Goal: Answer question/provide support

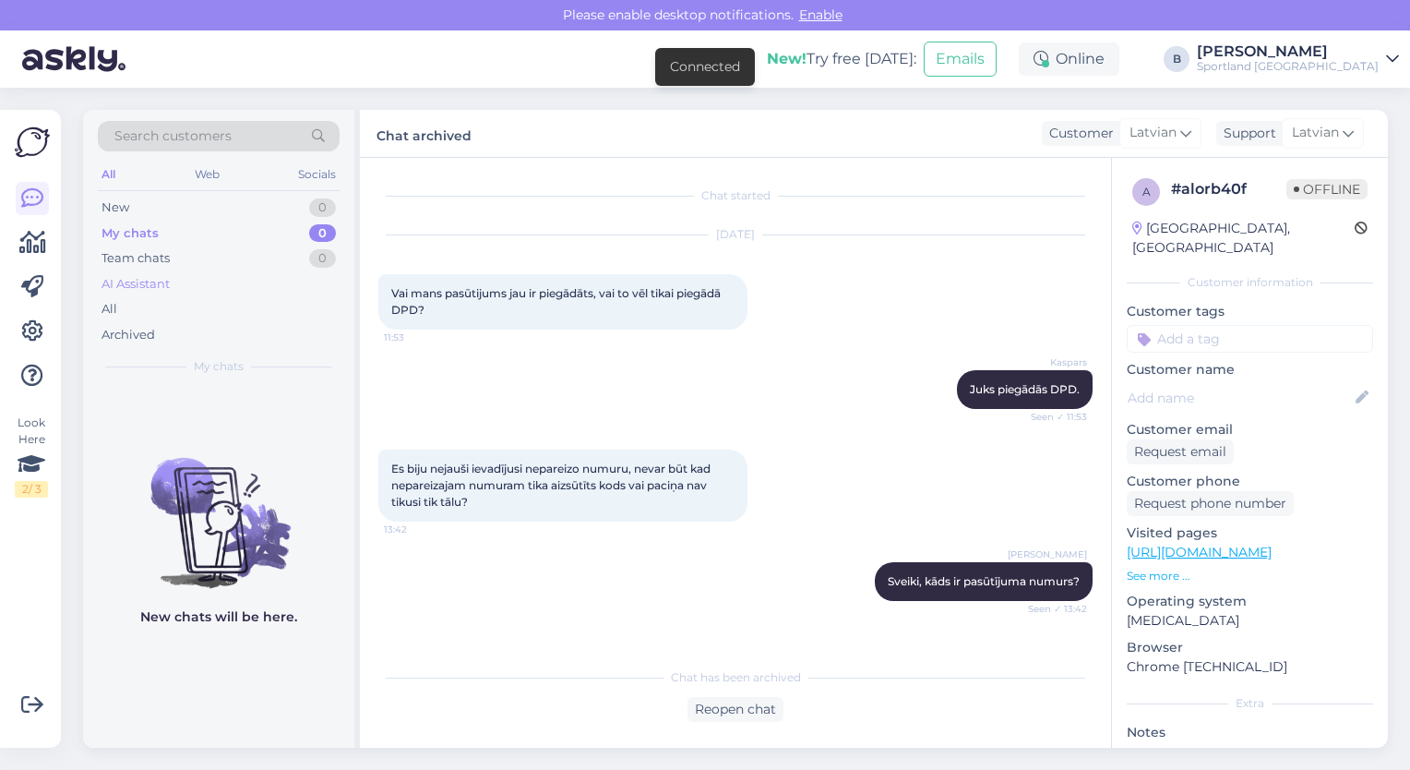
scroll to position [630, 0]
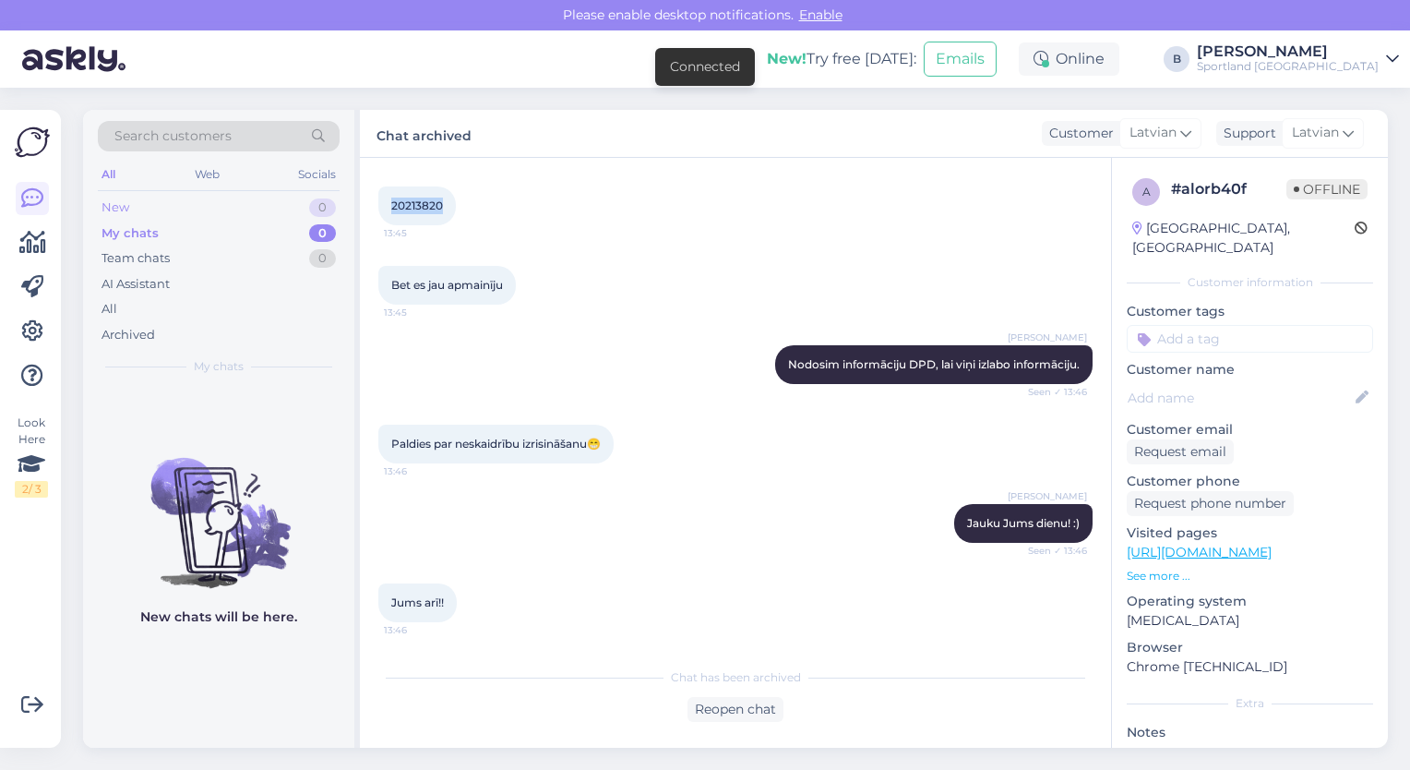
click at [137, 208] on div "New 0" at bounding box center [219, 208] width 242 height 26
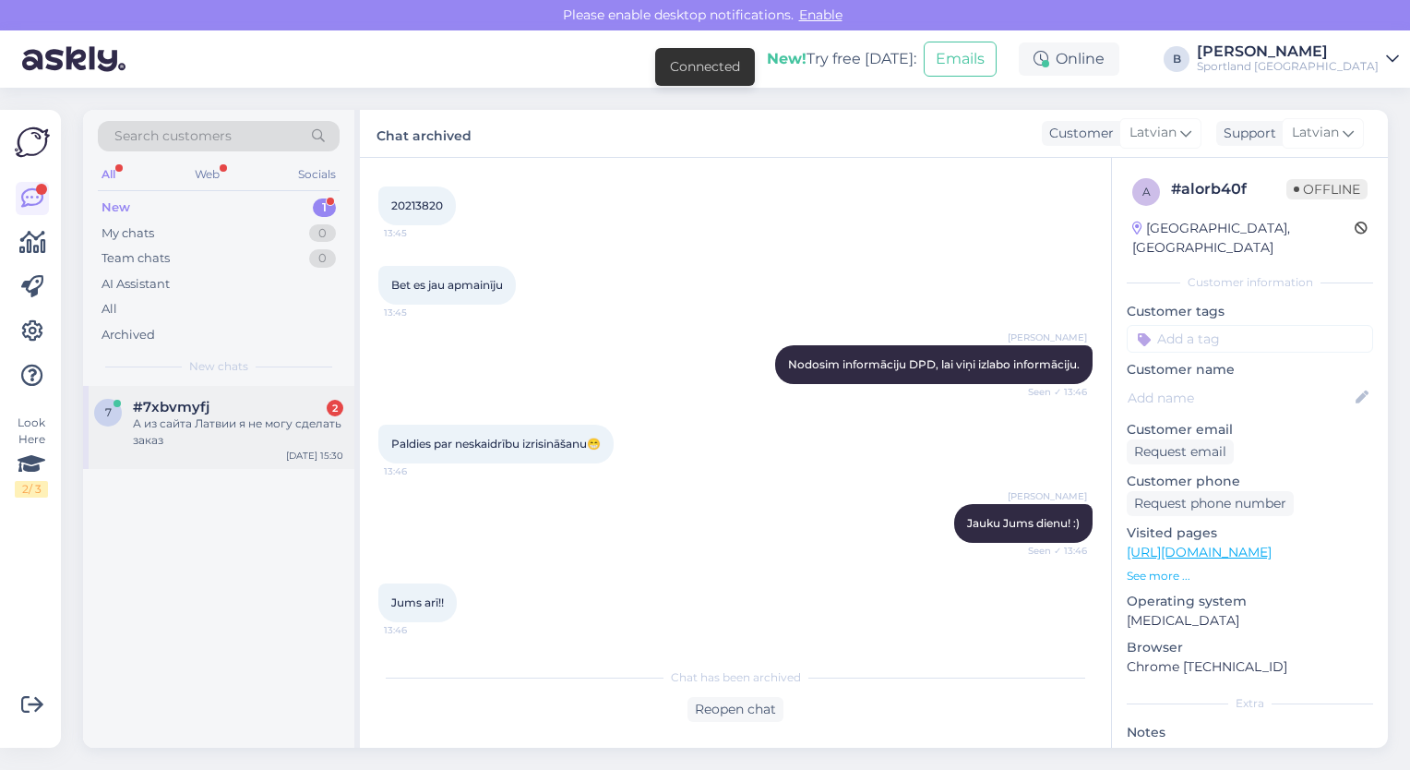
click at [214, 441] on div "А из сайта Латвии я не могу сделать заказ" at bounding box center [238, 431] width 210 height 33
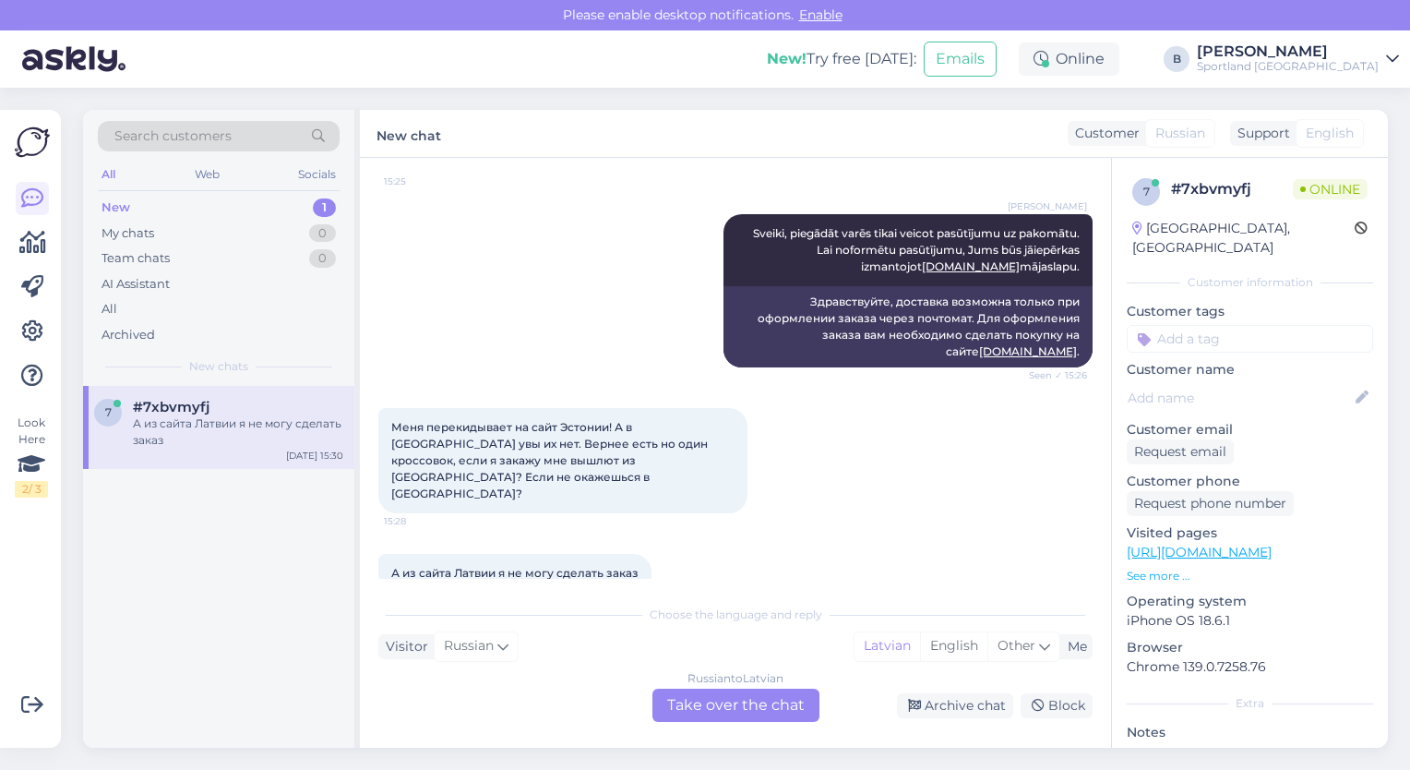
click at [761, 717] on div "Russian to Latvian Take over the chat" at bounding box center [736, 705] width 167 height 33
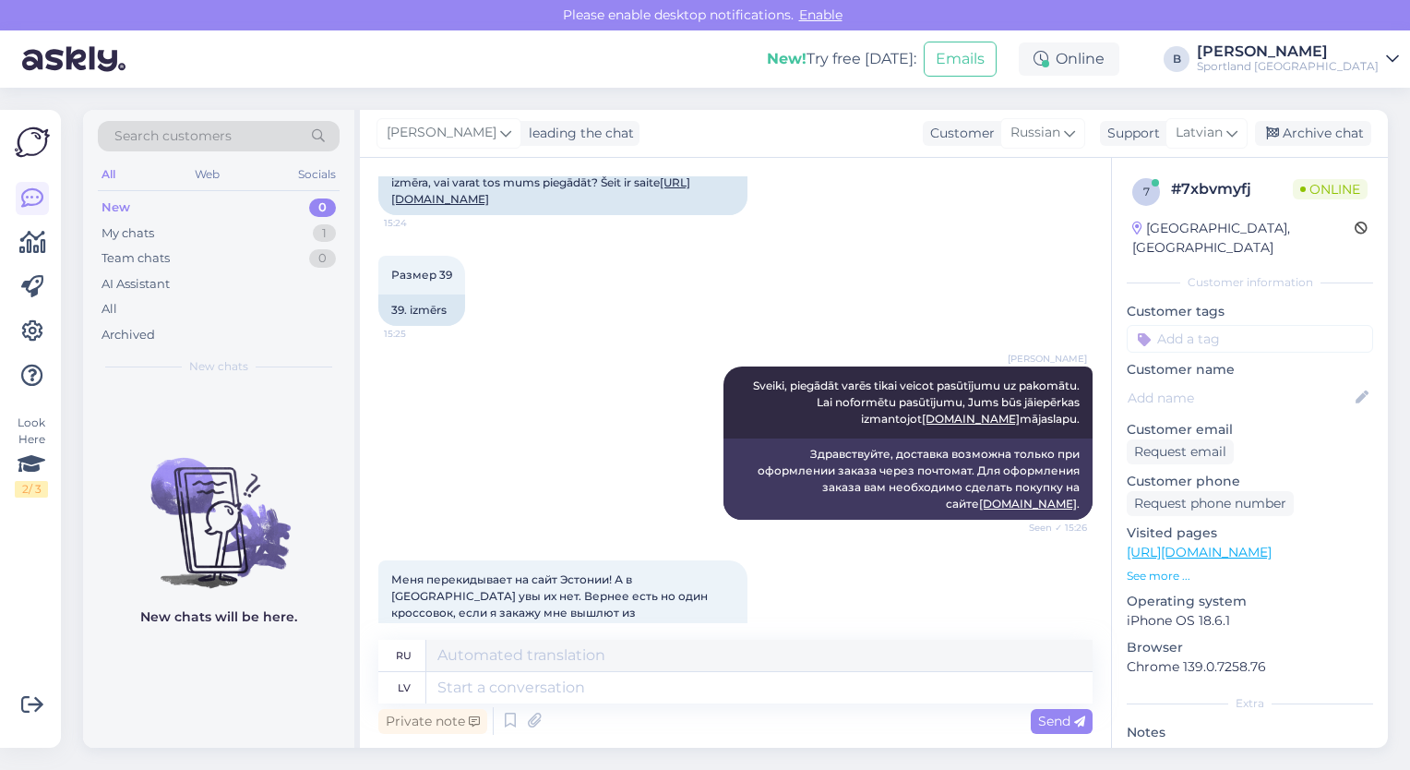
scroll to position [184, 0]
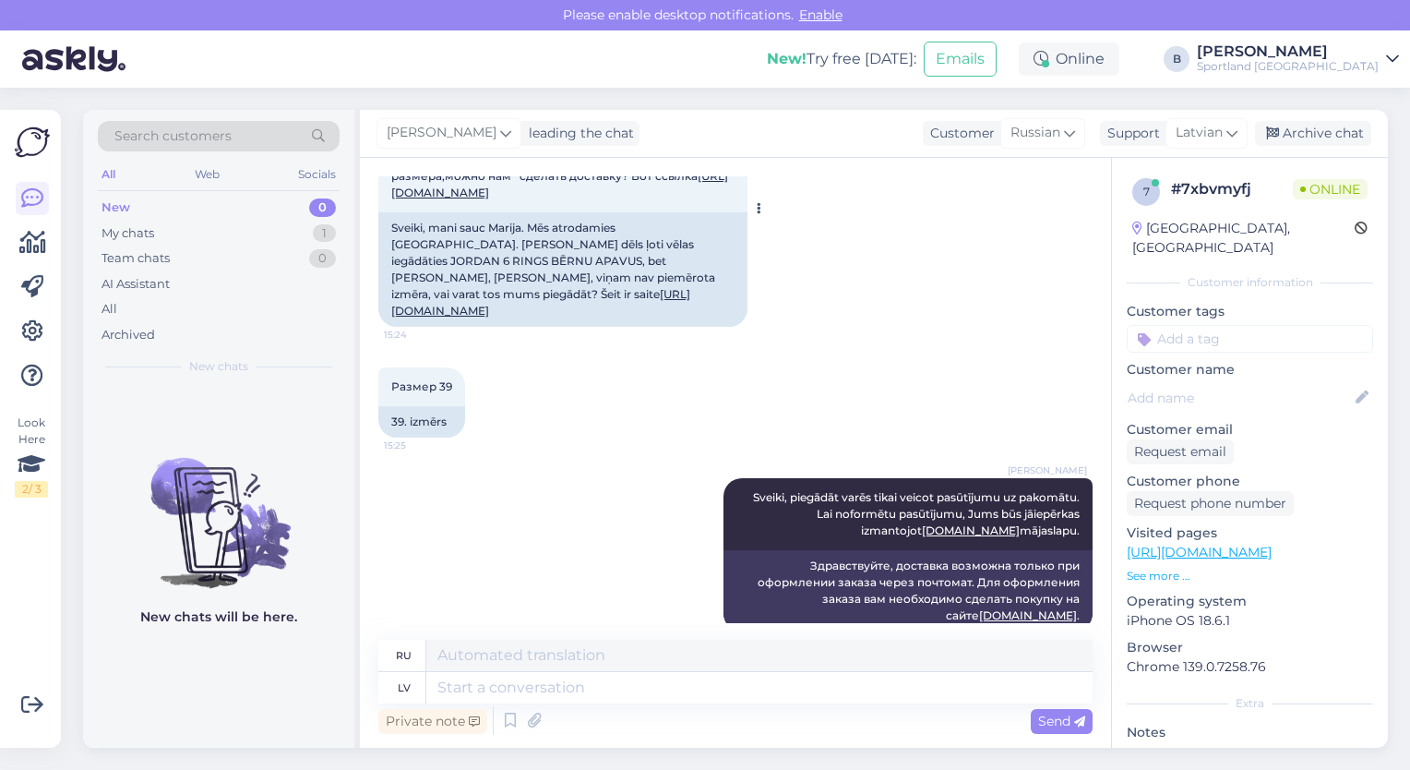
click at [519, 296] on link "[URL][DOMAIN_NAME]" at bounding box center [540, 302] width 299 height 30
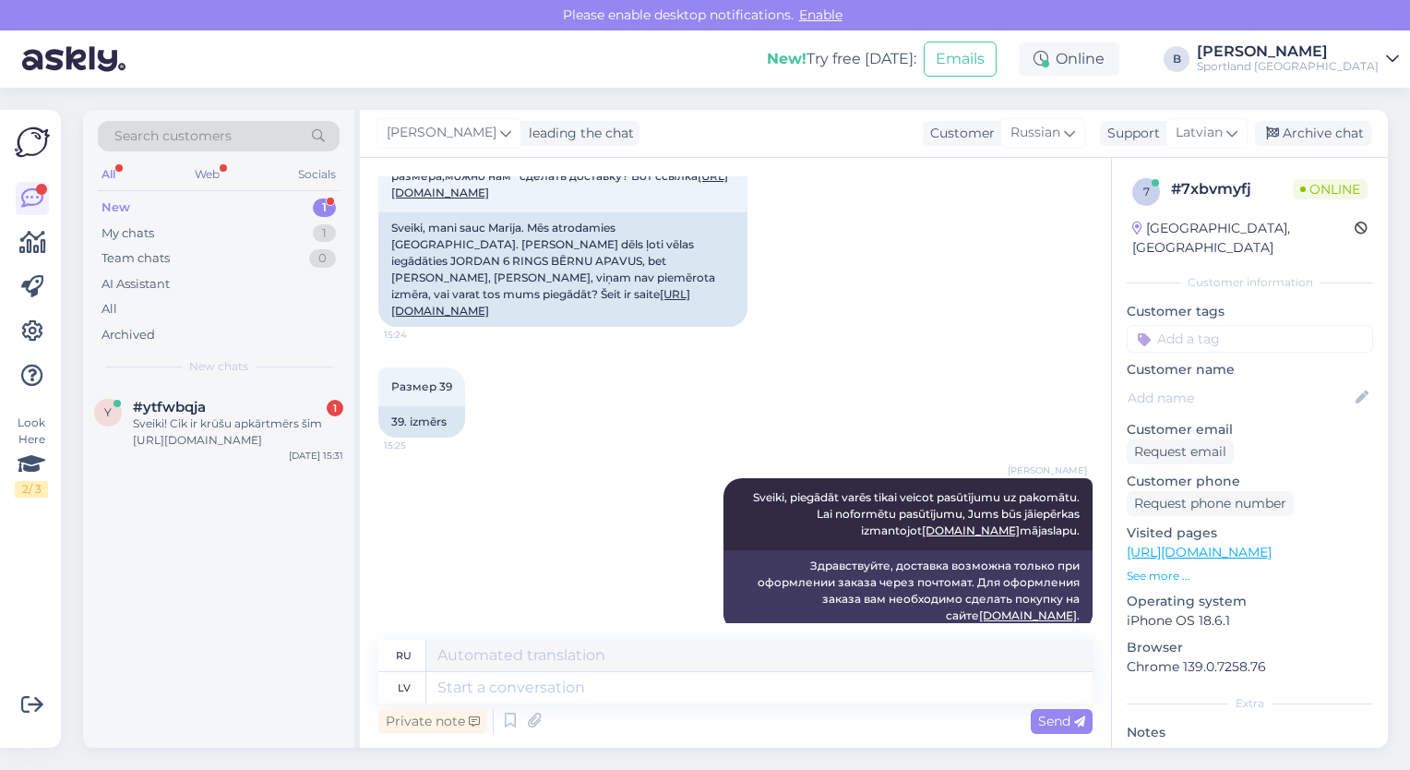
scroll to position [516, 0]
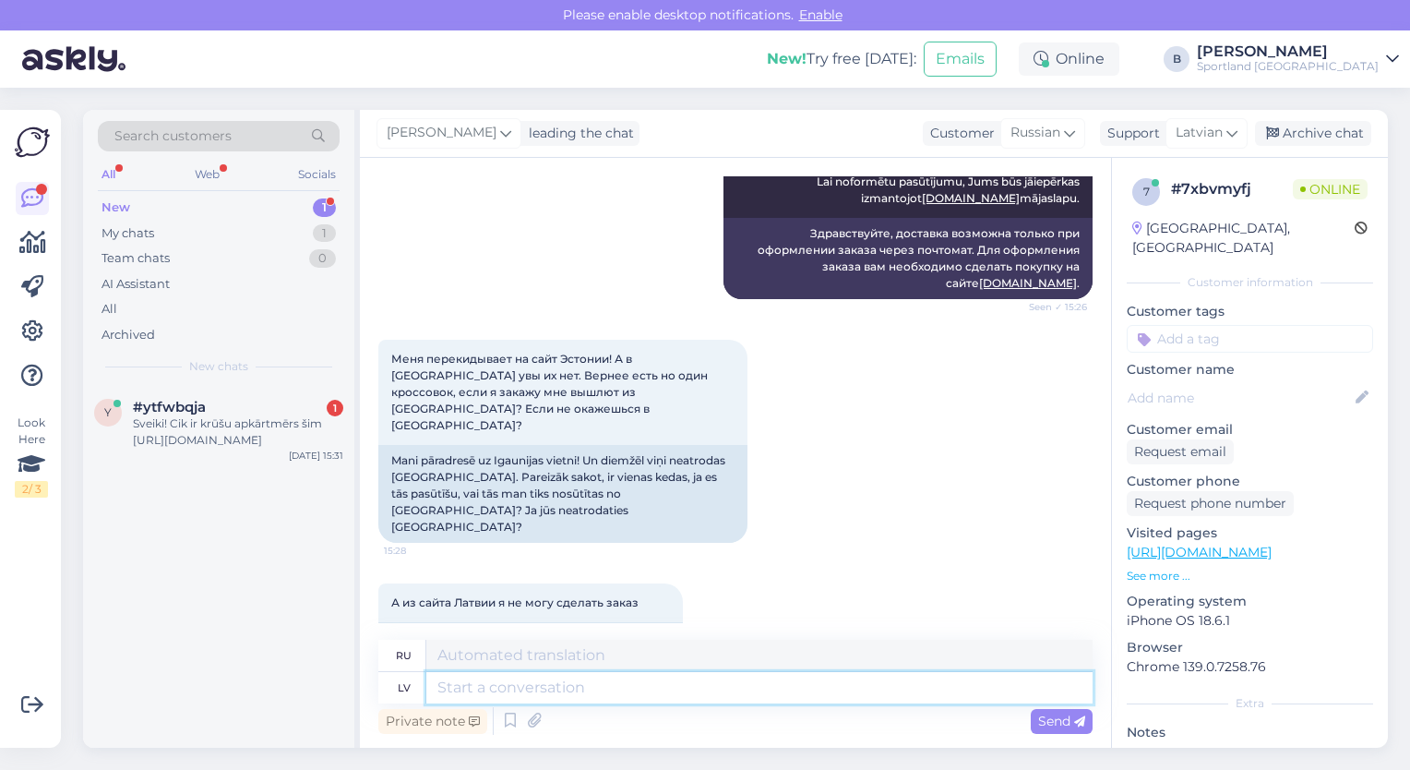
click at [649, 685] on textarea at bounding box center [759, 687] width 666 height 31
paste textarea "[URL][DOMAIN_NAME]"
type textarea "[URL][DOMAIN_NAME]"
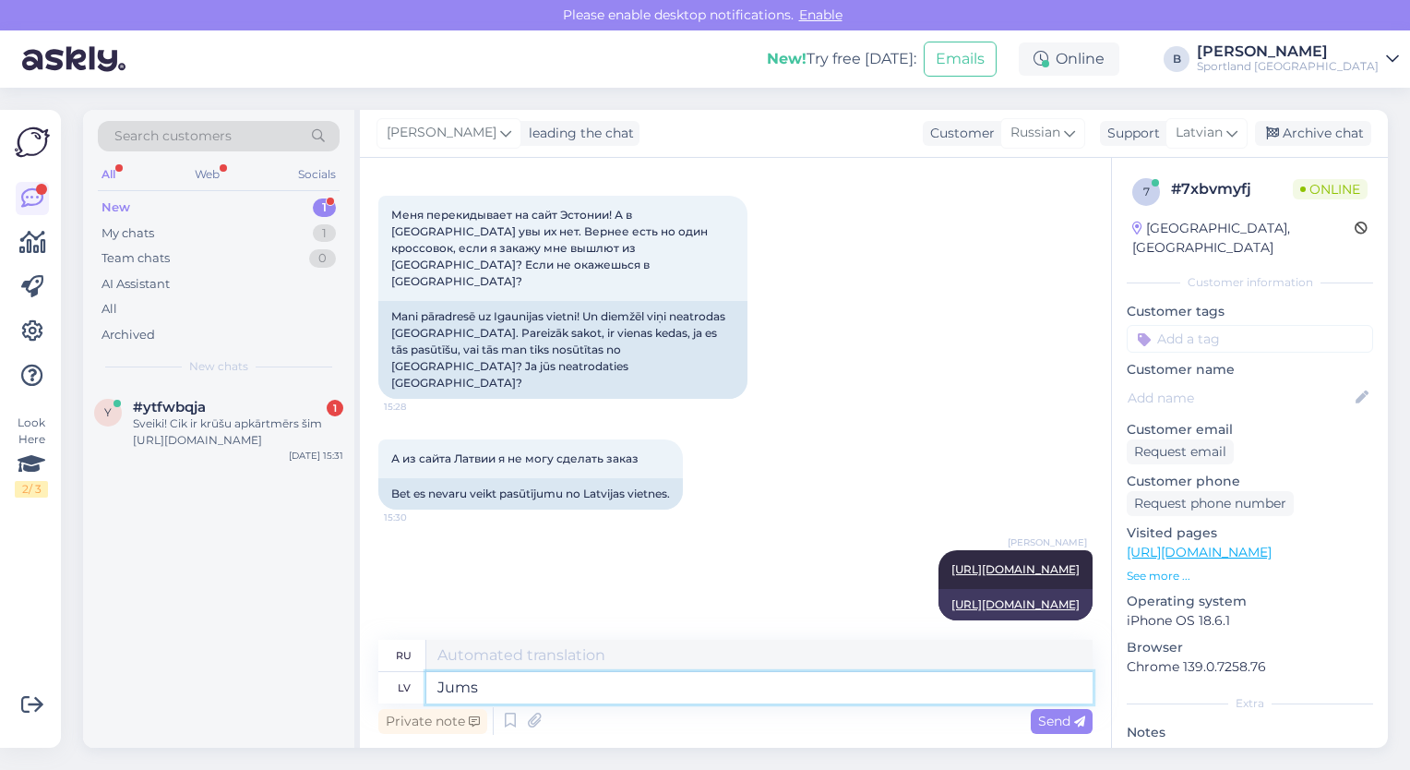
type textarea "Jums"
type textarea "Для тебя"
type textarea "Jums j"
type textarea "Вы должны"
click at [980, 419] on div "А из сайта Латвии я не могу сделать заказ 15:30 Bet es nevaru veikt pasūtījumu …" at bounding box center [735, 474] width 714 height 111
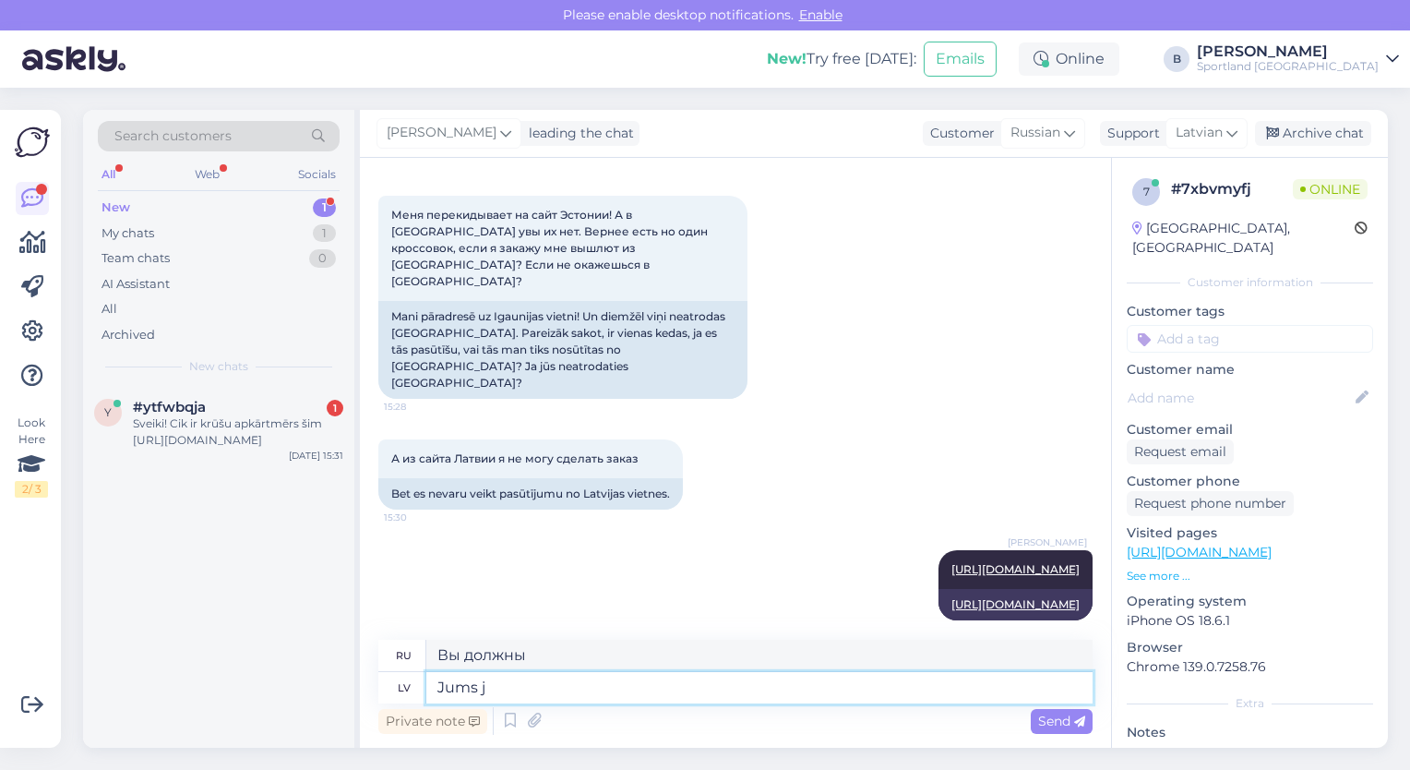
click at [625, 682] on textarea "Jums j" at bounding box center [759, 687] width 666 height 31
type textarea "Jums"
type textarea "Для тебя"
type textarea "J"
type textarea "Caur"
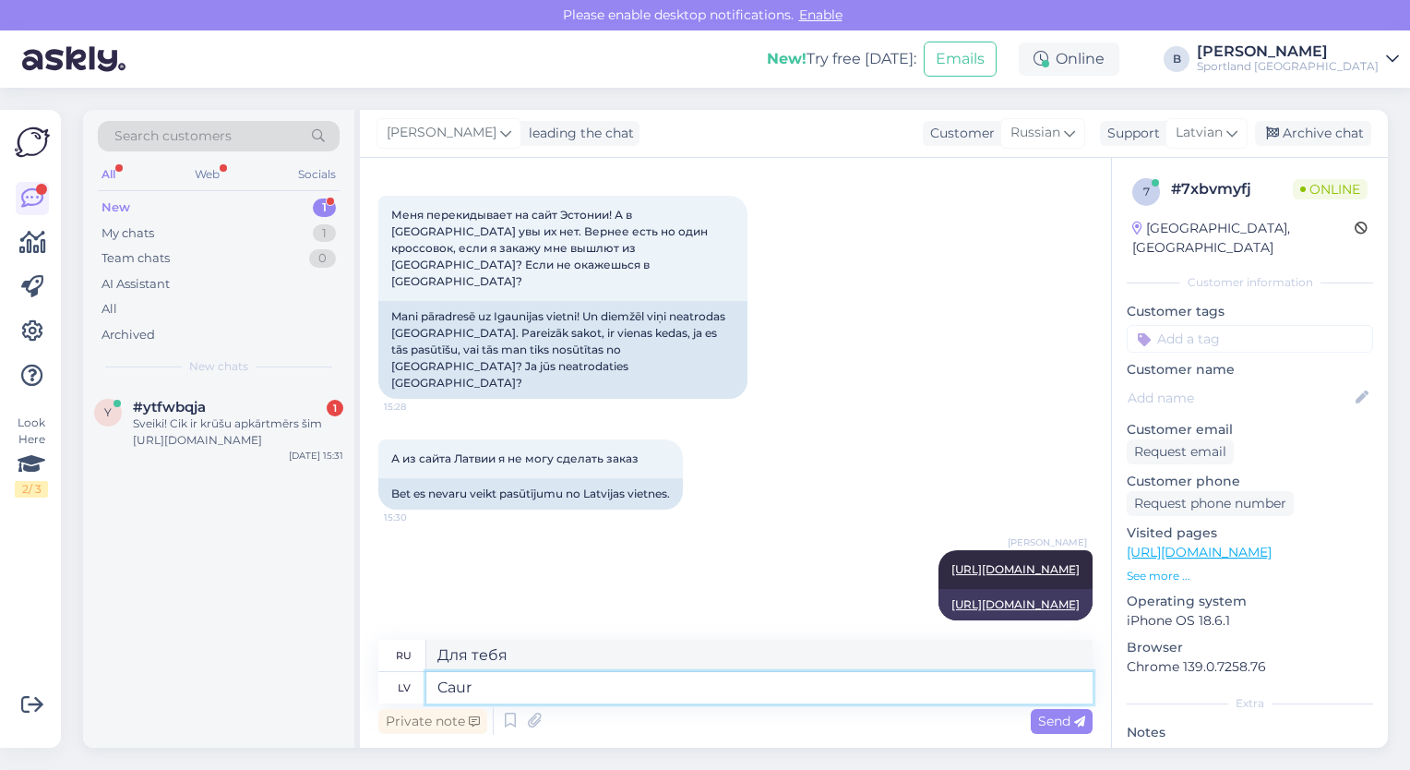
type textarea "Через"
type textarea "Caur šo sa"
type textarea "Благодаря этому"
type textarea "Caur šo saiti b"
type textarea "По этой ссылке"
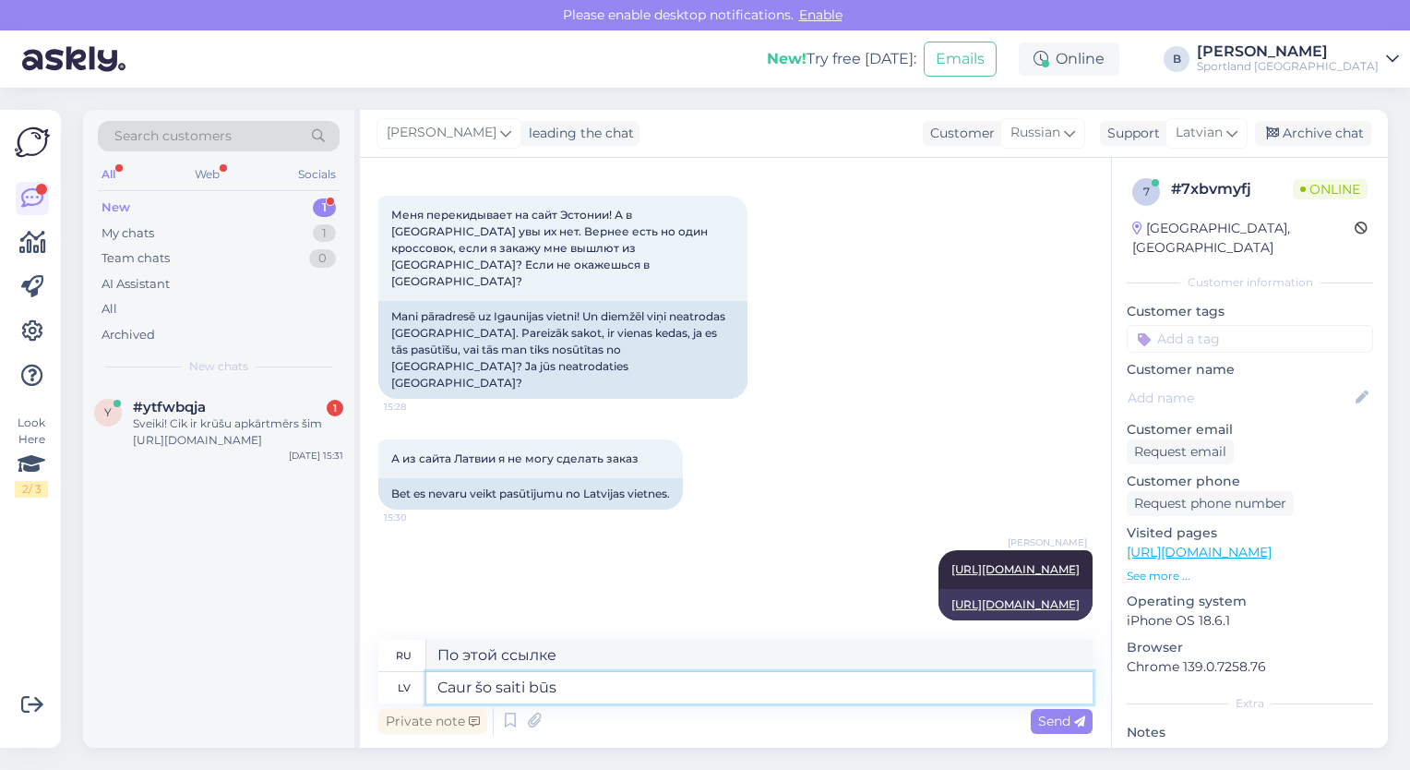
type textarea "Caur šo saiti būs i"
type textarea "По этой ссылке вы сможете"
type textarea "Caur šo saiti būs iespējams n"
type textarea "По этой ссылке можно будет"
type textarea "Caur šo saiti būs iespējams noformēt pas"
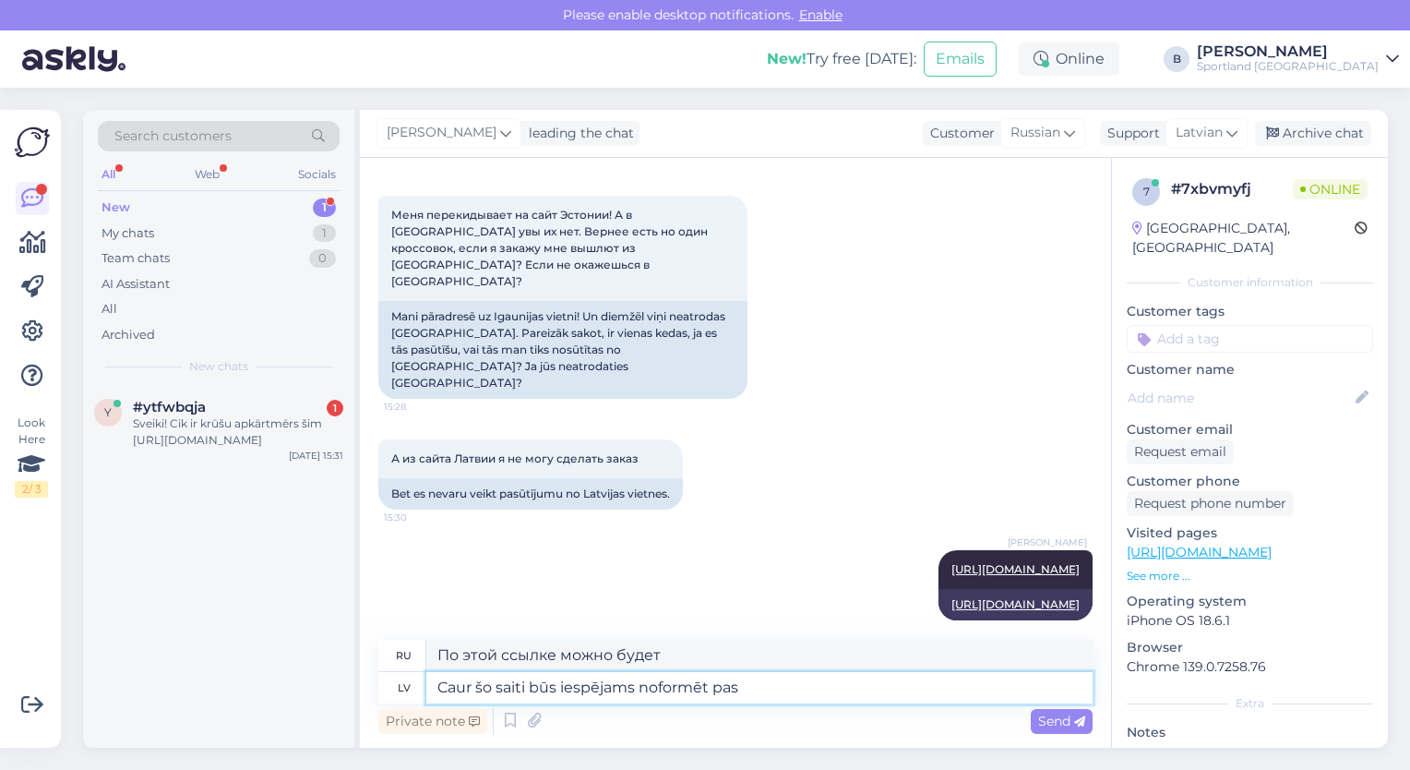
type textarea "По этой ссылке можно будет создать"
type textarea "Caur šo saiti būs iespējams noformēt pasūtījumu uz"
type textarea "Вы можете оформить заказ по этой ссылке"
type textarea "Caur šo saiti būs iespējams noformēt pasūtījumu uz"
type textarea "По этой ссылке можно будет оформить заказ на"
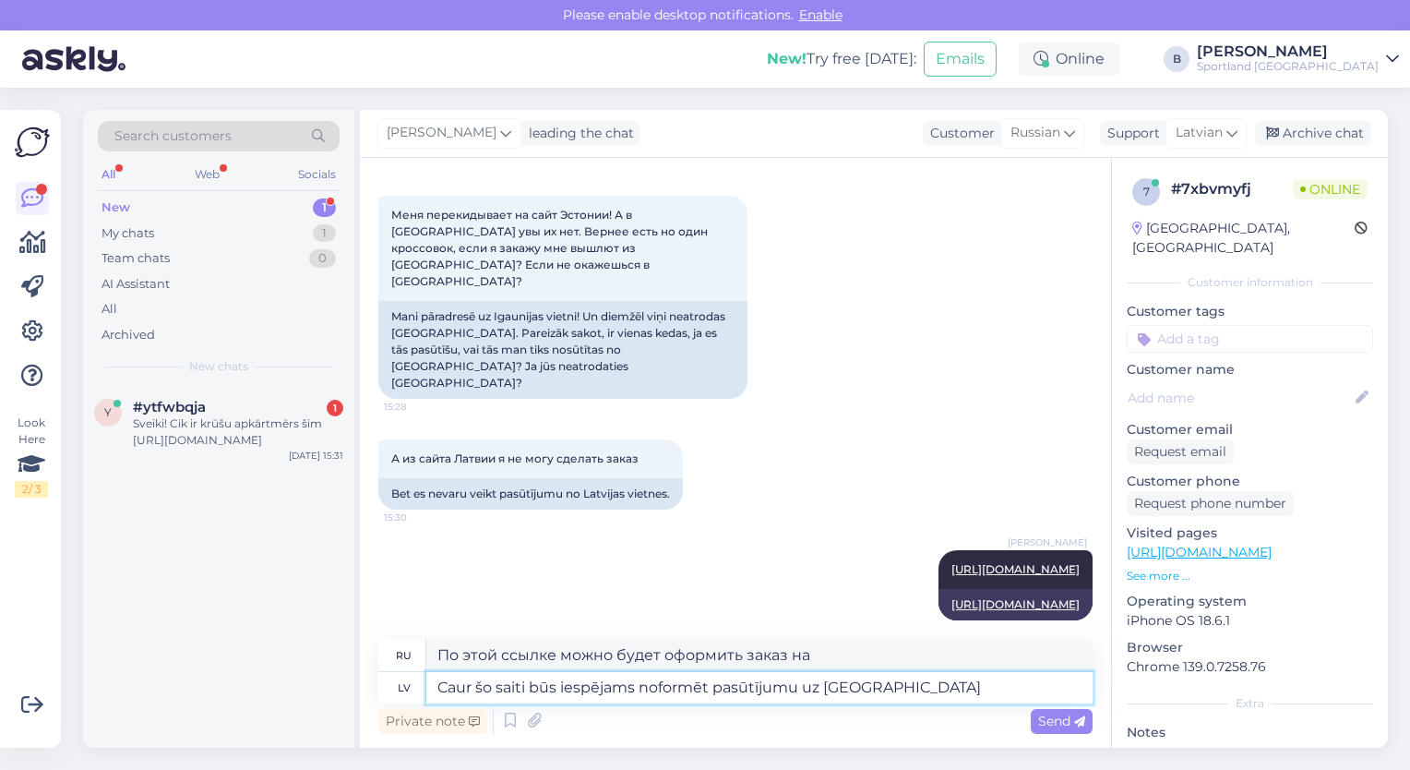
type textarea "Caur šo saiti būs iespējams noformēt pasūtījumu uz [GEOGRAPHIC_DATA]."
type textarea "Оформить заказ в [GEOGRAPHIC_DATA] вы сможете по этой ссылке."
type textarea "Caur šo saiti būs iespējams noformēt pasūtījumu uz [GEOGRAPHIC_DATA]."
click at [1065, 711] on div "Send" at bounding box center [1062, 721] width 62 height 25
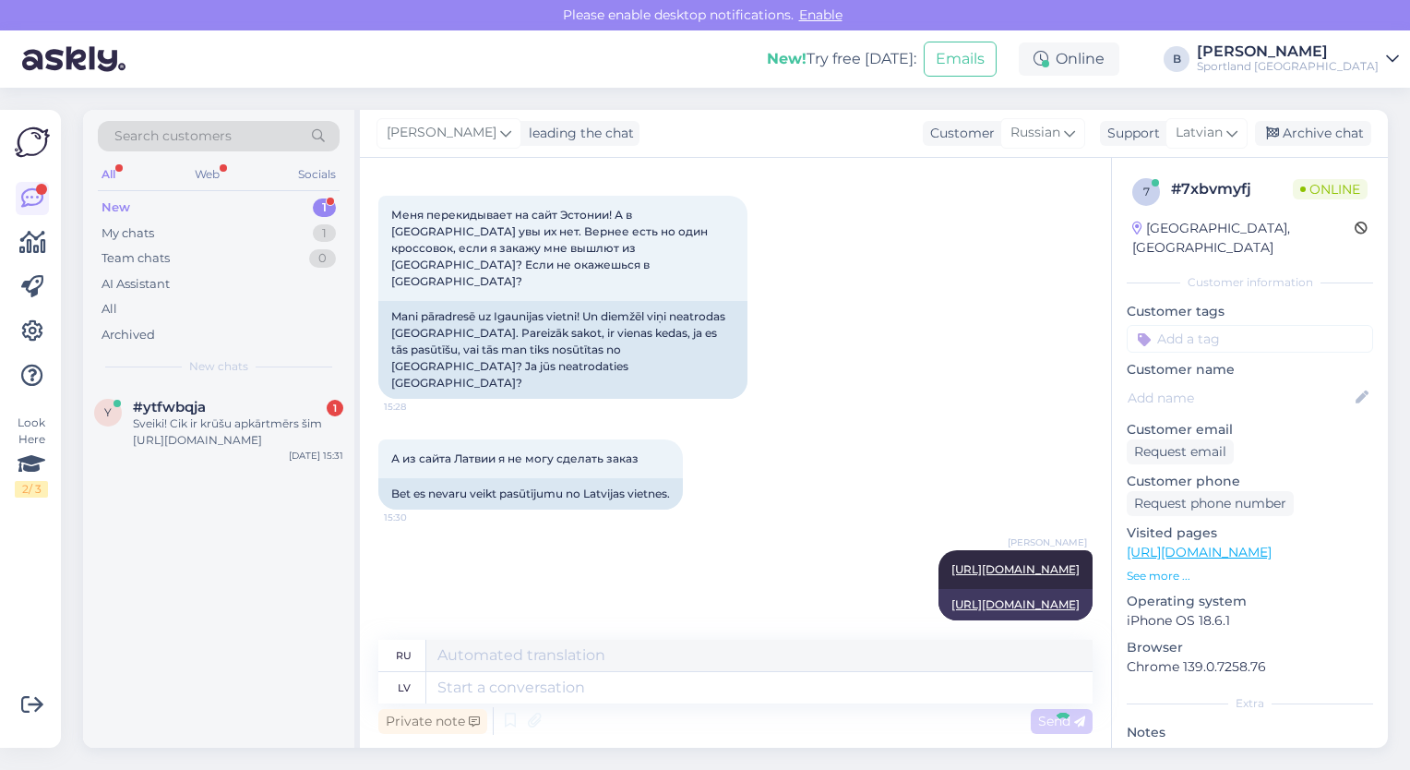
scroll to position [771, 0]
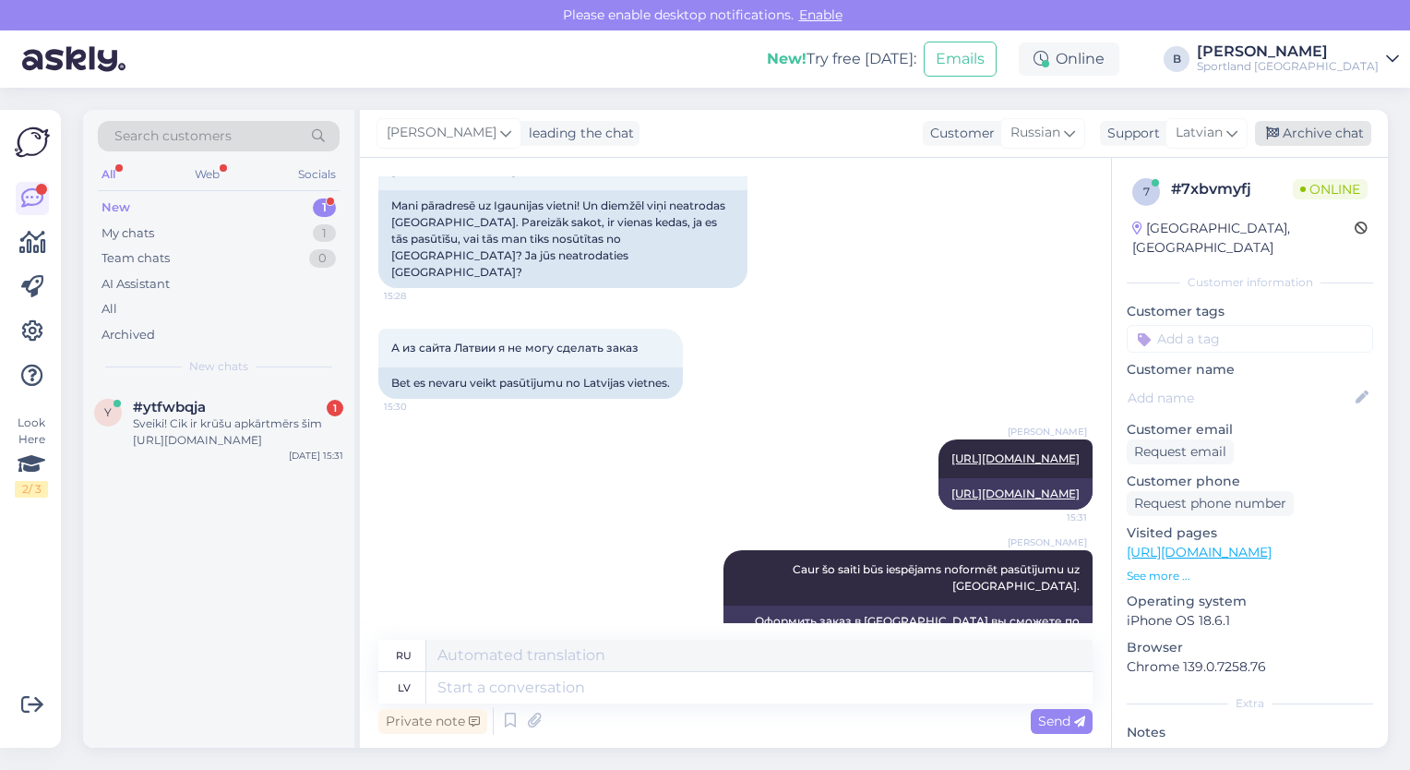
click at [1296, 145] on div "Archive chat" at bounding box center [1313, 133] width 116 height 25
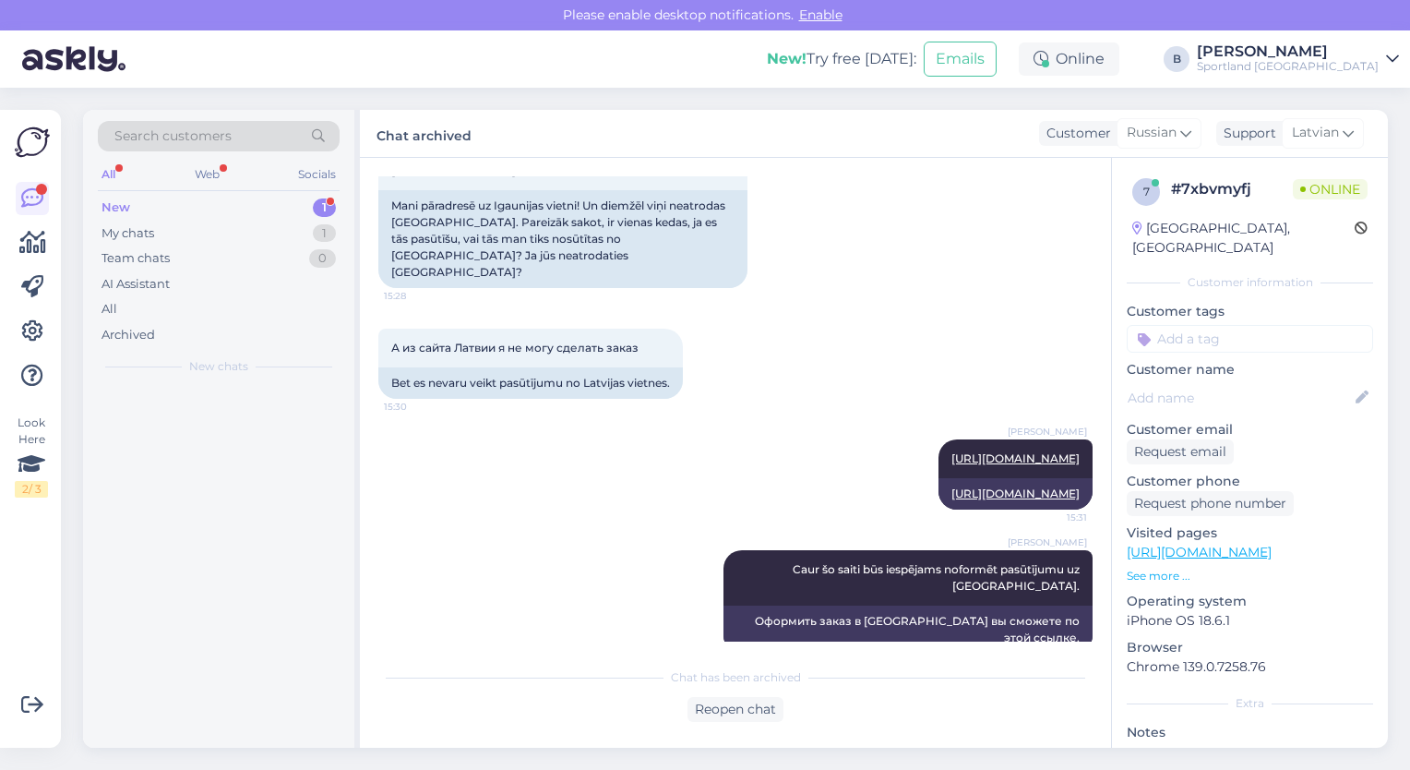
scroll to position [752, 0]
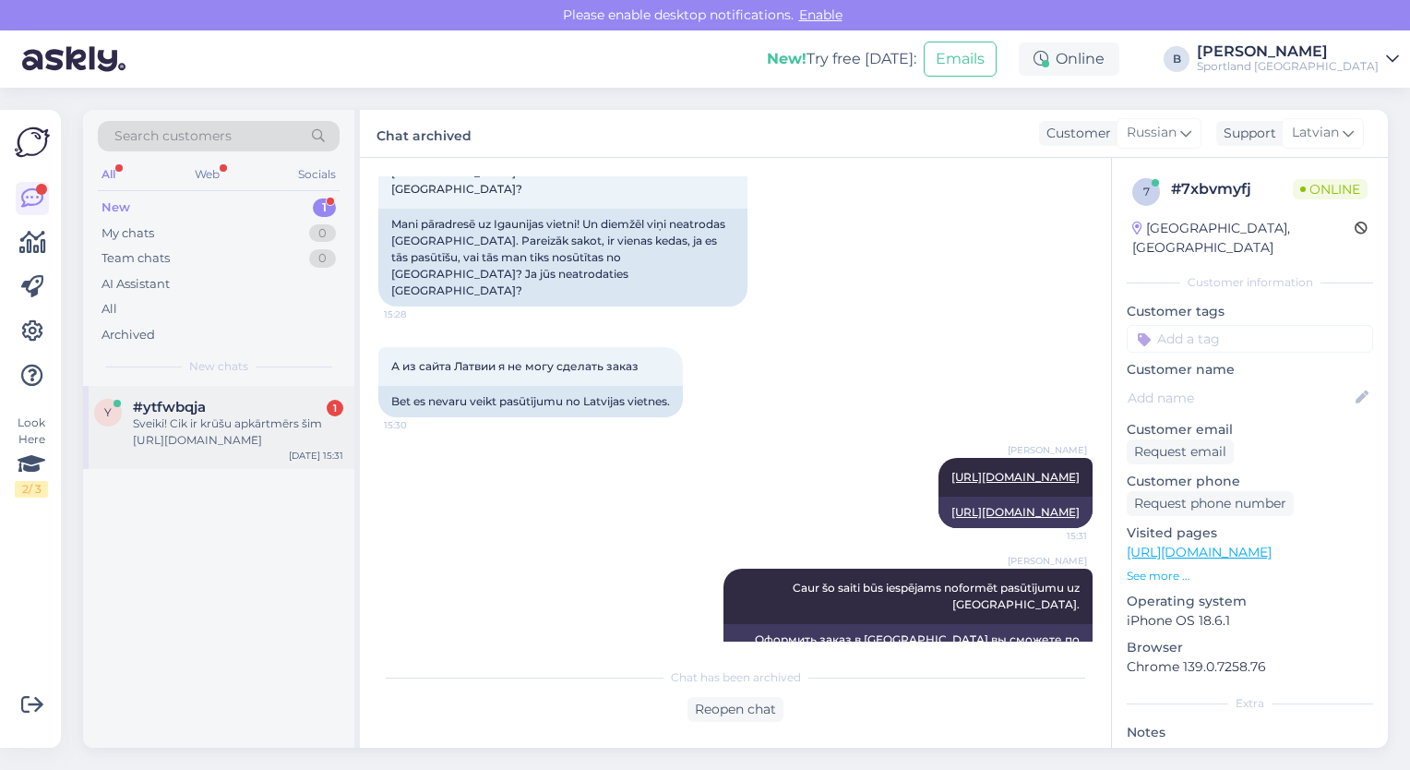
click at [221, 418] on div "Sveiki! Cik ir krūšu apkārtmērs šim [URL][DOMAIN_NAME]" at bounding box center [238, 431] width 210 height 33
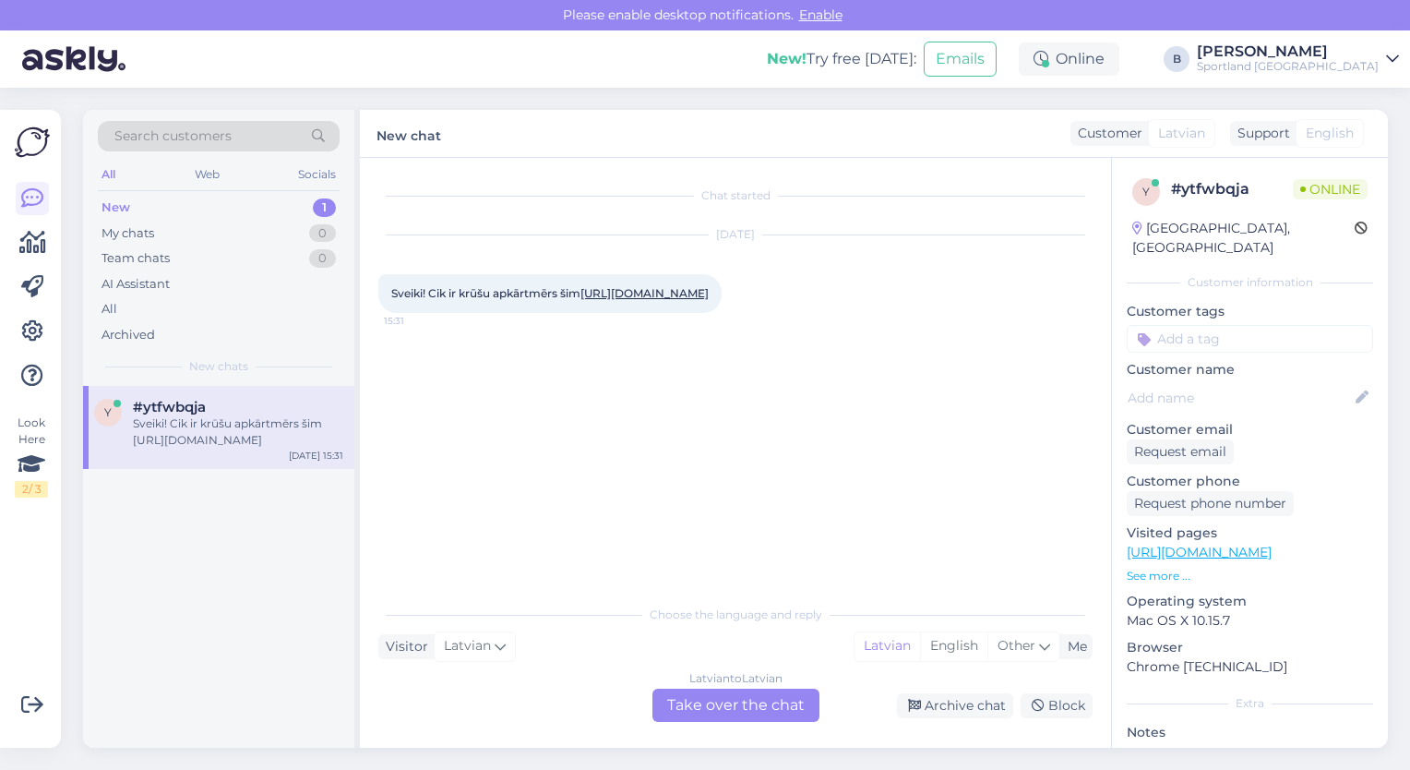
scroll to position [0, 0]
click at [581, 300] on link "[URL][DOMAIN_NAME]" at bounding box center [645, 293] width 128 height 14
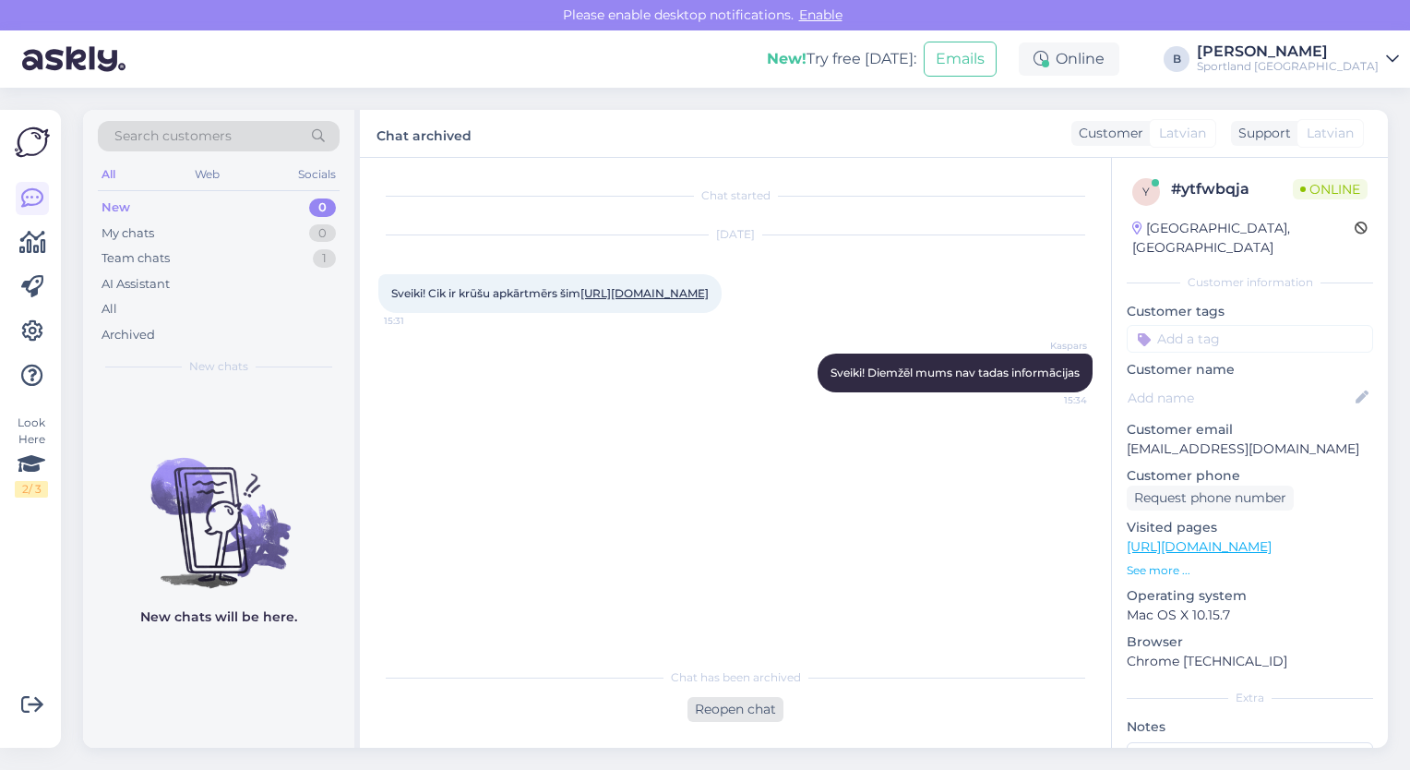
click at [724, 708] on div "Reopen chat" at bounding box center [736, 709] width 96 height 25
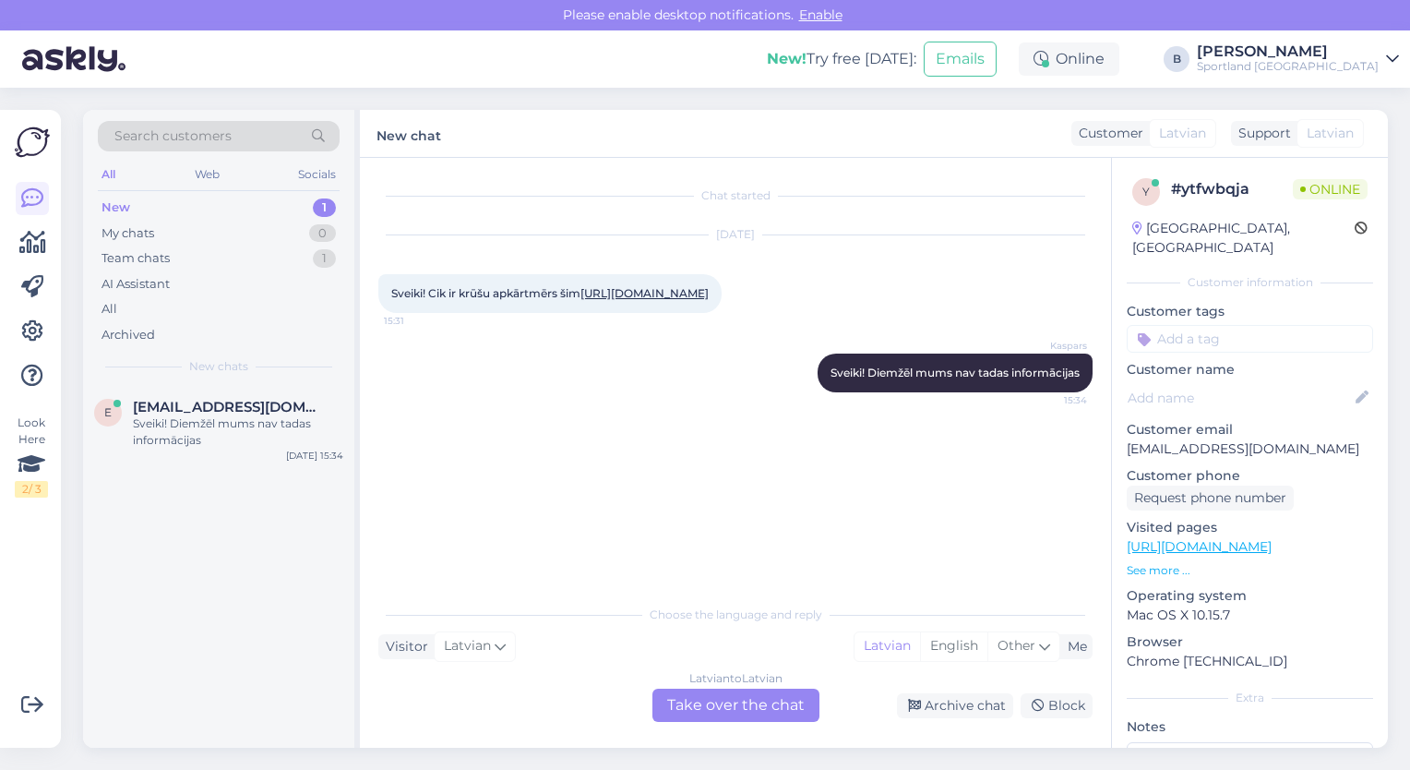
click at [739, 708] on div "Latvian to Latvian Take over the chat" at bounding box center [736, 705] width 167 height 33
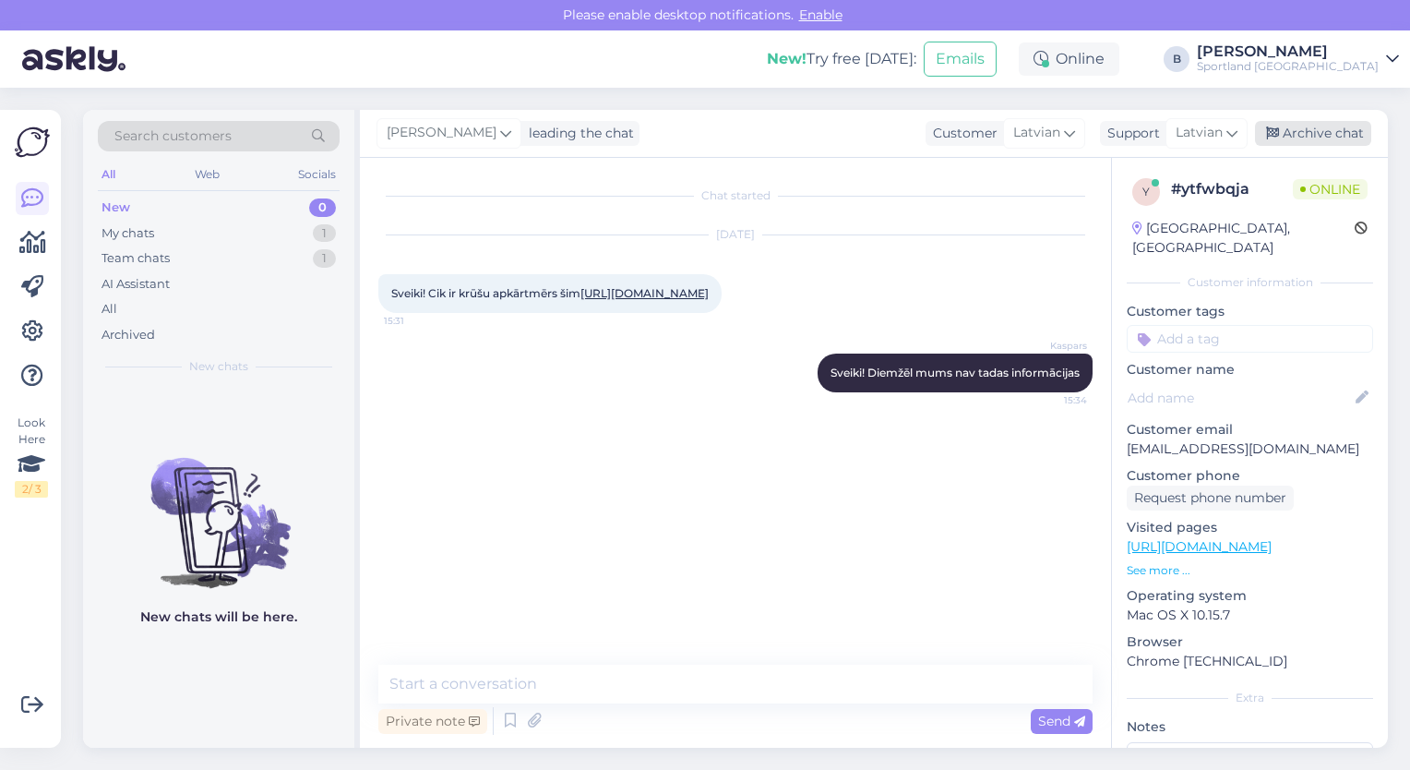
click at [1322, 130] on div "Archive chat" at bounding box center [1313, 133] width 116 height 25
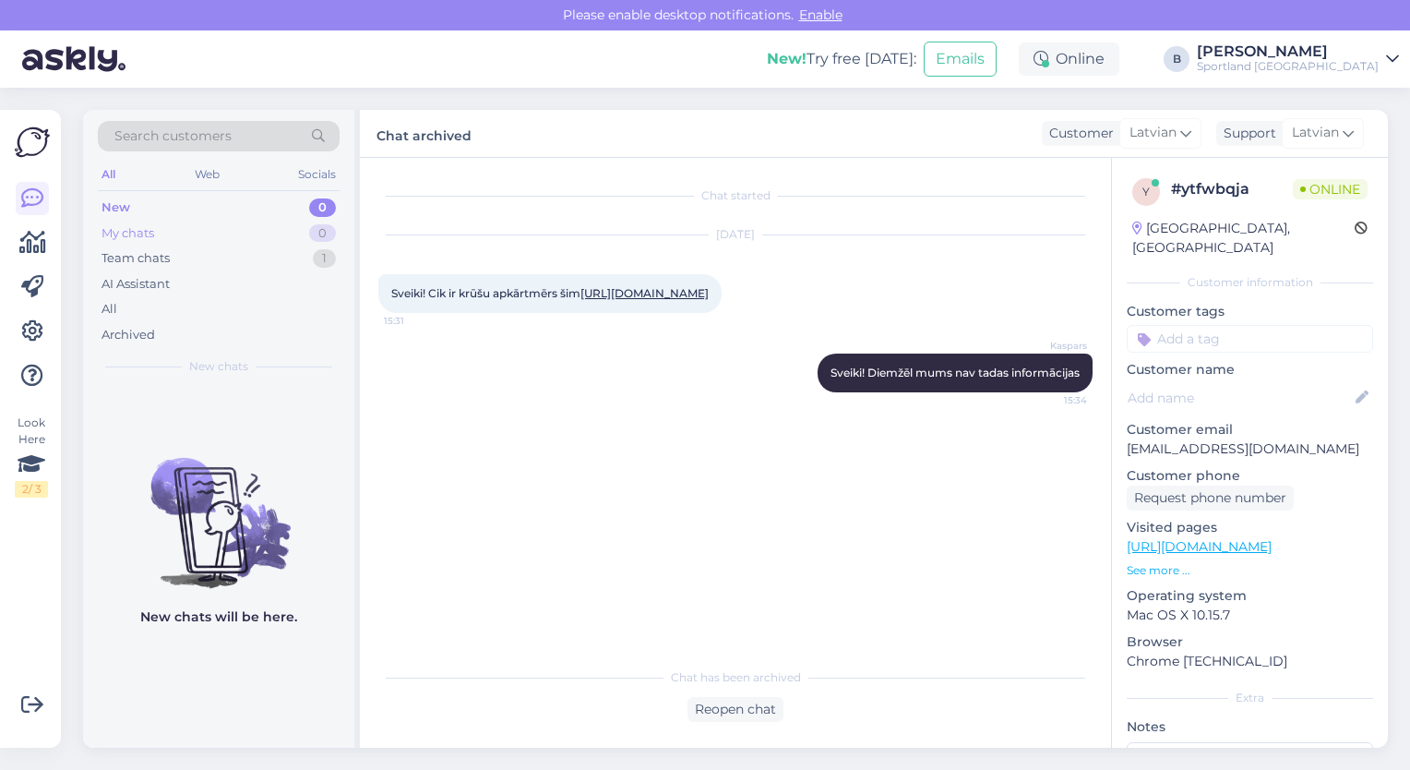
click at [139, 237] on div "My chats" at bounding box center [128, 233] width 53 height 18
click at [126, 257] on div "Team chats" at bounding box center [136, 258] width 68 height 18
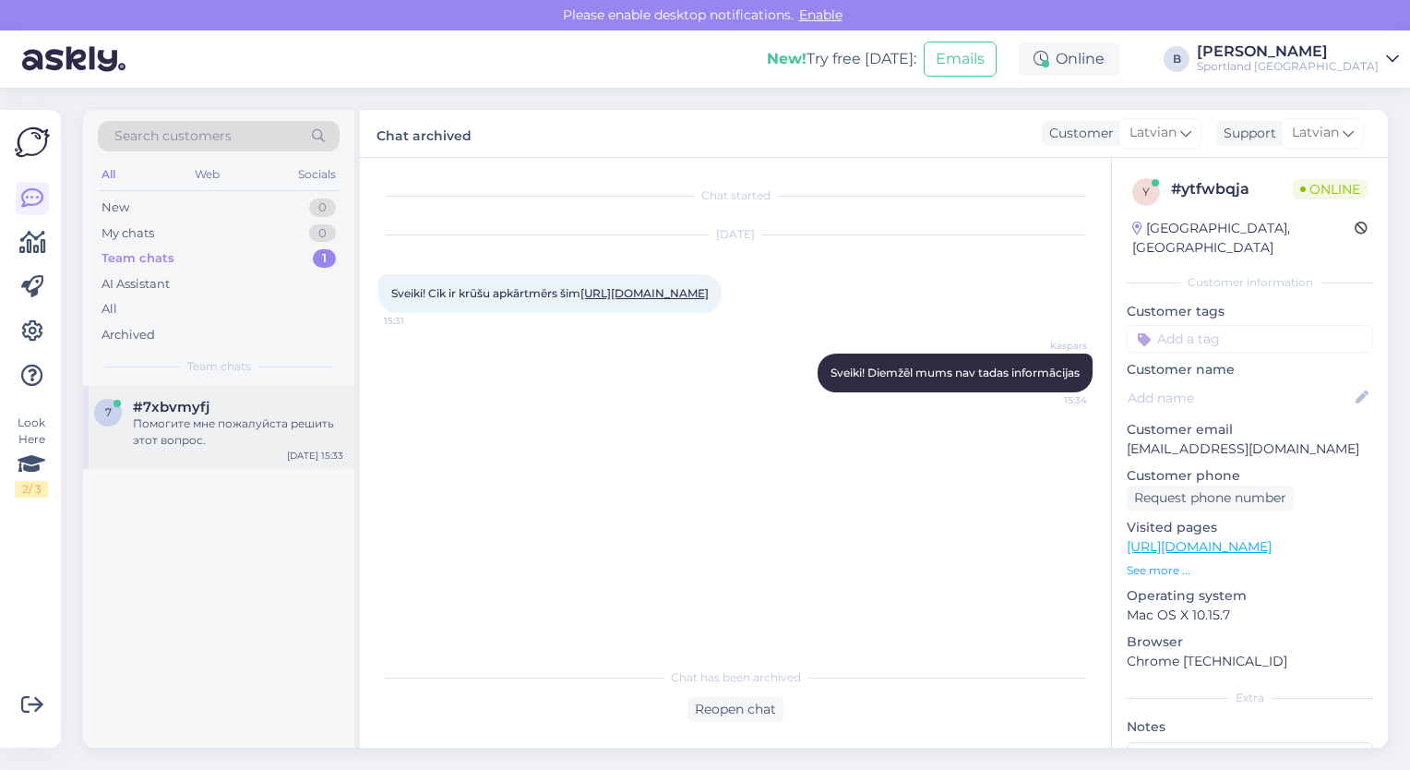
click at [186, 431] on div "Помогите мне пожалуйста решить этот вопрос." at bounding box center [238, 431] width 210 height 33
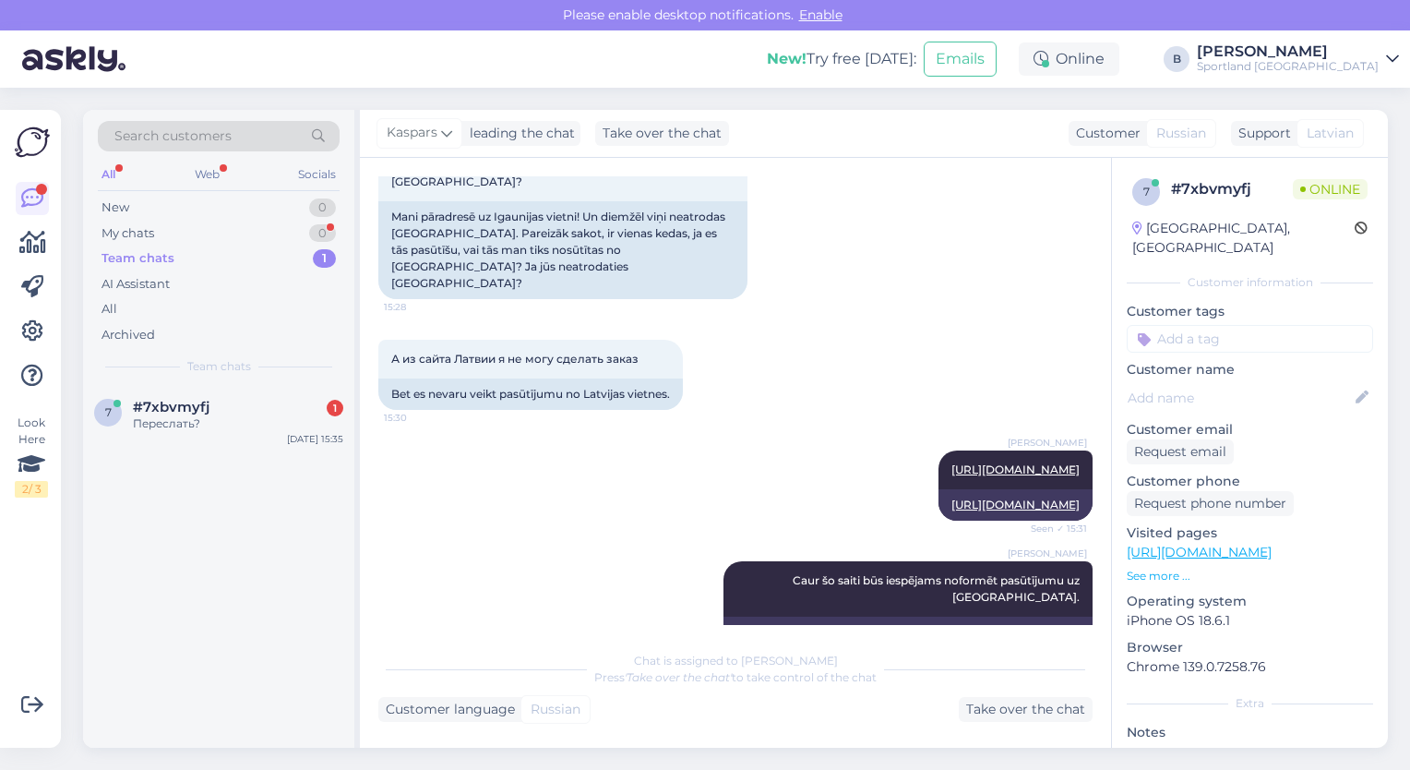
scroll to position [1389, 0]
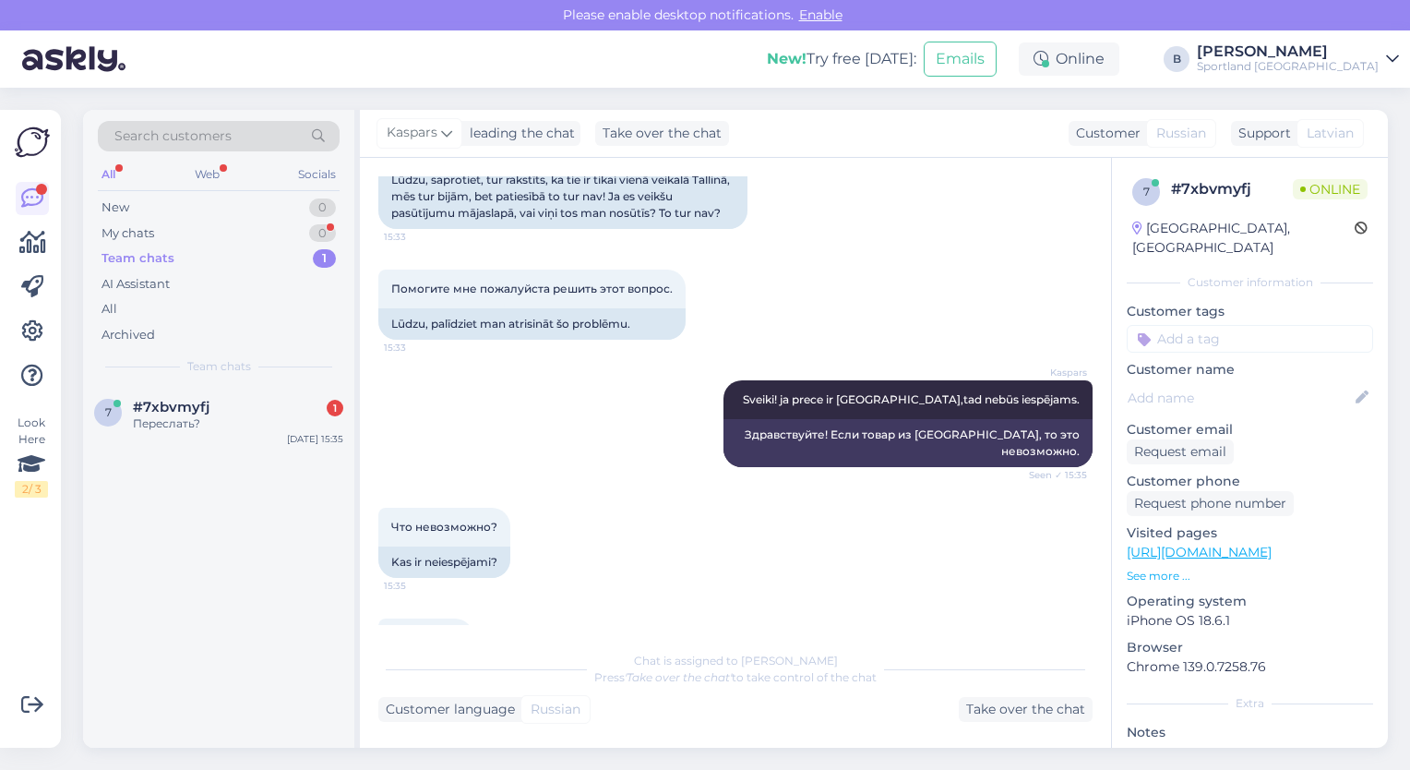
click at [1093, 463] on div "Chat started [DATE] Здравствуйте меня зовут [PERSON_NAME]. Мы находимся в [GEOG…" at bounding box center [743, 400] width 731 height 449
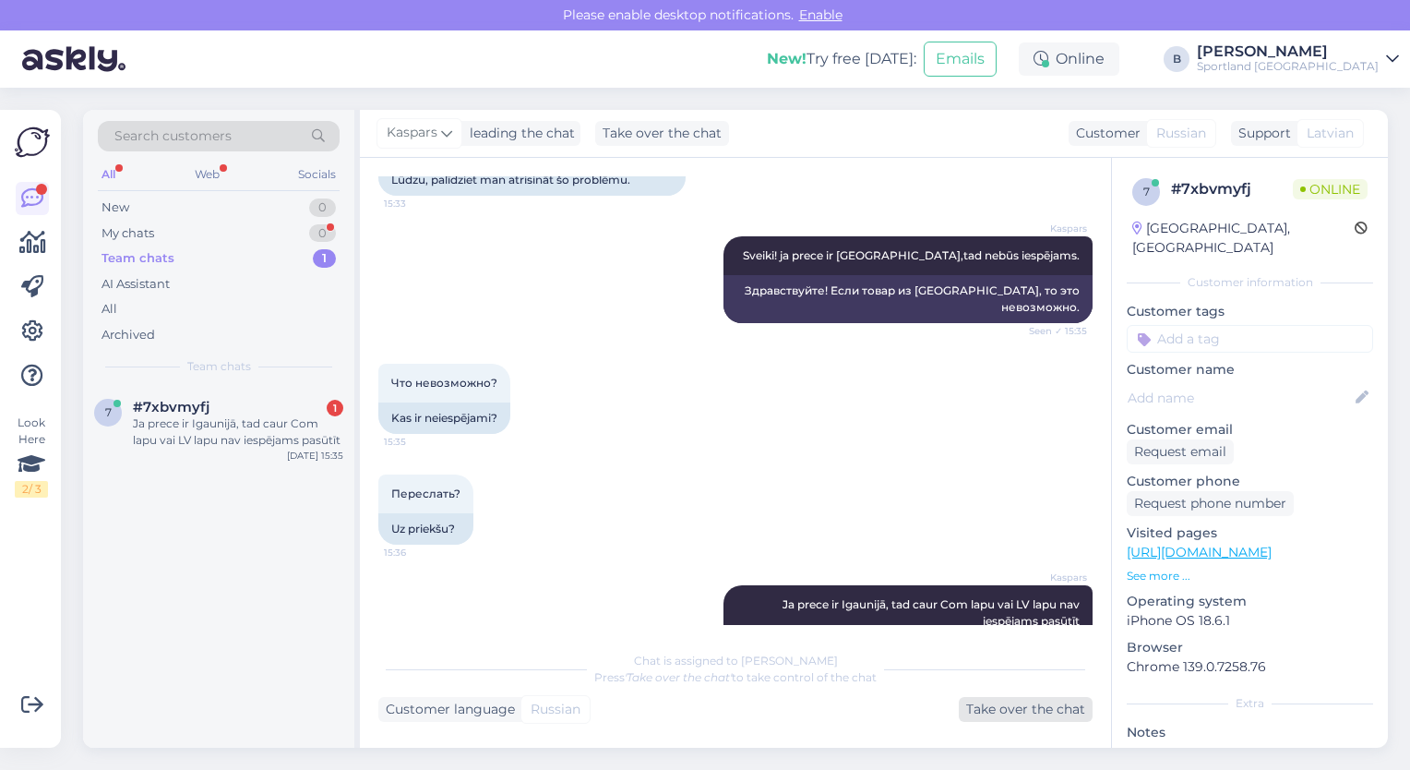
click at [975, 703] on div "Take over the chat" at bounding box center [1026, 709] width 134 height 25
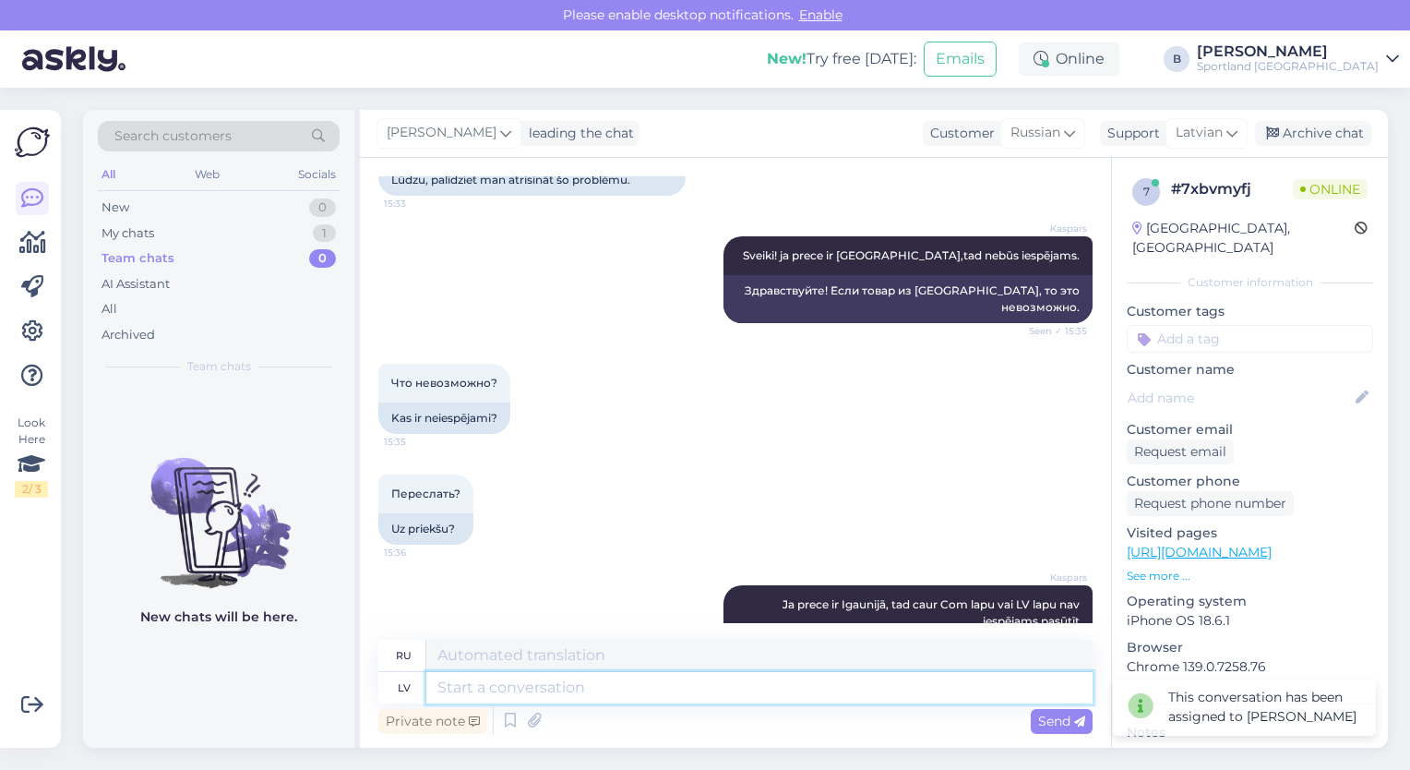
click at [775, 687] on textarea at bounding box center [759, 687] width 666 height 31
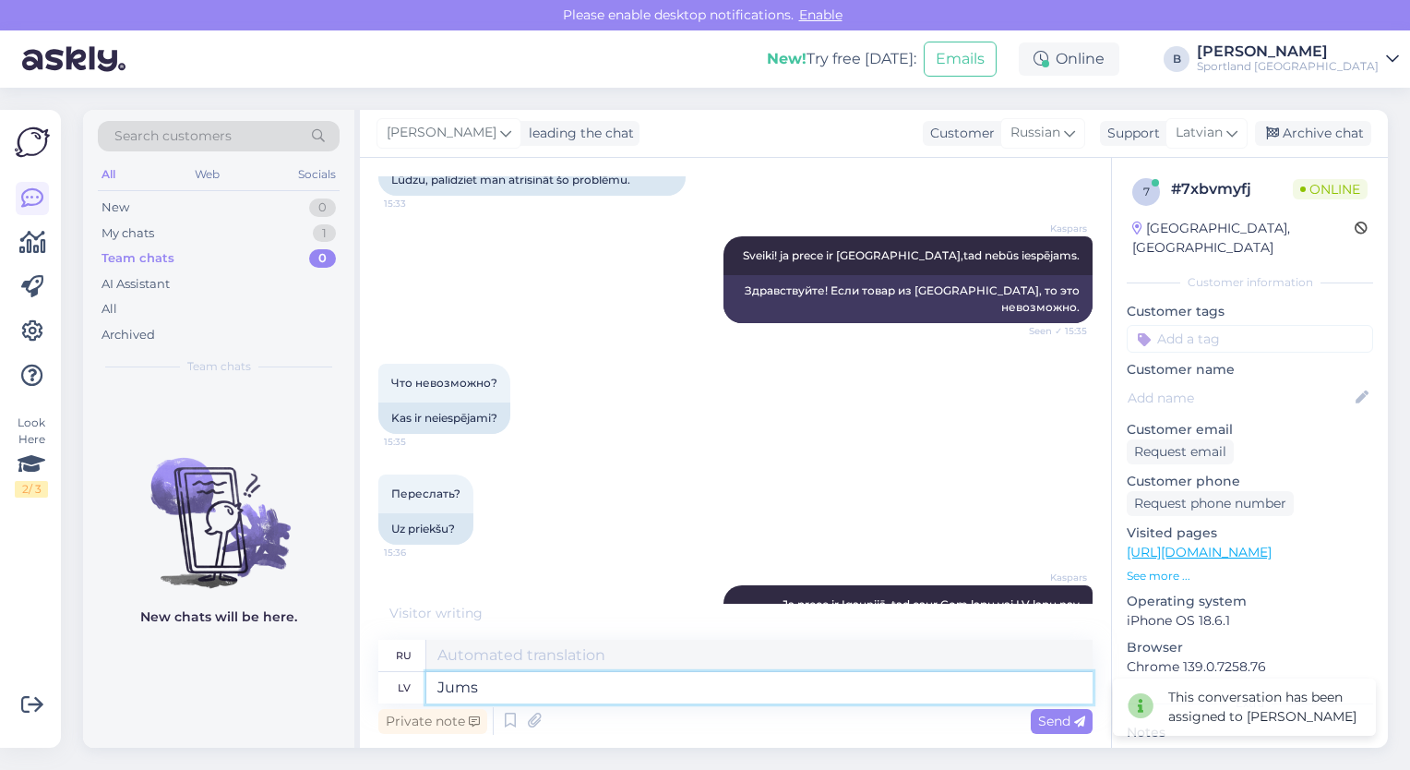
type textarea "Jums i"
type textarea "Для тебя"
type textarea "Jums ir j"
type textarea "У вас есть"
type textarea "Jums ir jānoformēt p"
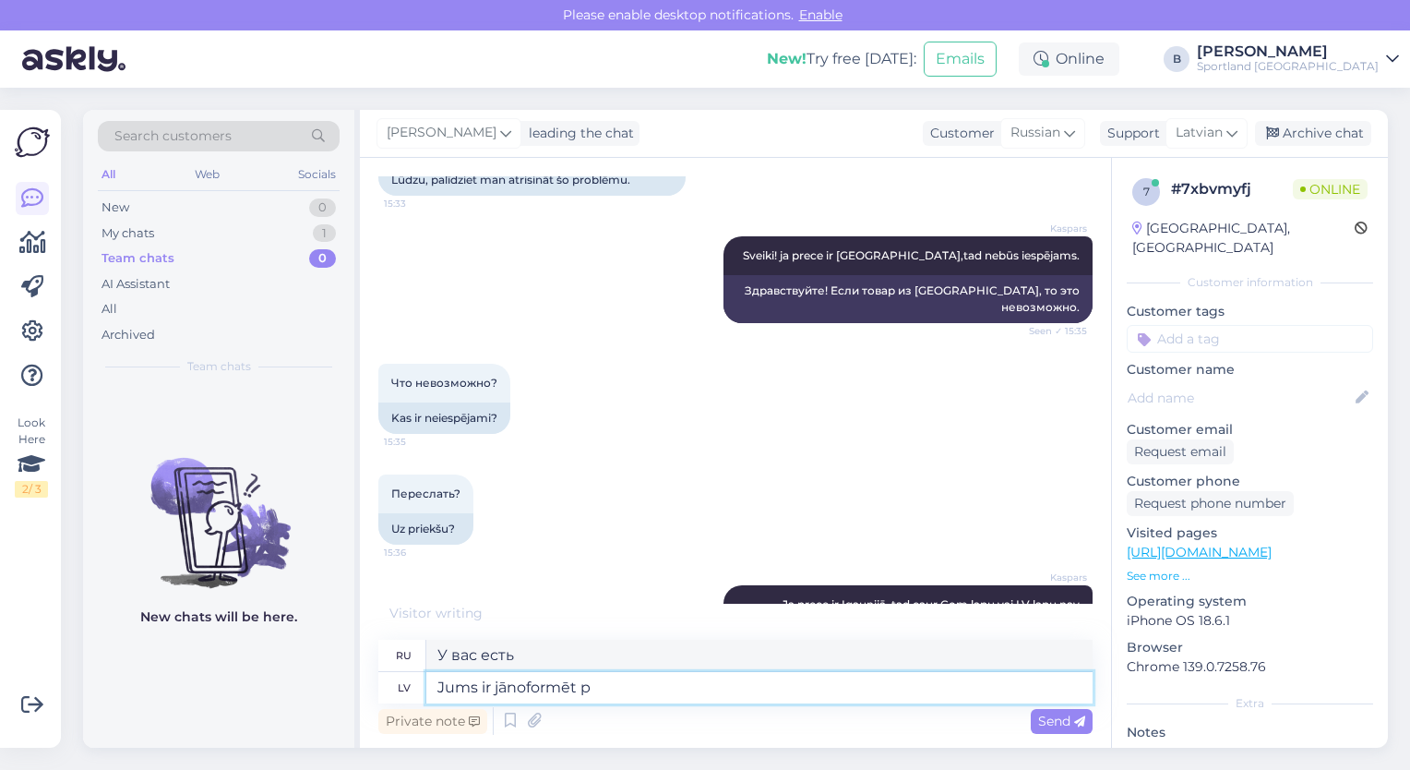
type textarea "Вам нужно спроектировать"
type textarea "Jums ir jānoformēt pasūtījums"
type textarea "Вам необходимо оформить заказ."
type textarea "Jums ir jānoformēt pasūtījums caur k"
type textarea "Вам необходимо оформить заказ через"
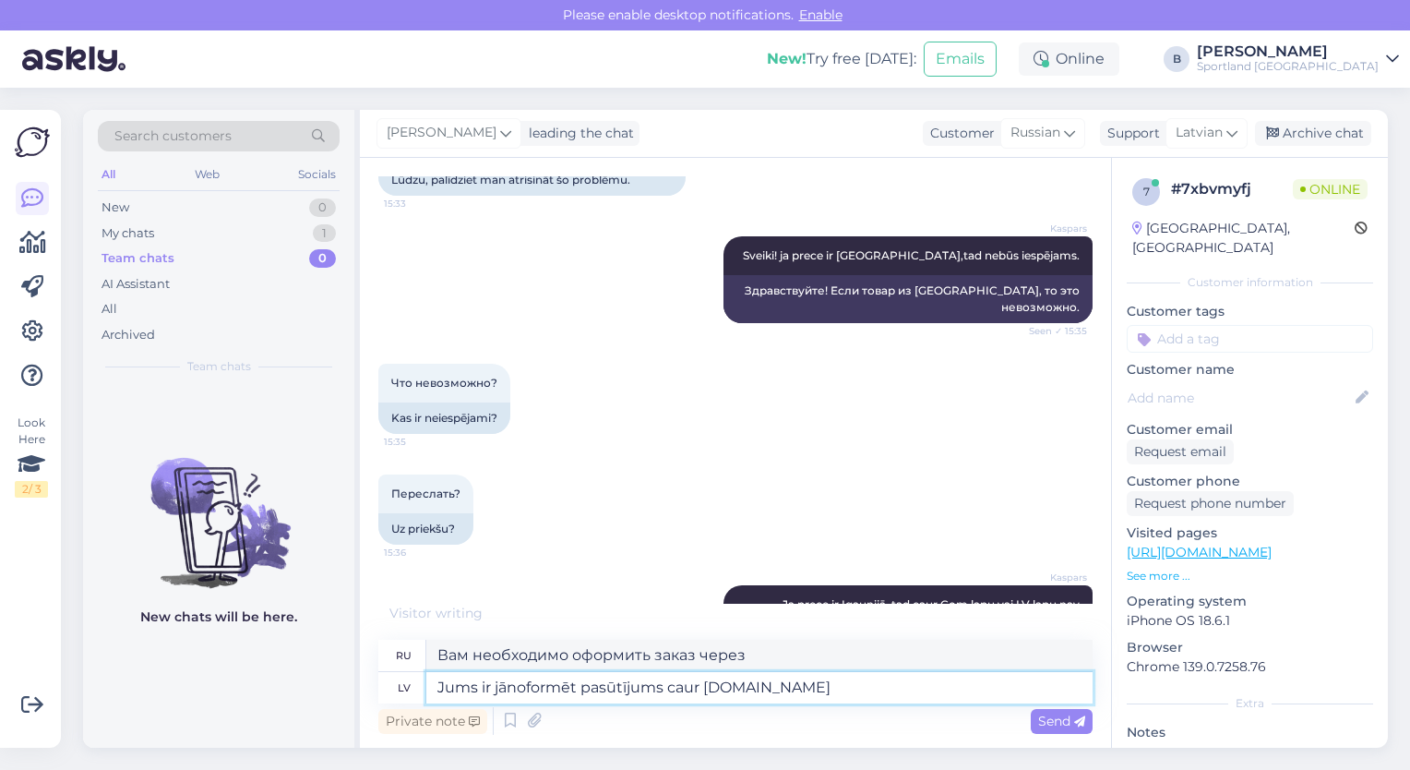
type textarea "Jums ir jānoformēt pasūtījums caur [DOMAIN_NAME] l"
type textarea "Вам необходимо оформить заказ через [DOMAIN_NAME]"
type textarea "Jums ir jānoformēt pasūtījums caur [DOMAIN_NAME] lapu -"
type textarea "Оформить заказ необходимо через сайт [DOMAIN_NAME] ."
type textarea "Jums ir jānoformēt pasūtījums caur [DOMAIN_NAME] lapu -"
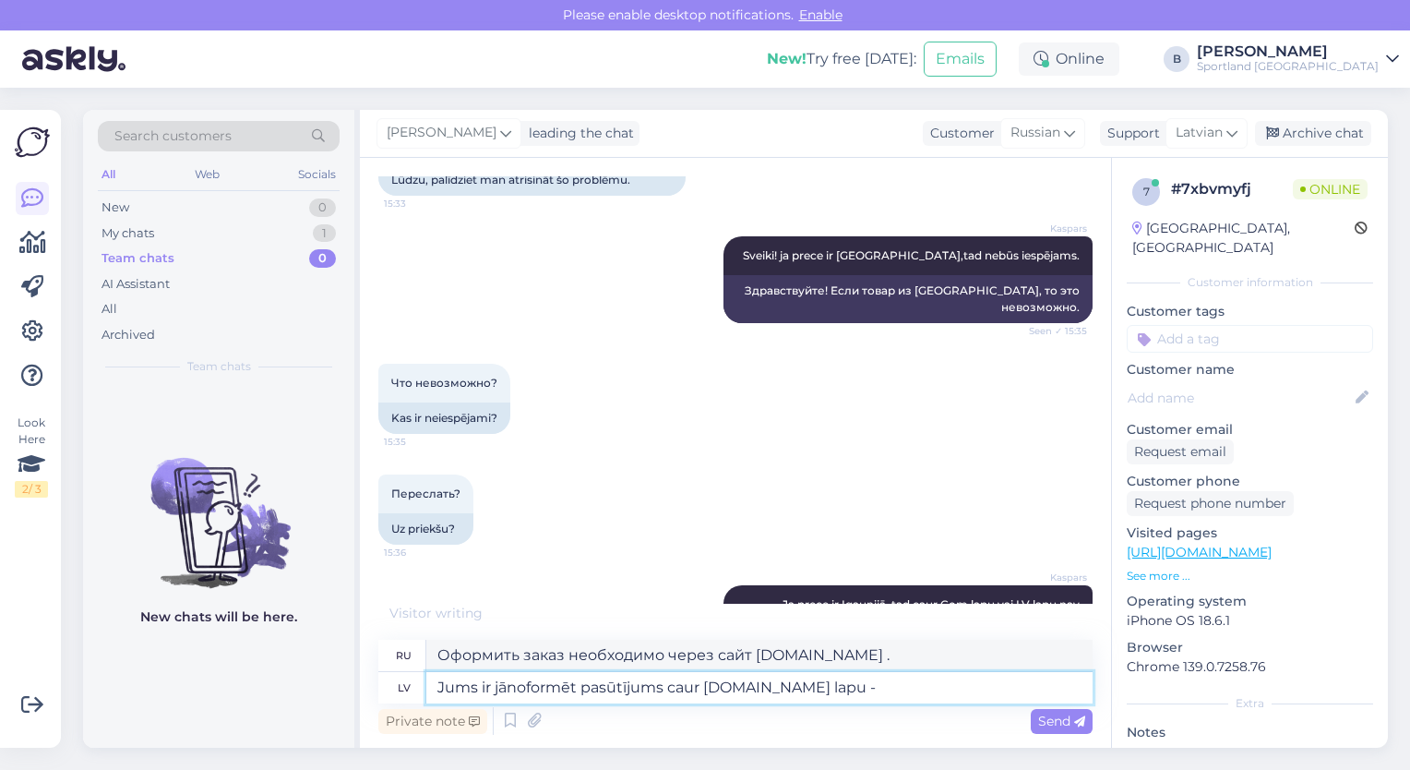
type textarea "Вам необходимо оформить заказ через страницу [DOMAIN_NAME] -"
paste textarea "[URL][DOMAIN_NAME]"
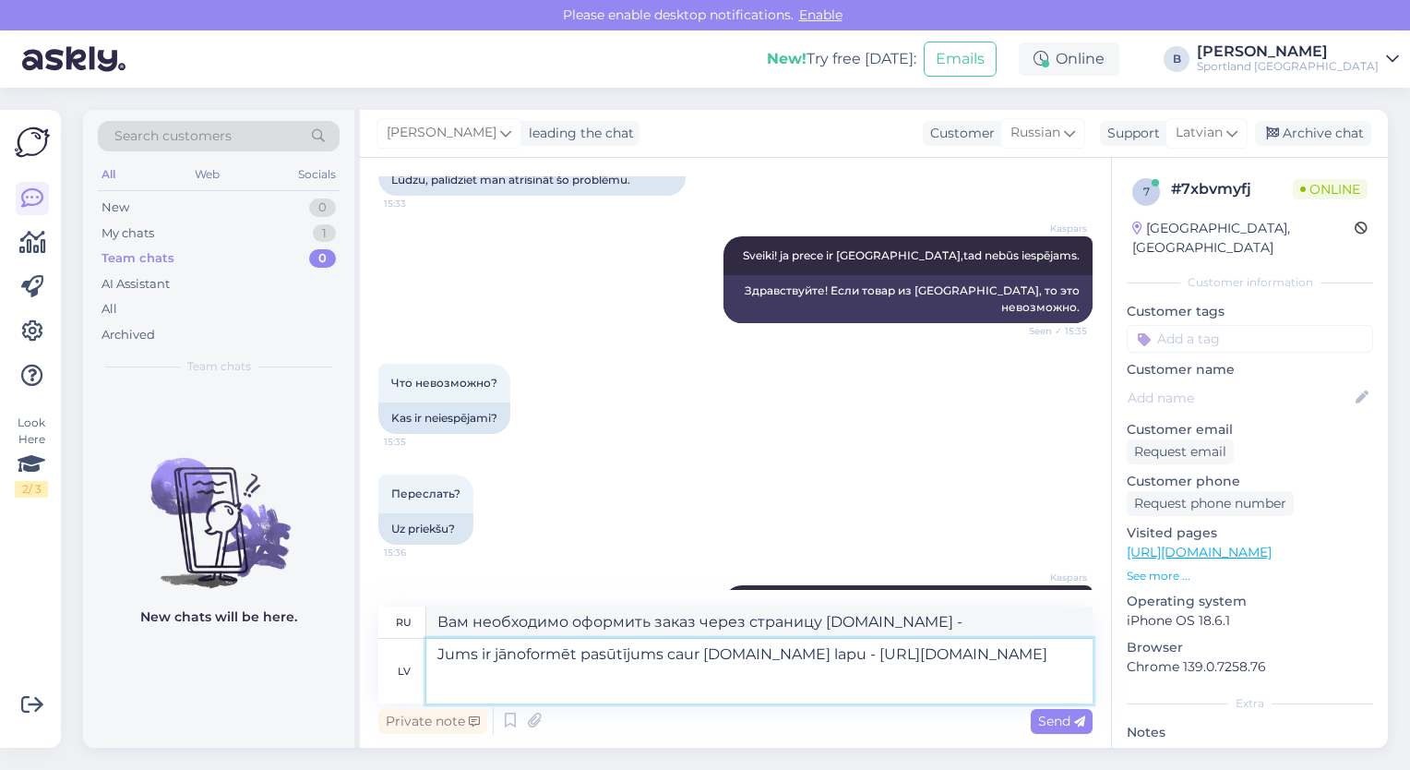
type textarea "Jums ir jānoformēt pasūtījums caur [DOMAIN_NAME] lapu - [URL][DOMAIN_NAME]"
type textarea "Оформить заказ необходимо через страницу [DOMAIN_NAME] - [URL][DOMAIN_NAME]"
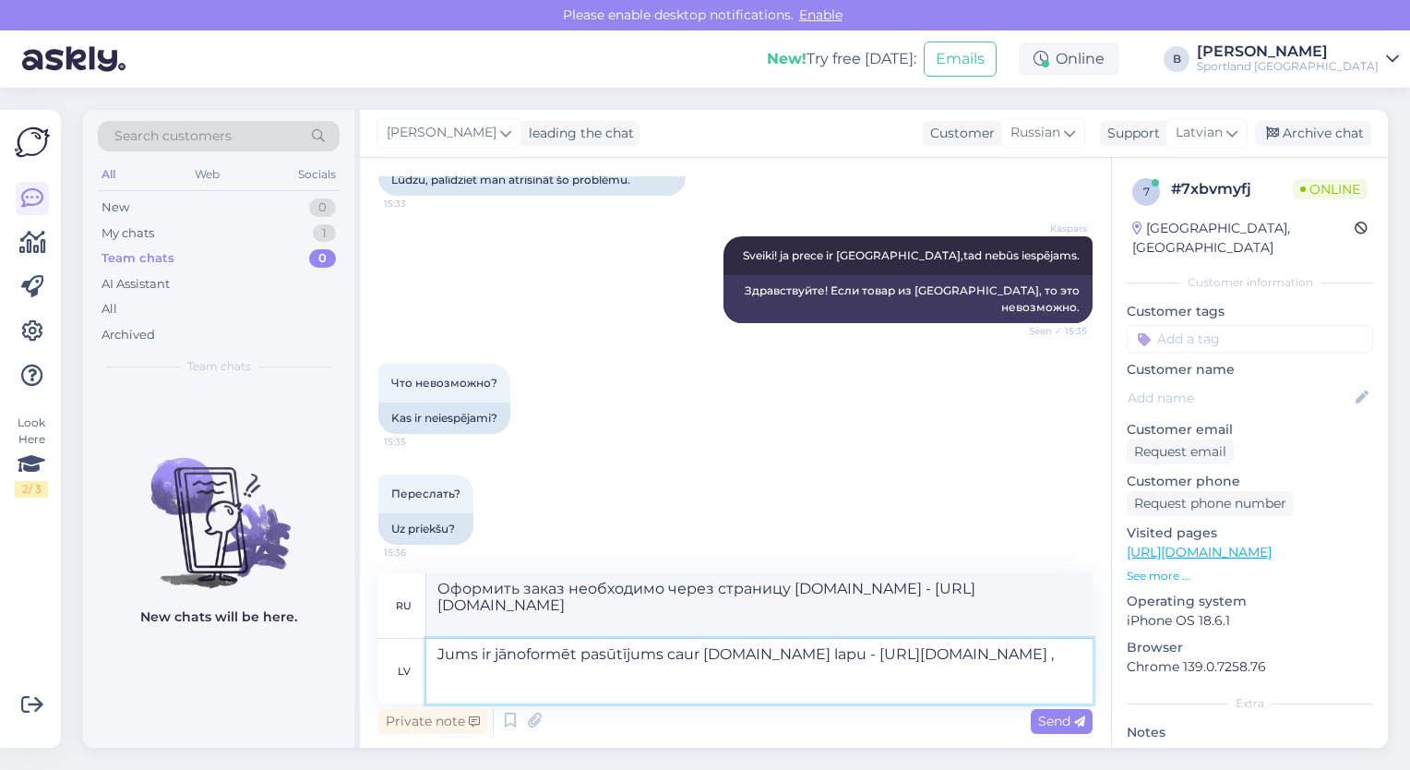
type textarea "Jums ir jānoformēt pasūtījums caur [DOMAIN_NAME] lapu - [URL][DOMAIN_NAME] , a"
type textarea "Оформить заказ необходимо через страницу [DOMAIN_NAME] - [URL][DOMAIN_NAME] ,"
type textarea "Jums ir jānoformēt pasūtījums caur [DOMAIN_NAME] lapu - [URL][DOMAIN_NAME] , la…"
type textarea "Вам необходимо оформить заказ через страницу [DOMAIN_NAME] - [URL][DOMAIN_NAME]…"
type textarea "Jums ir jānoformēt pasūtījums caur [DOMAIN_NAME] lapu - [URL][DOMAIN_NAME] ,"
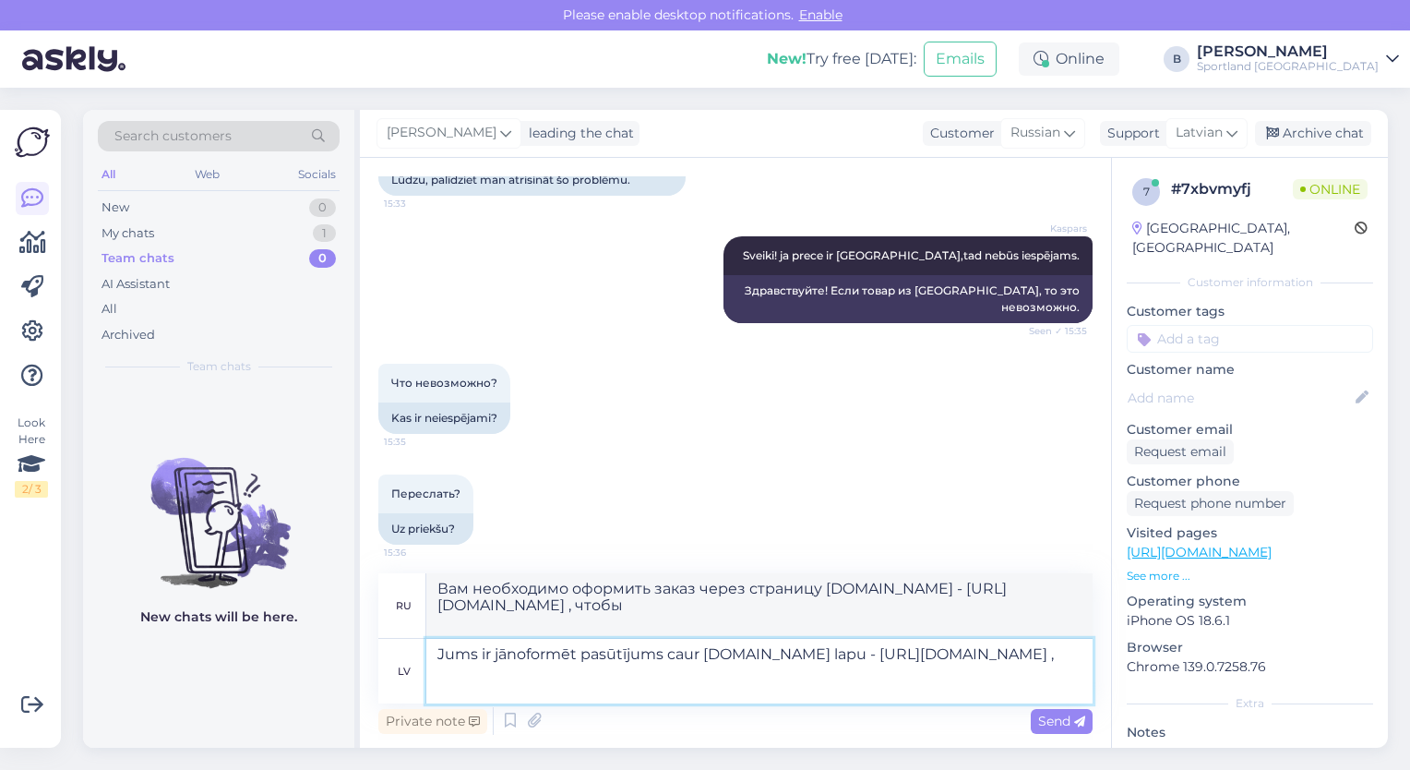
type textarea "Оформить заказ необходимо через страницу [DOMAIN_NAME] - [URL][DOMAIN_NAME] ,"
type textarea "Jums ir jānoformēt pasūtījums caur [DOMAIN_NAME] lapu - [URL][DOMAIN_NAME]"
type textarea "Оформить заказ необходимо через страницу [DOMAIN_NAME] - [URL][DOMAIN_NAME]"
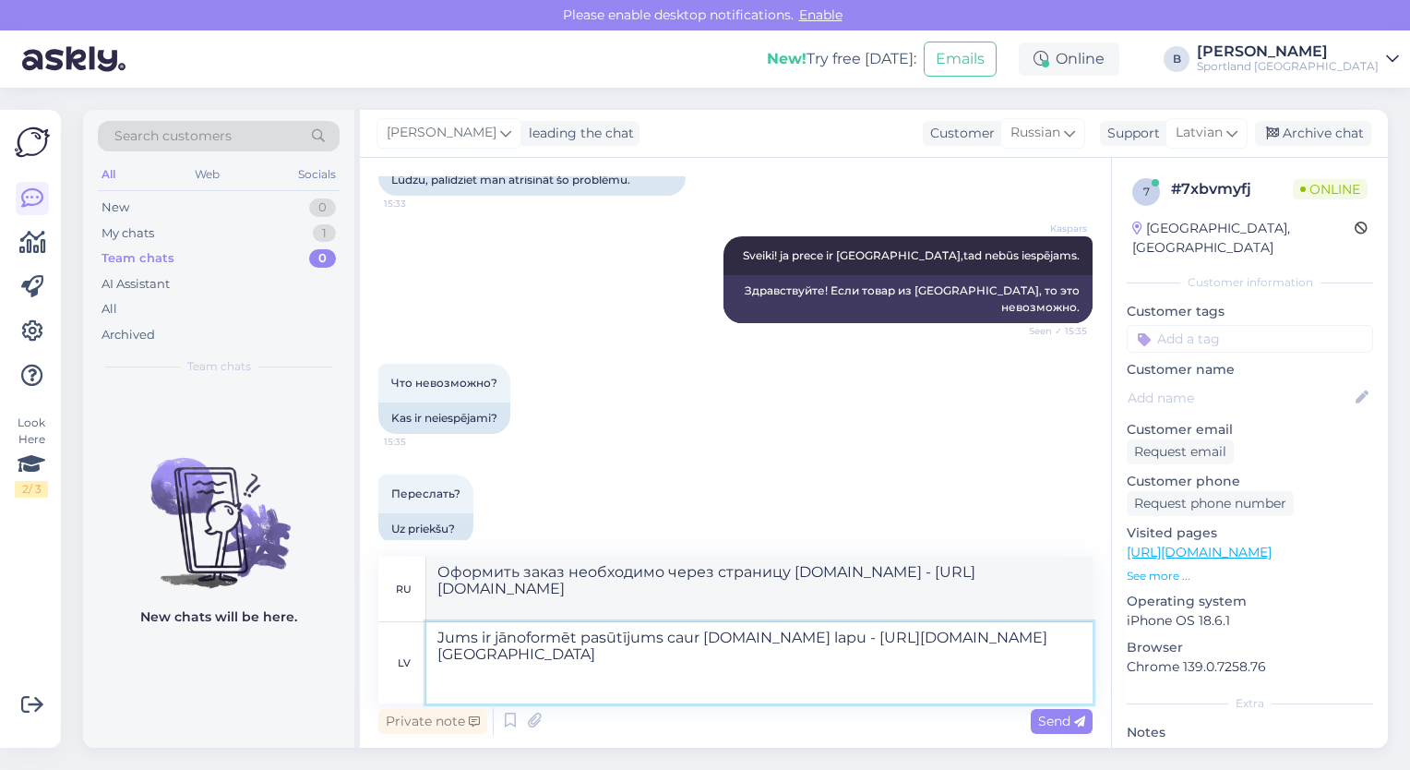
type textarea "Jums ir jānoformēt pasūtījums caur [DOMAIN_NAME] lapu - [URL][DOMAIN_NAME] Šai s"
type textarea "Оформить заказ необходимо через страницу [DOMAIN_NAME] - [URL][DOMAIN_NAME] Это"
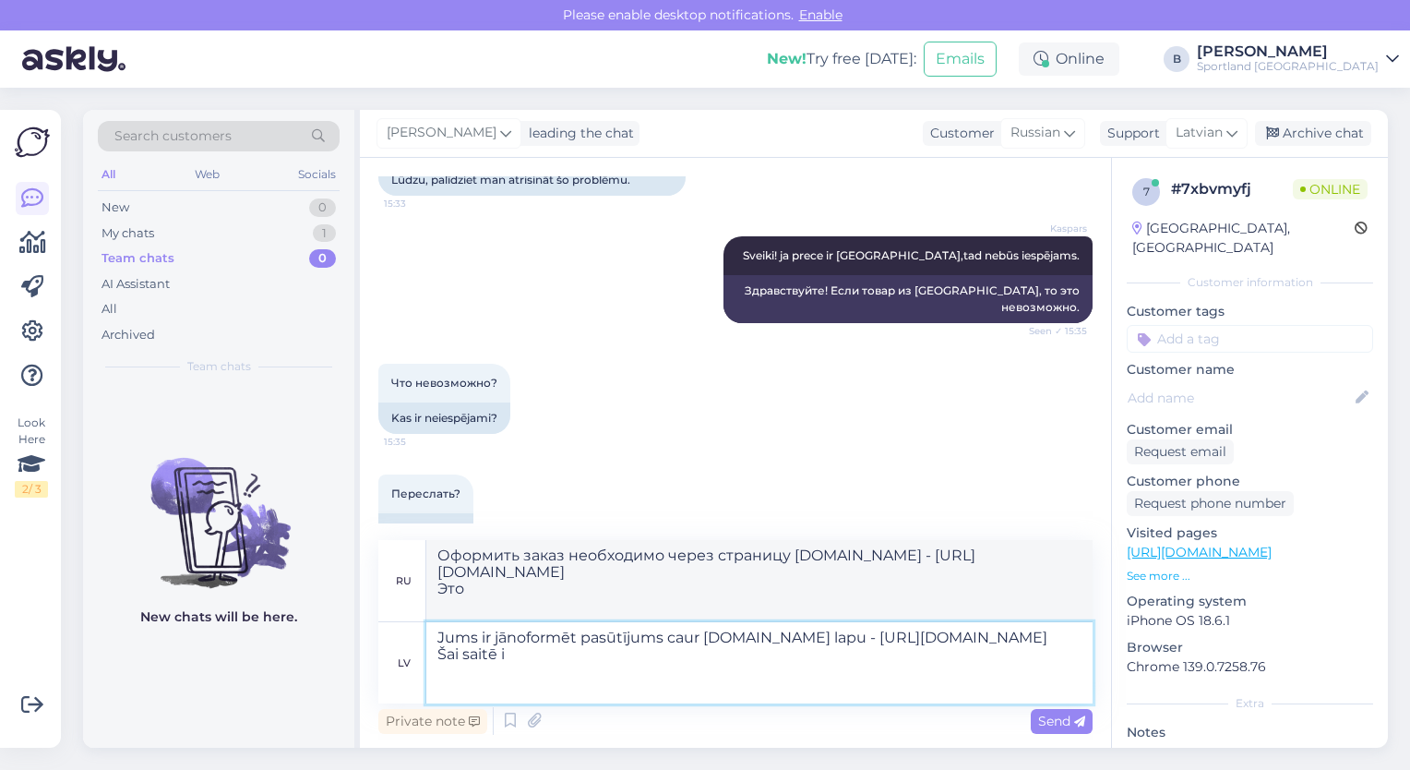
type textarea "Jums ir jānoformēt pasūtījums caur [DOMAIN_NAME] lapu - [URL][DOMAIN_NAME] Šai …"
type textarea "Оформить заказ необходимо через страницу [DOMAIN_NAME] - [URL][DOMAIN_NAME] По …"
type textarea "Jums ir jānoformēt pasūtījums caur [DOMAIN_NAME] lapu - [URL][DOMAIN_NAME] Šai …"
type textarea "Вы должны оформить заказ через страницу [DOMAIN_NAME] - [URL][DOMAIN_NAME] Эта …"
type textarea "Jums ir jānoformēt pasūtījums caur [DOMAIN_NAME] lapu - [URL][DOMAIN_NAME] Šai …"
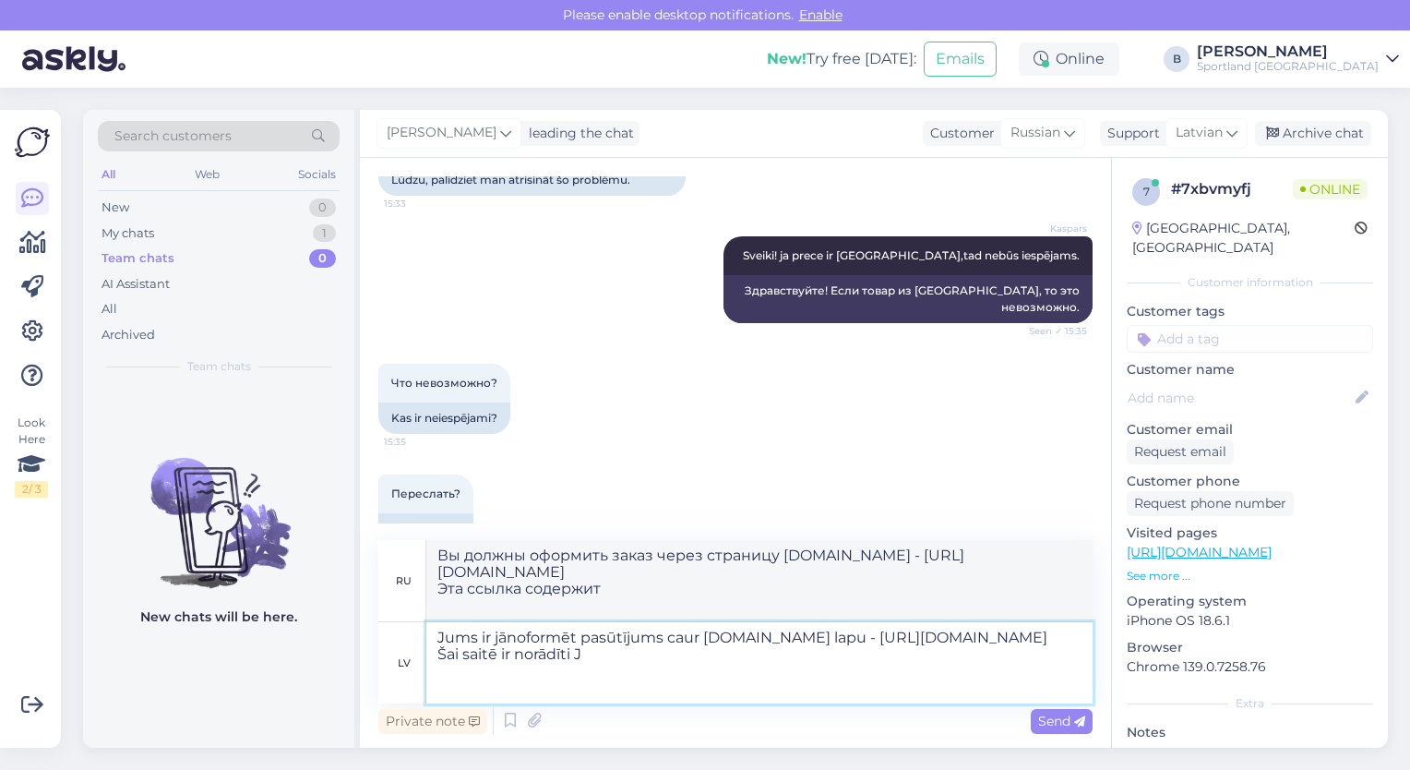
type textarea "Вы должны оформить заказ через страницу [DOMAIN_NAME] - [URL][DOMAIN_NAME] Эта …"
type textarea "Jums ir jānoformēt pasūtījums caur [DOMAIN_NAME] lapu - [URL][DOMAIN_NAME] Šai …"
type textarea "Вы должны оформить заказ через страницу [DOMAIN_NAME] - [URL][DOMAIN_NAME] Эта …"
type textarea "Jums ir jānoformēt pasūtījums caur [DOMAIN_NAME] lapu - [URL][DOMAIN_NAME] Šai …"
type textarea "Вам необходимо оформить заказ через страницу [DOMAIN_NAME] - [URL][DOMAIN_NAME]…"
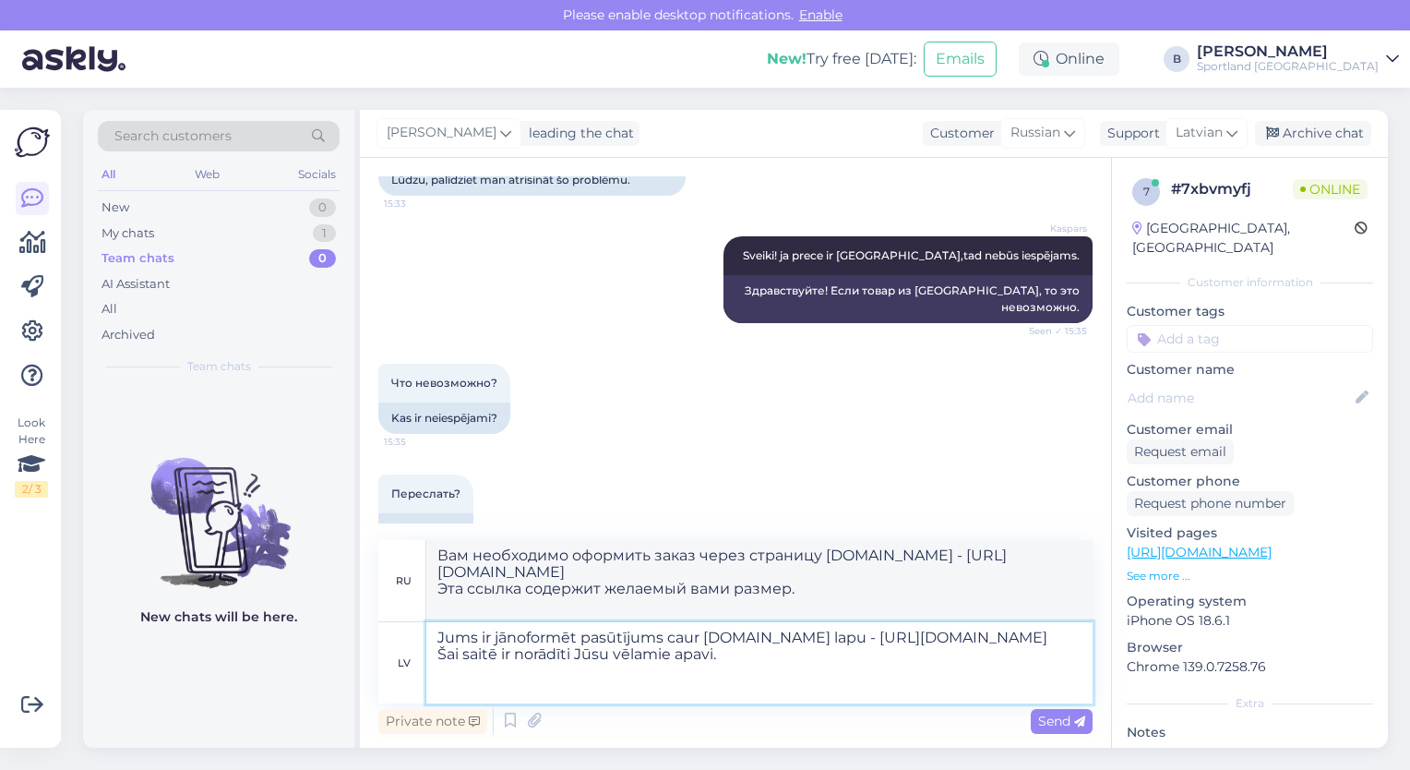
type textarea "Jums ir jānoformēt pasūtījums caur [DOMAIN_NAME] lapu - [URL][DOMAIN_NAME] Šai …"
type textarea "Оформить заказ необходимо через страницу [DOMAIN_NAME] - [URL][DOMAIN_NAME] По …"
type textarea "Jums ir jānoformēt pasūtījums caur [DOMAIN_NAME] lapu - [URL][DOMAIN_NAME] Šai …"
type textarea "Вам необходимо оформить заказ через страницу [DOMAIN_NAME] - [URL][DOMAIN_NAME]…"
type textarea "Jums ir jānoformēt pasūtījums caur [DOMAIN_NAME] lapu - [URL][DOMAIN_NAME] Šai …"
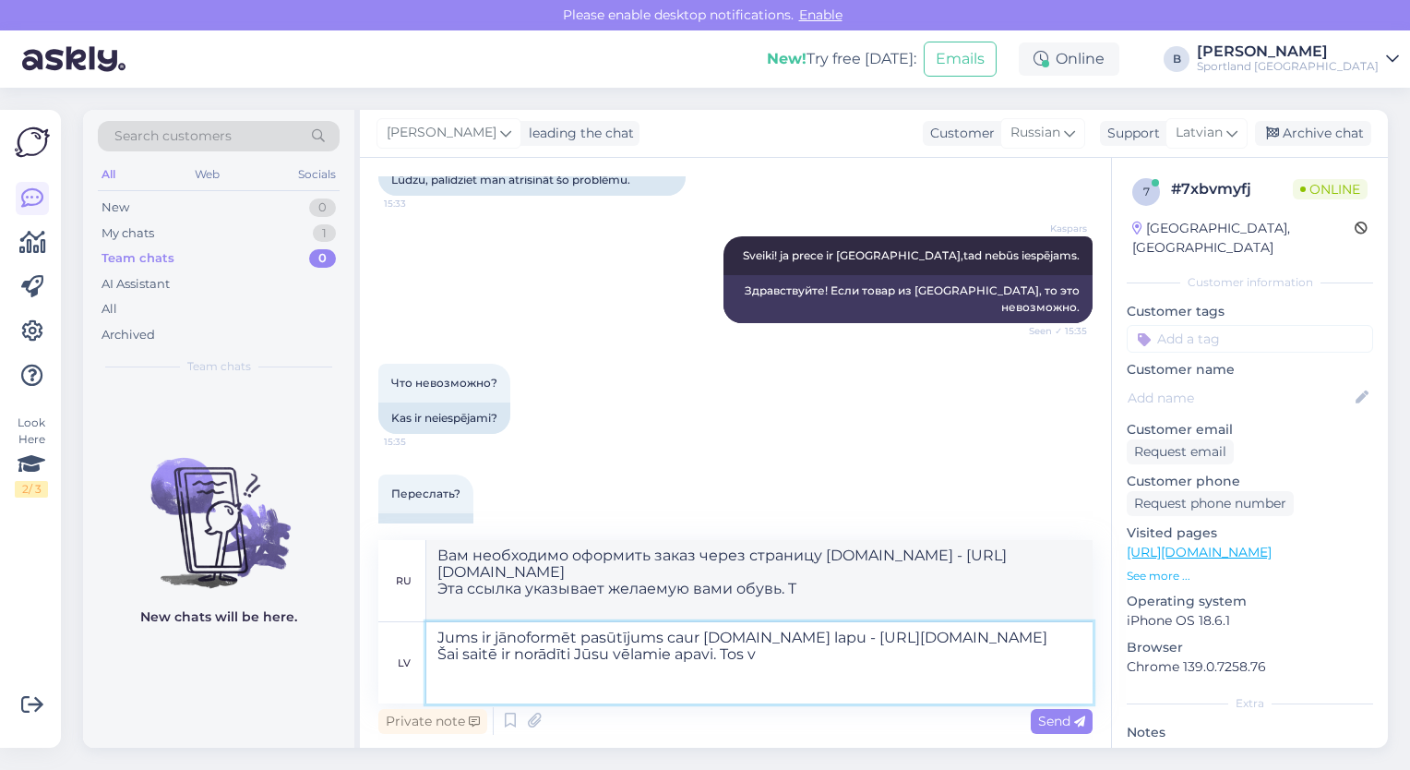
type textarea "Вам необходимо оформить заказ через страницу [DOMAIN_NAME] - [URL][DOMAIN_NAME]…"
type textarea "Jums ir jānoformēt pasūtījums caur [DOMAIN_NAME] lapu - [URL][DOMAIN_NAME] Šai …"
type textarea "Оформить заказ необходимо на странице [DOMAIN_NAME] — [URL][DOMAIN_NAME] По это…"
type textarea "Jums ir jānoformēt pasūtījums caur [DOMAIN_NAME] lapu - [URL][DOMAIN_NAME] Šai …"
type textarea "Оформить заказ необходимо на странице [DOMAIN_NAME] — [URL][DOMAIN_NAME] По это…"
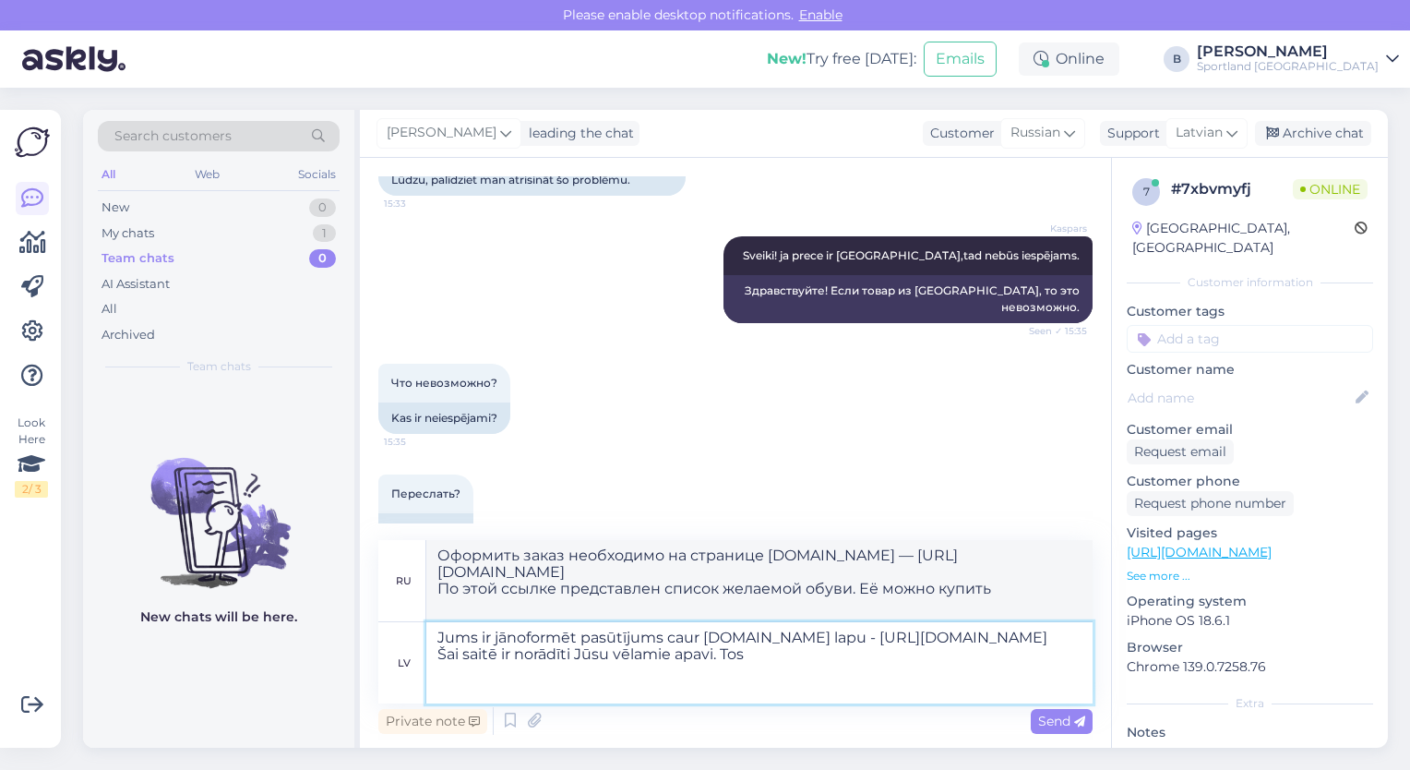
type textarea "Jums ir jānoformēt pasūtījums caur [DOMAIN_NAME] lapu - [URL][DOMAIN_NAME] Šai …"
type textarea "Оформить заказ необходимо на странице [DOMAIN_NAME] — [URL][DOMAIN_NAME] По это…"
type textarea "Jums ir jānoformēt pasūtījums caur [DOMAIN_NAME] lapu - [URL][DOMAIN_NAME] Šai …"
type textarea "Вам необходимо оформить заказ через страницу [DOMAIN_NAME] - [URL][DOMAIN_NAME]…"
type textarea "Jums ir jānoformēt pasūtījums caur [DOMAIN_NAME] lapu - [URL][DOMAIN_NAME] Šai …"
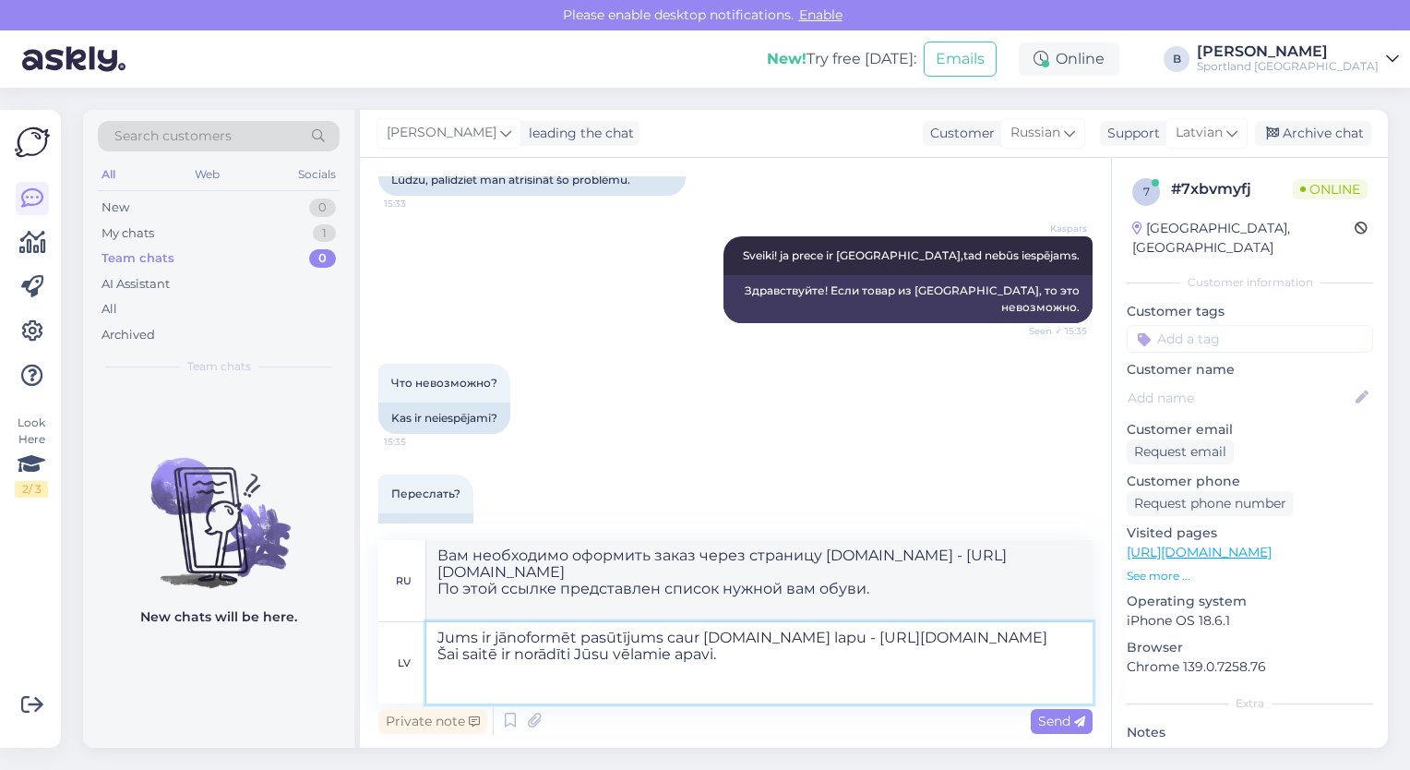
type textarea "Оформить заказ необходимо через страницу [DOMAIN_NAME] - [URL][DOMAIN_NAME] По …"
type textarea "Jums ir jānoformēt pasūtījums caur [DOMAIN_NAME] lapu - [URL][DOMAIN_NAME] Šai …"
type textarea "Вам необходимо оформить заказ через страницу [DOMAIN_NAME] — [URL][DOMAIN_NAME]…"
type textarea "Jums ir jānoformēt pasūtījums caur [DOMAIN_NAME] lapu - [URL][DOMAIN_NAME] Šai …"
type textarea "Вам необходимо оформить заказ на странице [DOMAIN_NAME] — [URL][DOMAIN_NAME] Эт…"
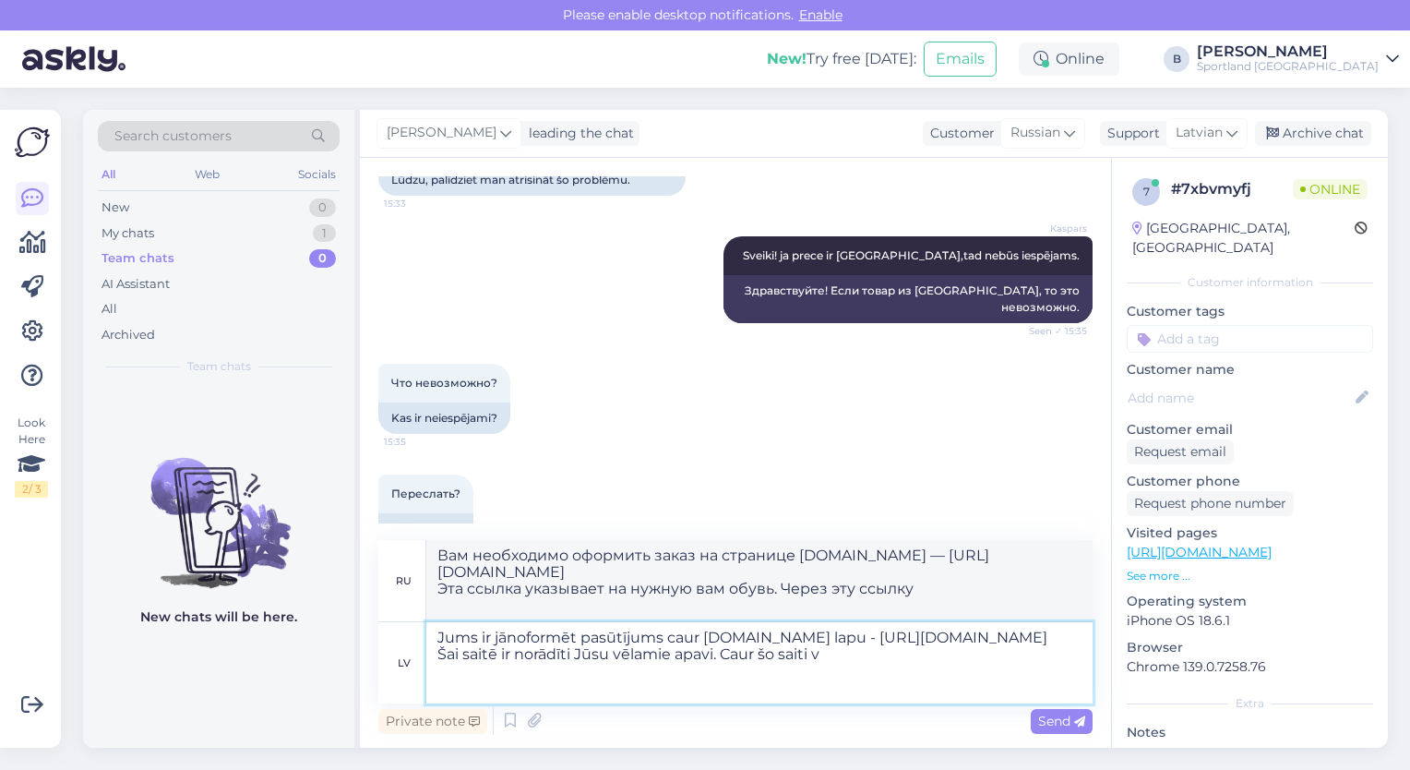
type textarea "Jums ir jānoformēt pasūtījums caur [DOMAIN_NAME] lapu - [URL][DOMAIN_NAME] Šai …"
type textarea "Вам необходимо оформить заказ на странице [DOMAIN_NAME] — [URL][DOMAIN_NAME] Эт…"
type textarea "Jums ir jānoformēt pasūtījums caur [DOMAIN_NAME] lapu - [URL][DOMAIN_NAME] Šai …"
type textarea "Вам необходимо оформить заказ на странице [DOMAIN_NAME] — [URL][DOMAIN_NAME] Эт…"
type textarea "Jums ir jānoformēt pasūtījums caur [DOMAIN_NAME] lapu - [URL][DOMAIN_NAME] Šai …"
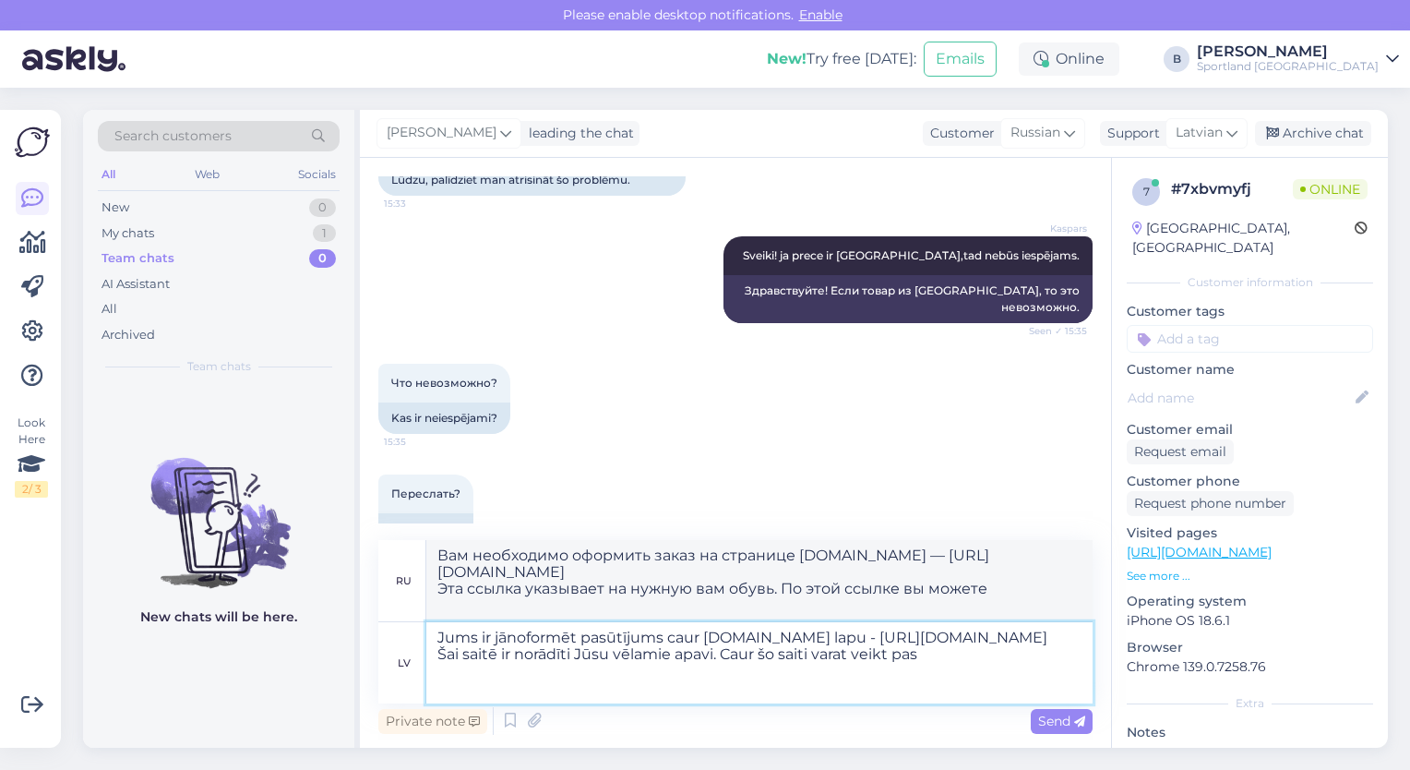
type textarea "Вам необходимо оформить заказ на странице [DOMAIN_NAME] : [URL][DOMAIN_NAME] Эт…"
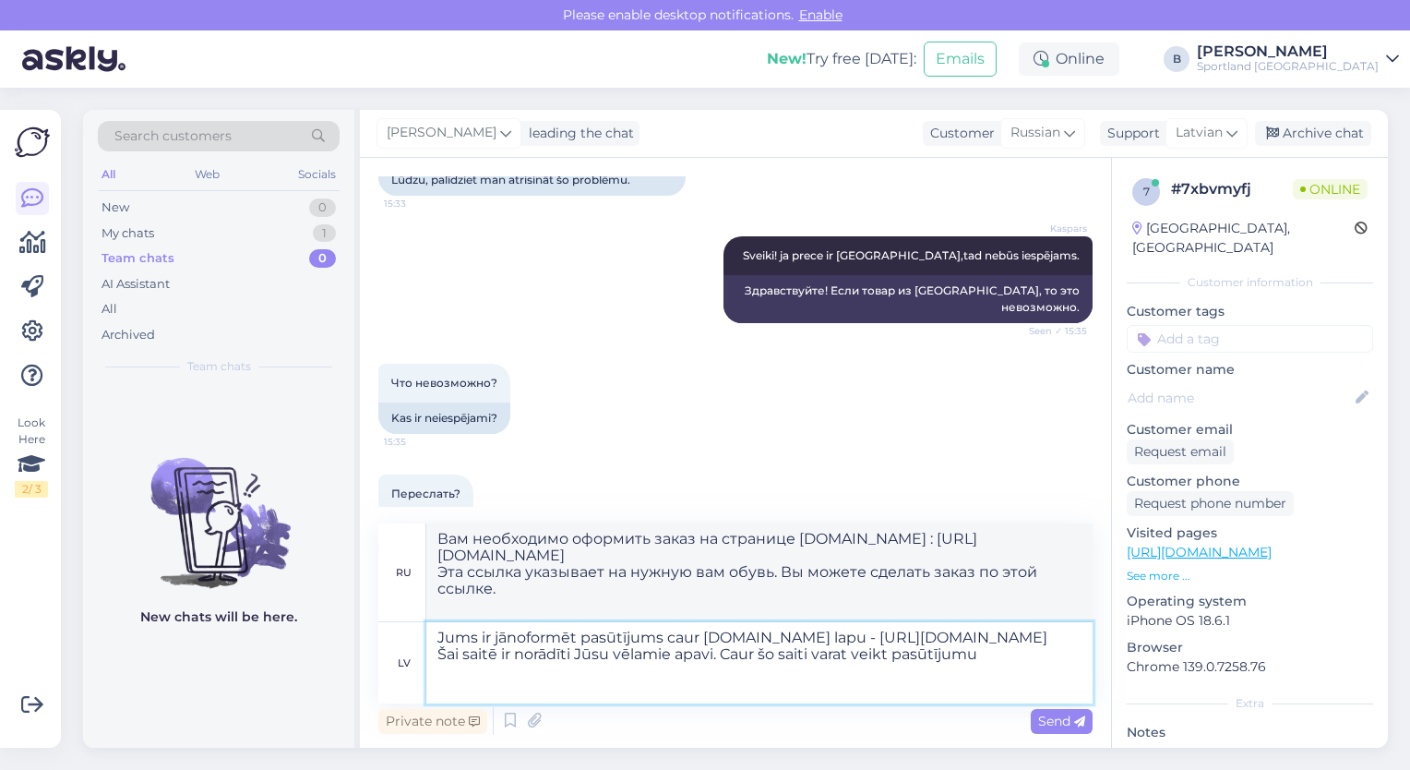
type textarea "Jums ir jānoformēt pasūtījums caur [DOMAIN_NAME] lapu - [URL][DOMAIN_NAME] Šai …"
type textarea "Оформить заказ необходимо на странице [DOMAIN_NAME] : [URL][DOMAIN_NAME] По это…"
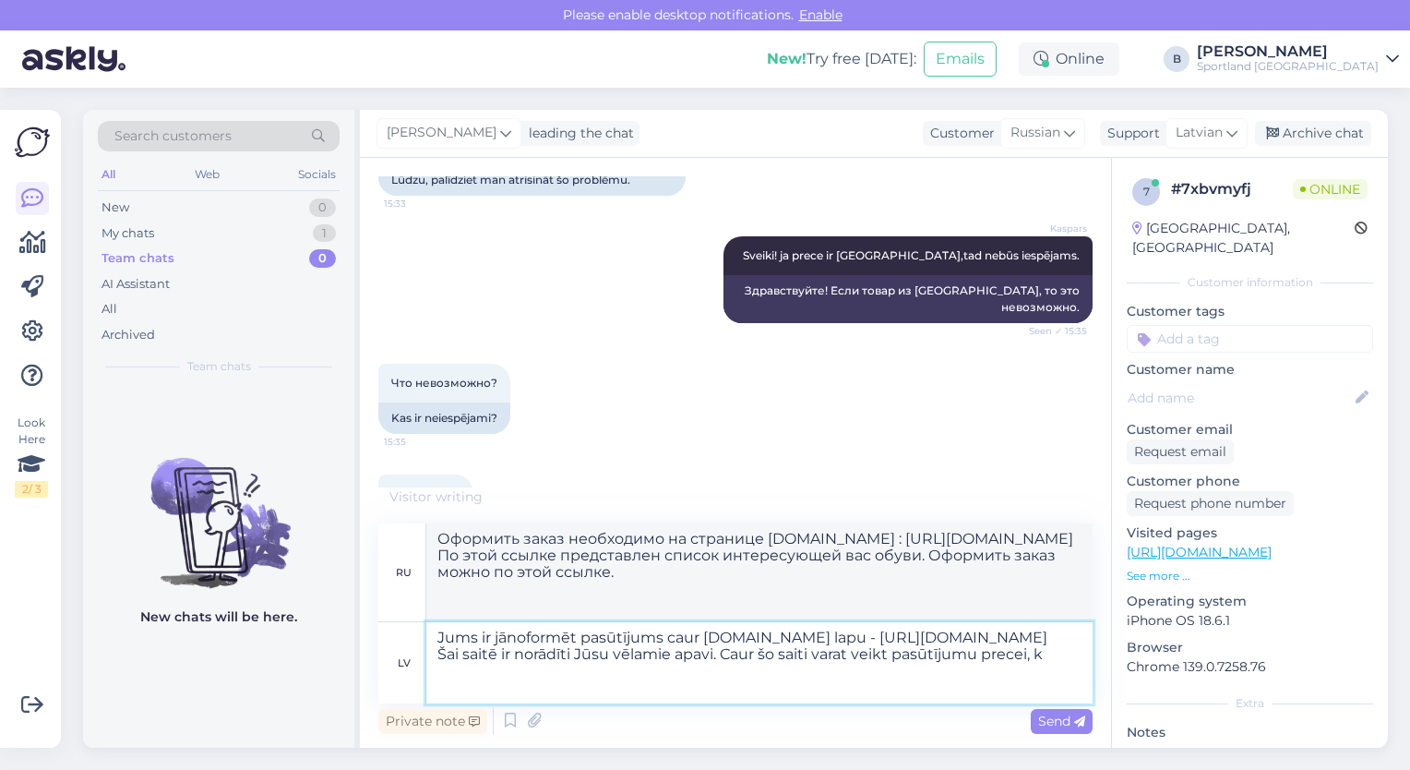
type textarea "Jums ir jānoformēt pasūtījums caur [DOMAIN_NAME] lapu - [URL][DOMAIN_NAME] Šai …"
type textarea "Вам необходимо оформить заказ на странице [DOMAIN_NAME] : [URL][DOMAIN_NAME] Эт…"
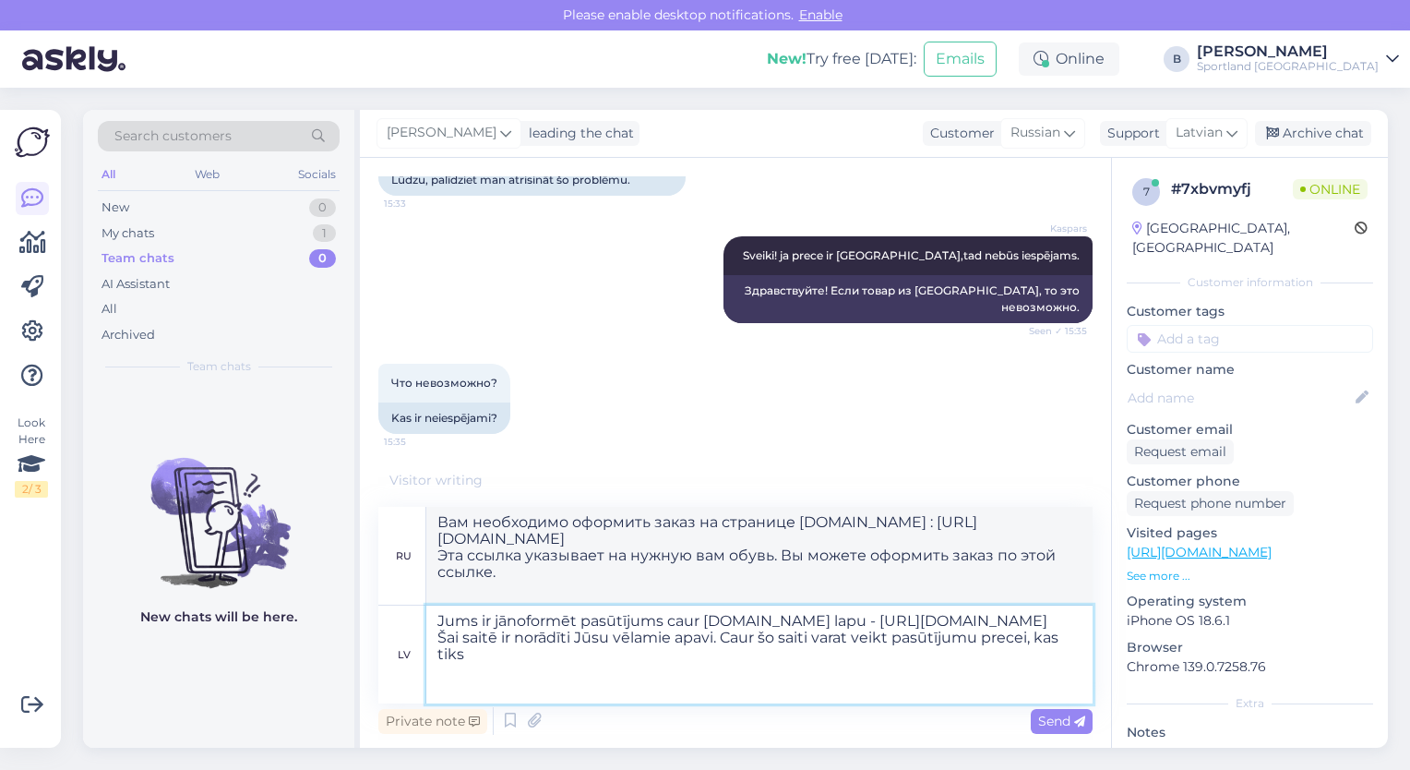
type textarea "Jums ir jānoformēt pasūtījums caur [DOMAIN_NAME] lapu - [URL][DOMAIN_NAME] Šai …"
type textarea "Вам необходимо оформить заказ на странице [DOMAIN_NAME] : [URL][DOMAIN_NAME] Эт…"
type textarea "Jums ir jānoformēt pasūtījums caur [DOMAIN_NAME] lapu - [URL][DOMAIN_NAME] Šai …"
type textarea "Вам необходимо оформить заказ на странице [DOMAIN_NAME] : [URL][DOMAIN_NAME] Эт…"
type textarea "Jums ir jānoformēt pasūtījums caur [DOMAIN_NAME] lapu - [URL][DOMAIN_NAME] Šai …"
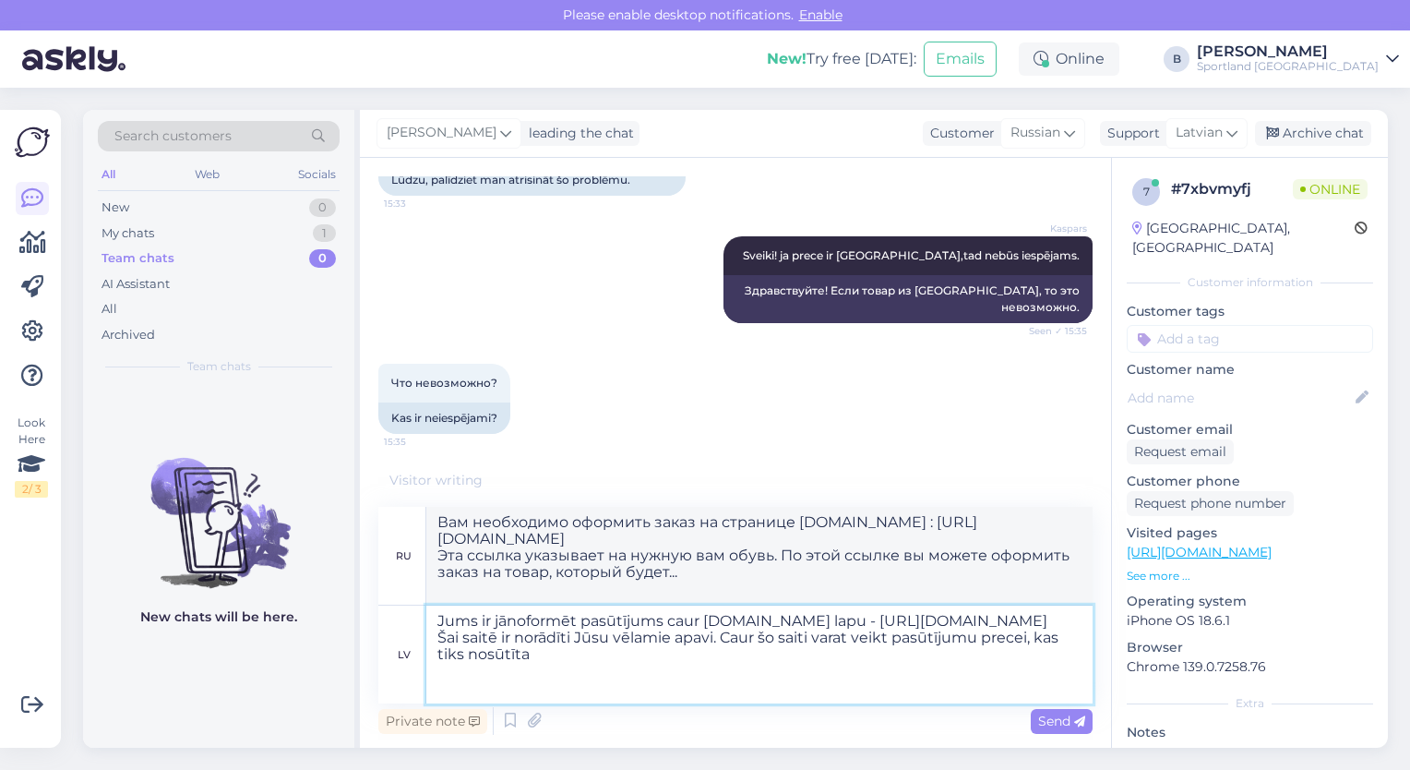
type textarea "Вам необходимо оформить заказ на странице [DOMAIN_NAME] : [URL][DOMAIN_NAME] Эт…"
type textarea "Jums ir jānoformēt pasūtījums caur [DOMAIN_NAME] lapu - [URL][DOMAIN_NAME] Šai …"
type textarea "Вам необходимо оформить заказ на странице [DOMAIN_NAME] : [URL][DOMAIN_NAME] Эт…"
type textarea "Jums ir jānoformēt pasūtījums caur [DOMAIN_NAME] lapu - [URL][DOMAIN_NAME] Šai …"
type textarea "Вам необходимо оформить заказ на странице [DOMAIN_NAME] : [URL][DOMAIN_NAME] Эт…"
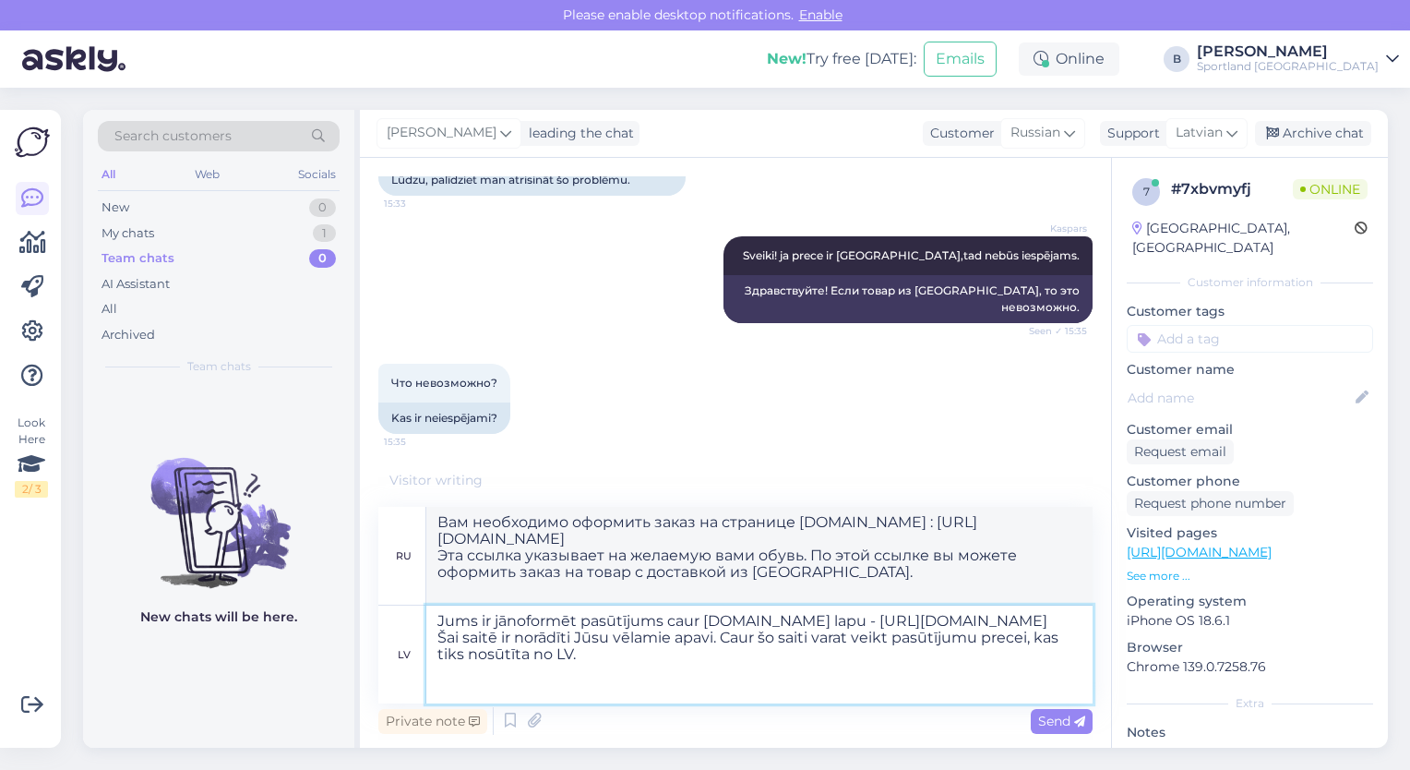
type textarea "Jums ir jānoformēt pasūtījums caur [DOMAIN_NAME] lapu - [URL][DOMAIN_NAME] Šai …"
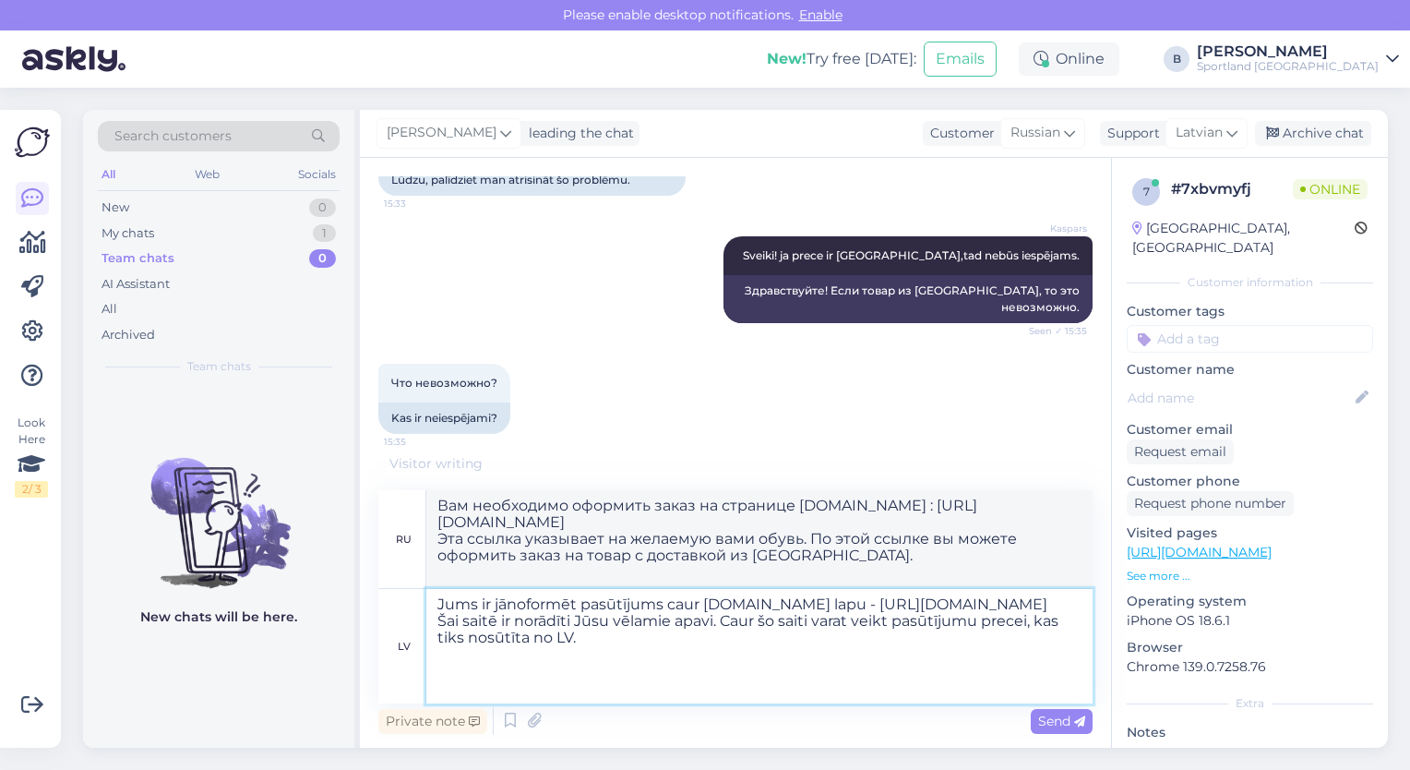
type textarea "Оформить заказ необходимо на странице [DOMAIN_NAME] : [URL][DOMAIN_NAME] По это…"
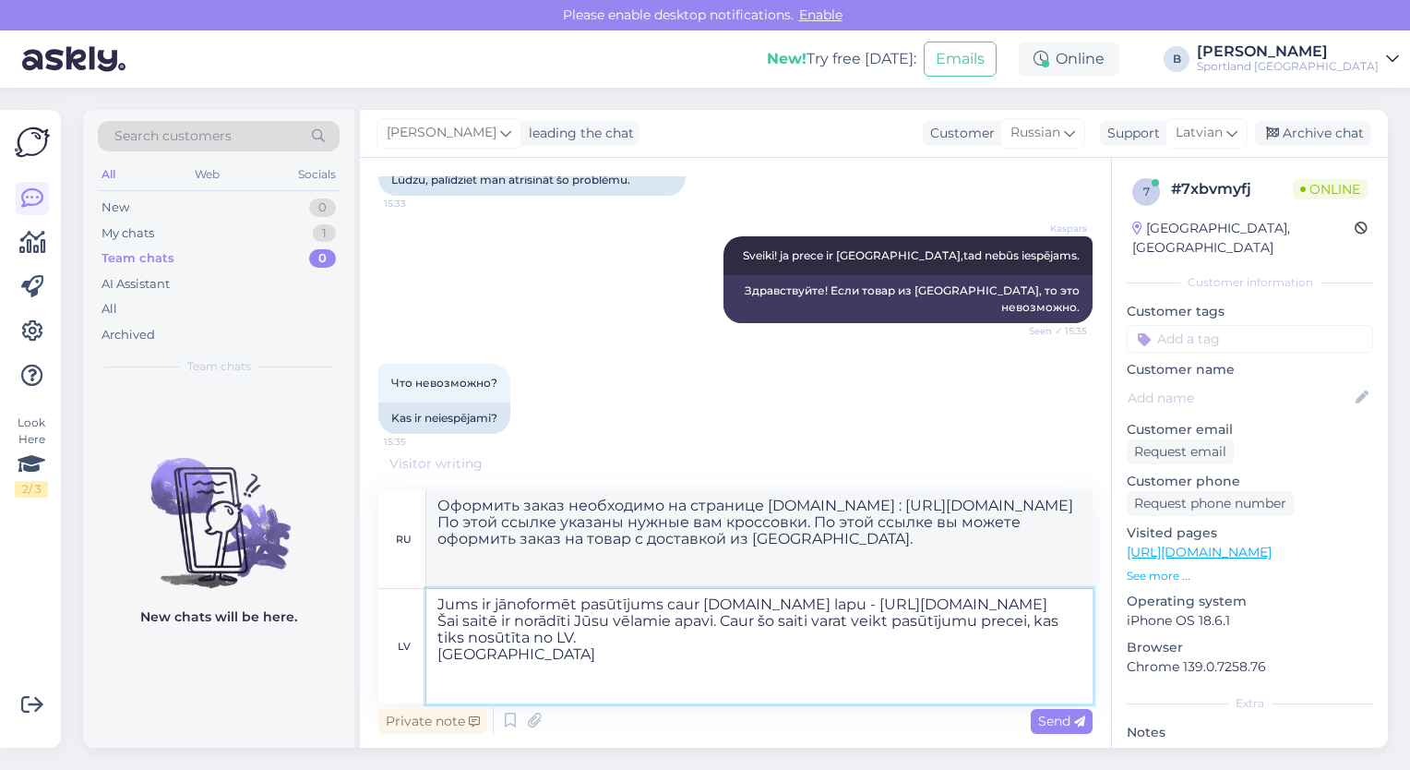
type textarea "Jums ir jānoformēt pasūtījums caur [DOMAIN_NAME] lapu - [URL][DOMAIN_NAME] Šai …"
type textarea "Вам необходимо оформить заказ на странице [DOMAIN_NAME] : [URL][DOMAIN_NAME] Эт…"
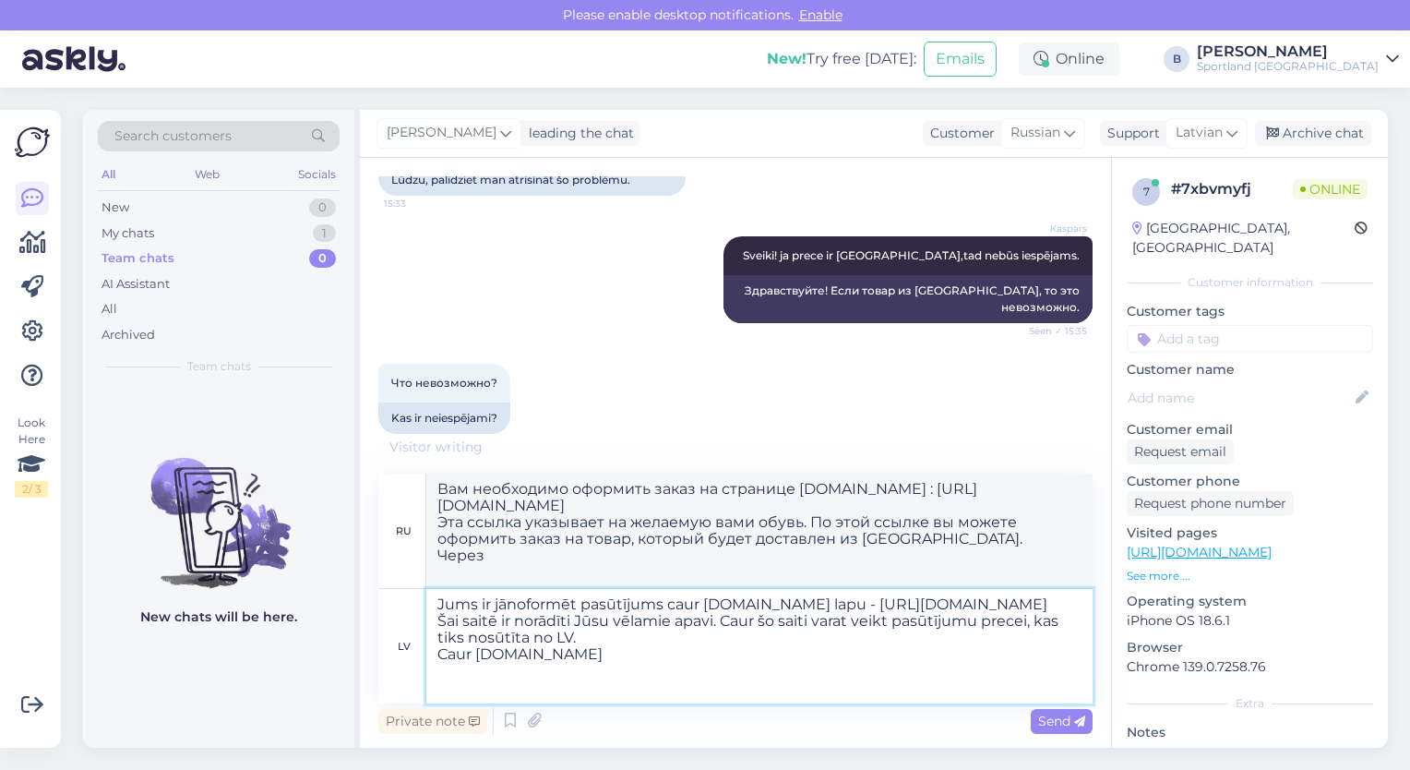
type textarea "Jums ir jānoformēt pasūtījums caur [DOMAIN_NAME] lapu - [URL][DOMAIN_NAME] Šai …"
type textarea "Оформить заказ необходимо на странице [DOMAIN_NAME] : [URL][DOMAIN_NAME] Эта сс…"
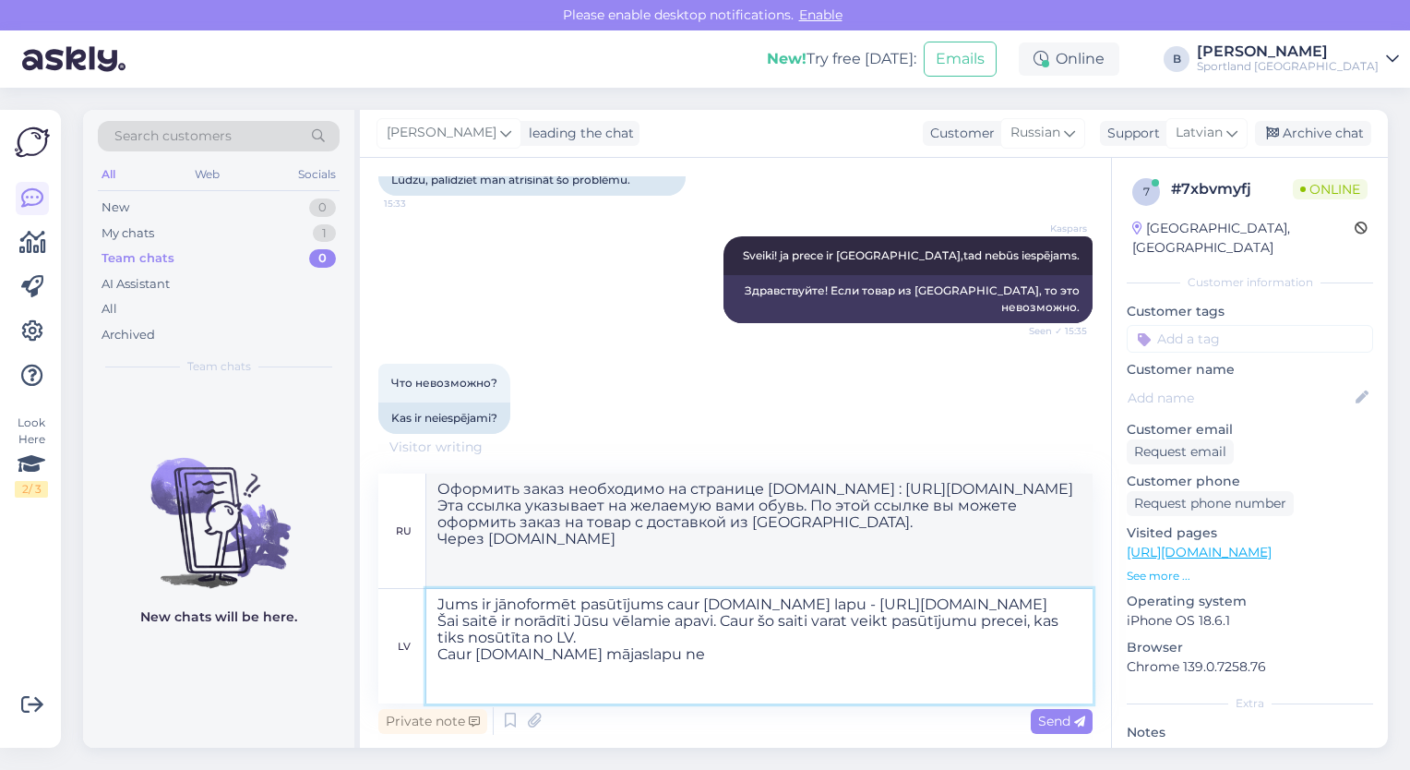
type textarea "Jums ir jānoformēt pasūtījums caur [DOMAIN_NAME] lapu - [URL][DOMAIN_NAME] Šai …"
type textarea "Вам необходимо оформить заказ на сайте [DOMAIN_NAME] : [URL][DOMAIN_NAME] Эта с…"
type textarea "Jums ir jānoformēt pasūtījums caur [DOMAIN_NAME] lapu - [URL][DOMAIN_NAME] Šai …"
type textarea "Вам необходимо оформить заказ через сайт [DOMAIN_NAME] : [URL][DOMAIN_NAME] Эта…"
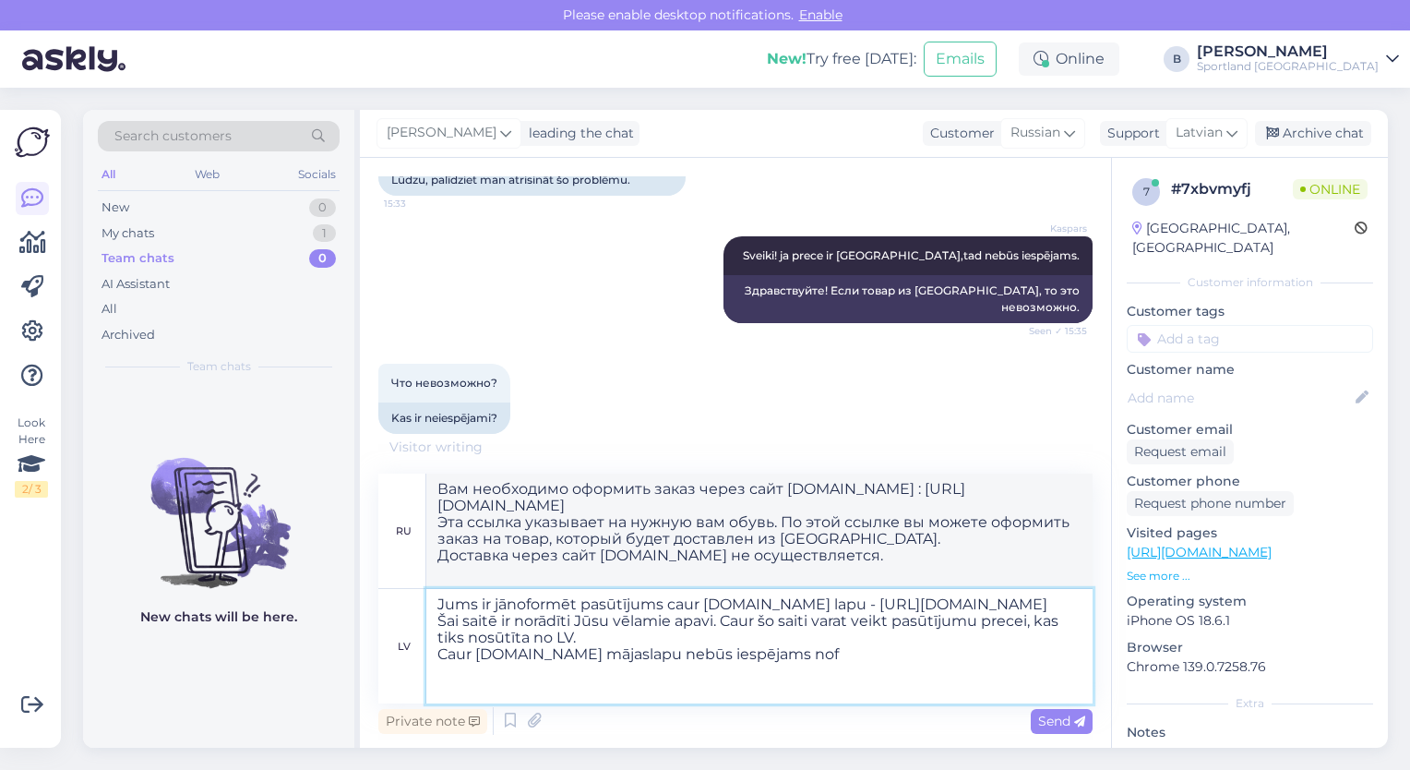
type textarea "Jums ir jānoformēt pasūtījums caur [DOMAIN_NAME] lapu - [URL][DOMAIN_NAME] Šai …"
type textarea "Вам необходимо оформить заказ на сайте [DOMAIN_NAME] : [URL][DOMAIN_NAME] По эт…"
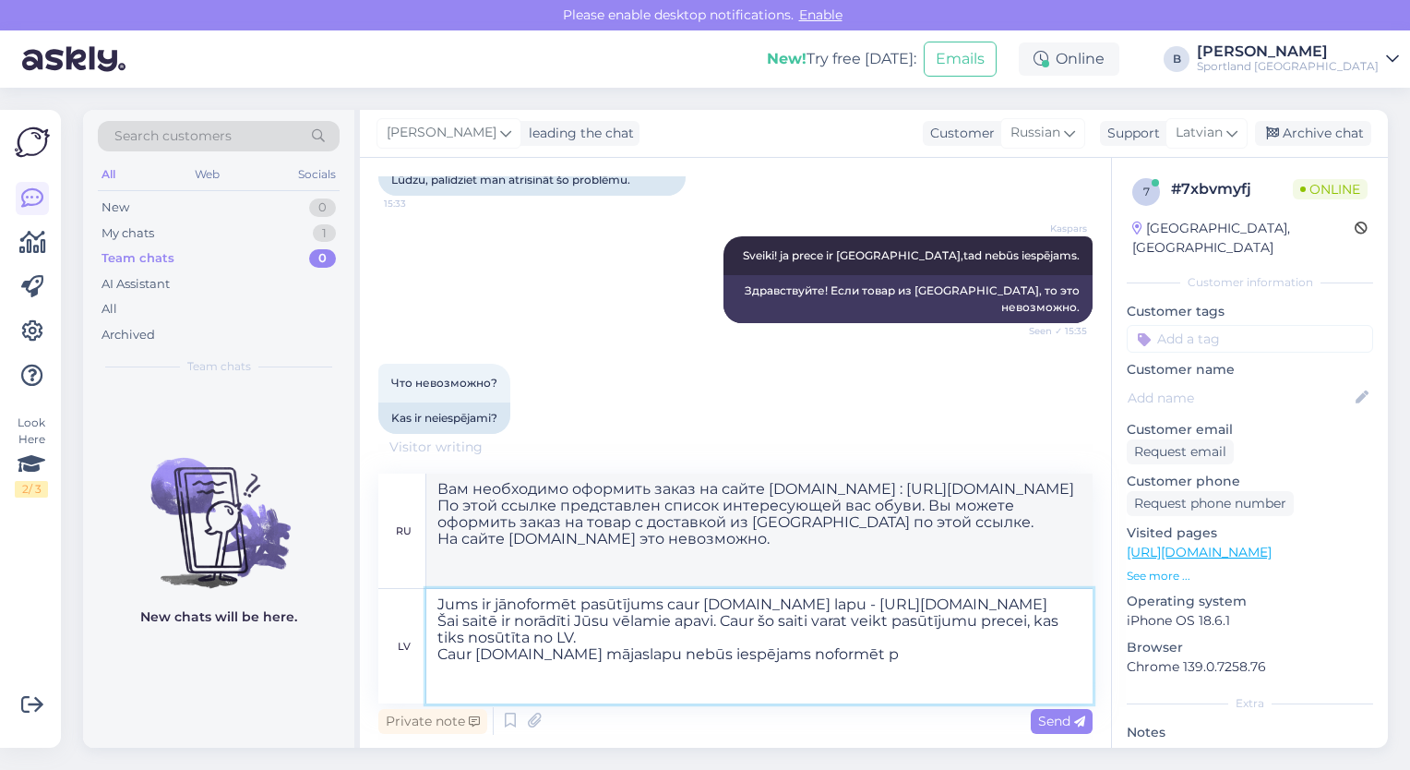
type textarea "Jums ir jānoformēt pasūtījums caur [DOMAIN_NAME] lapu - [URL][DOMAIN_NAME] Šai …"
type textarea "Оформить заказ необходимо через сайт [DOMAIN_NAME] : [URL][DOMAIN_NAME] По этой…"
type textarea "Jums ir jānoformēt pasūtījums caur [DOMAIN_NAME] lapu - [URL][DOMAIN_NAME] Šai …"
type textarea "Вы должны оформить заказ через сайт [DOMAIN_NAME] : [URL][DOMAIN_NAME] По этой …"
type textarea "Jums ir jānoformēt pasūtījums caur [DOMAIN_NAME] lapu - [URL][DOMAIN_NAME] Šai …"
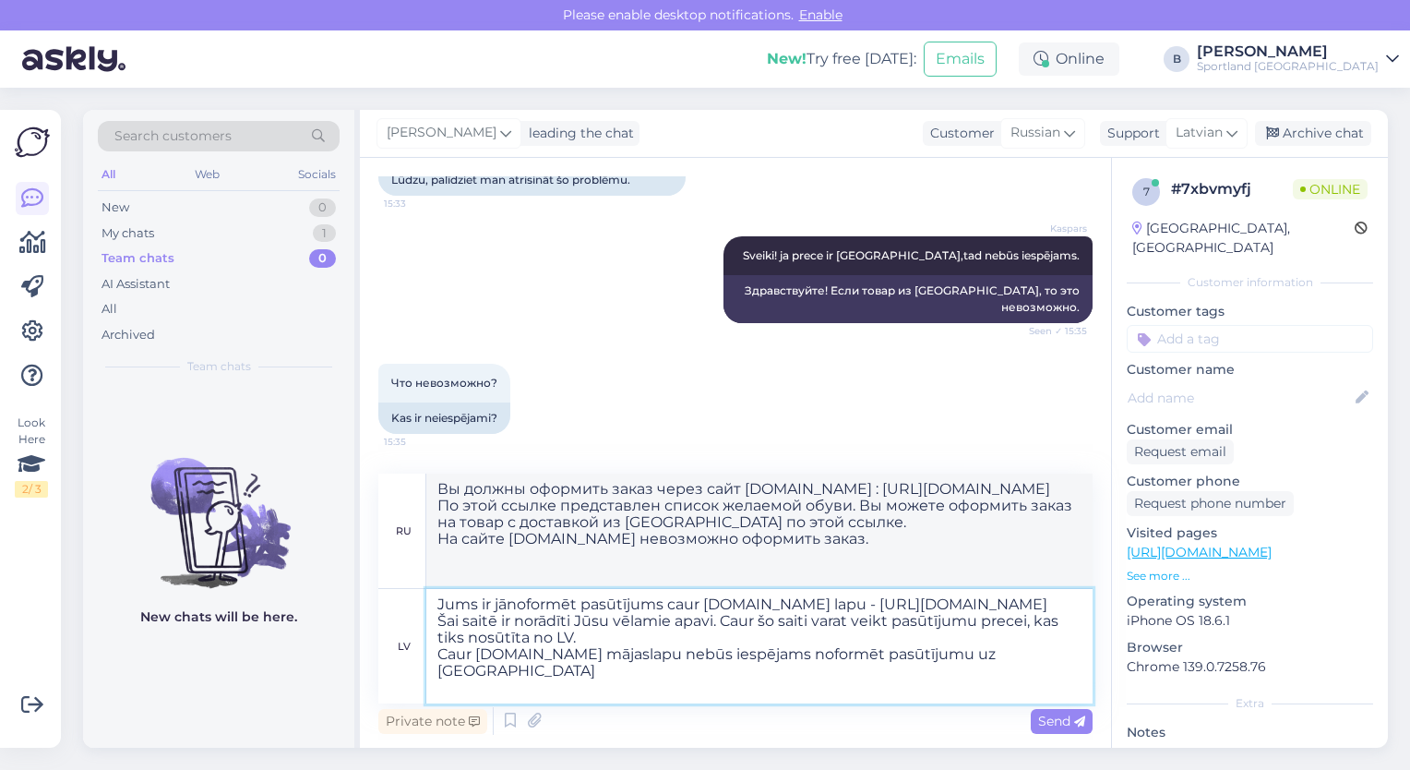
type textarea "Заказ необходимо оформить через сайт [DOMAIN_NAME] : [URL][DOMAIN_NAME] По этой…"
type textarea "Jums ir jānoformēt pasūtījums caur [DOMAIN_NAME] lapu - [URL][DOMAIN_NAME] Šai …"
type textarea "Заказ необходимо оформить через сайт [DOMAIN_NAME] : [URL][DOMAIN_NAME] Эта ссы…"
type textarea "Jums ir jānoformēt pasūtījums caur [DOMAIN_NAME] lapu - [URL][DOMAIN_NAME] Šai …"
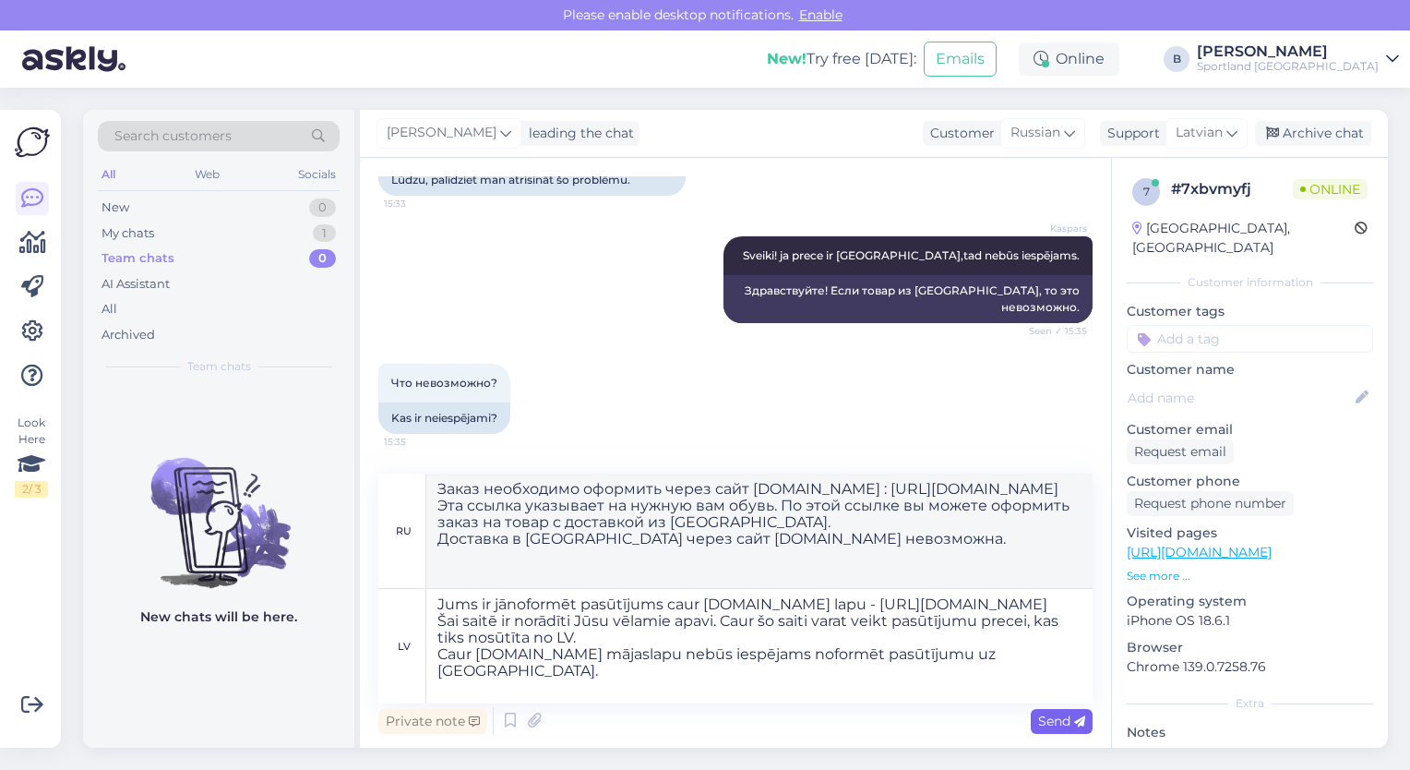
click at [1058, 729] on div "Send" at bounding box center [1062, 721] width 62 height 25
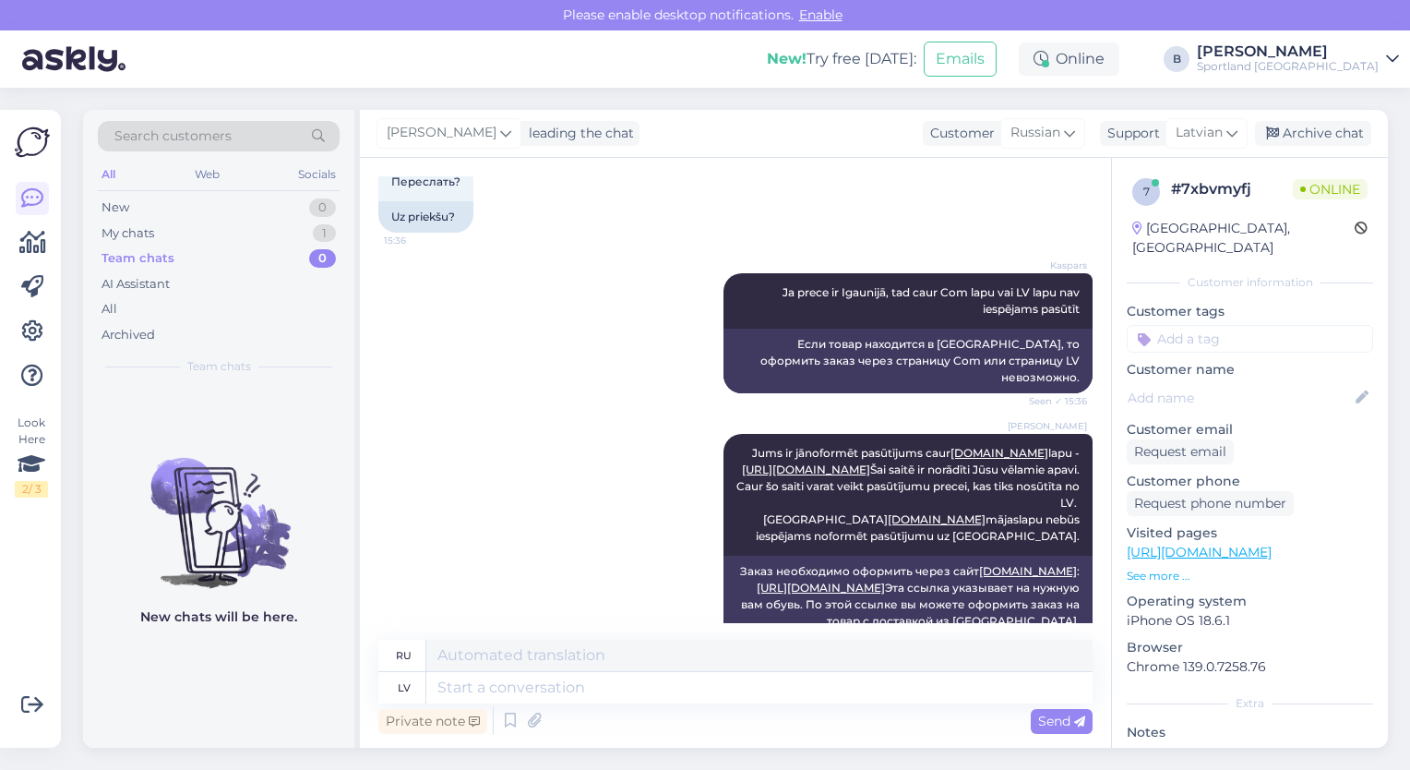
scroll to position [2022, 0]
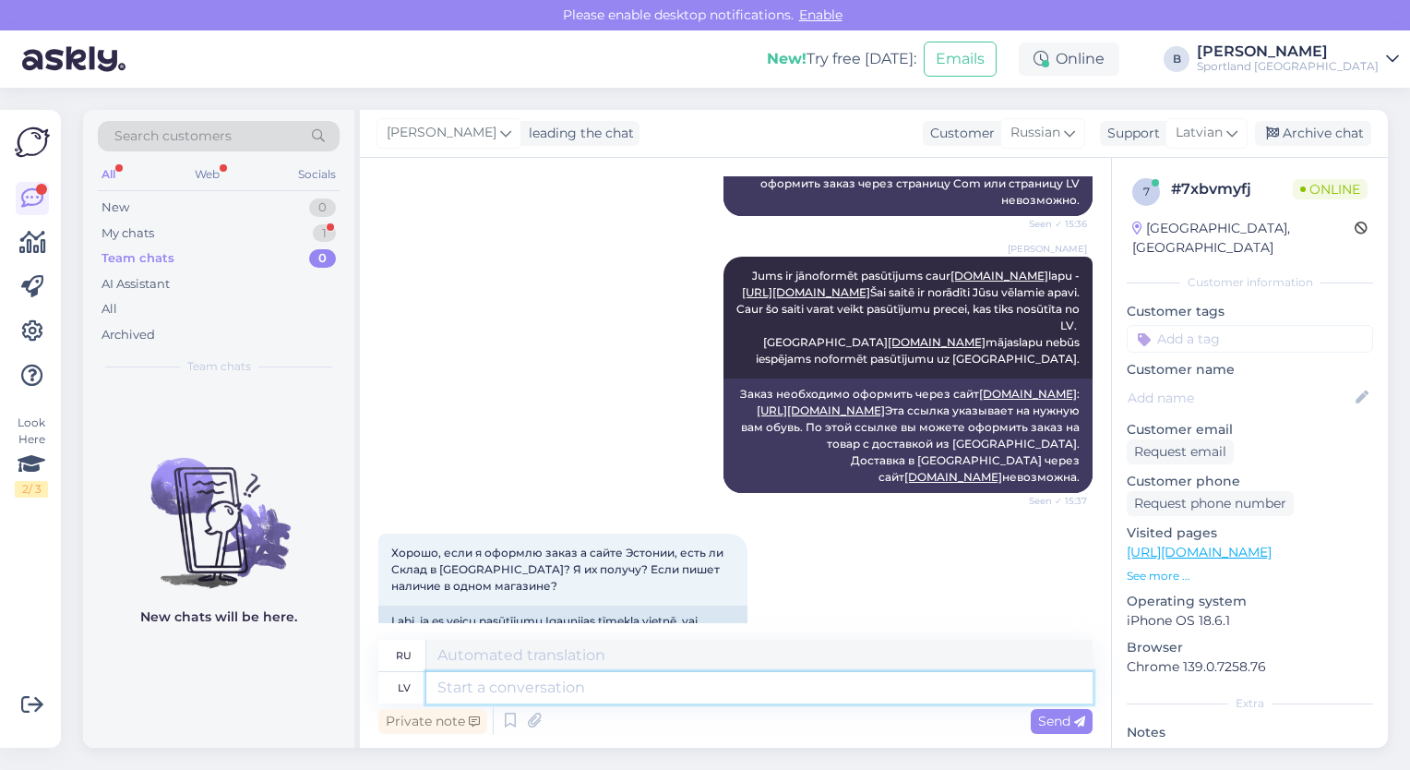
click at [692, 689] on textarea at bounding box center [759, 687] width 666 height 31
type textarea "Ja i"
type textarea "Если"
type textarea "Ja Igaunijā na"
type textarea "Если в [GEOGRAPHIC_DATA]"
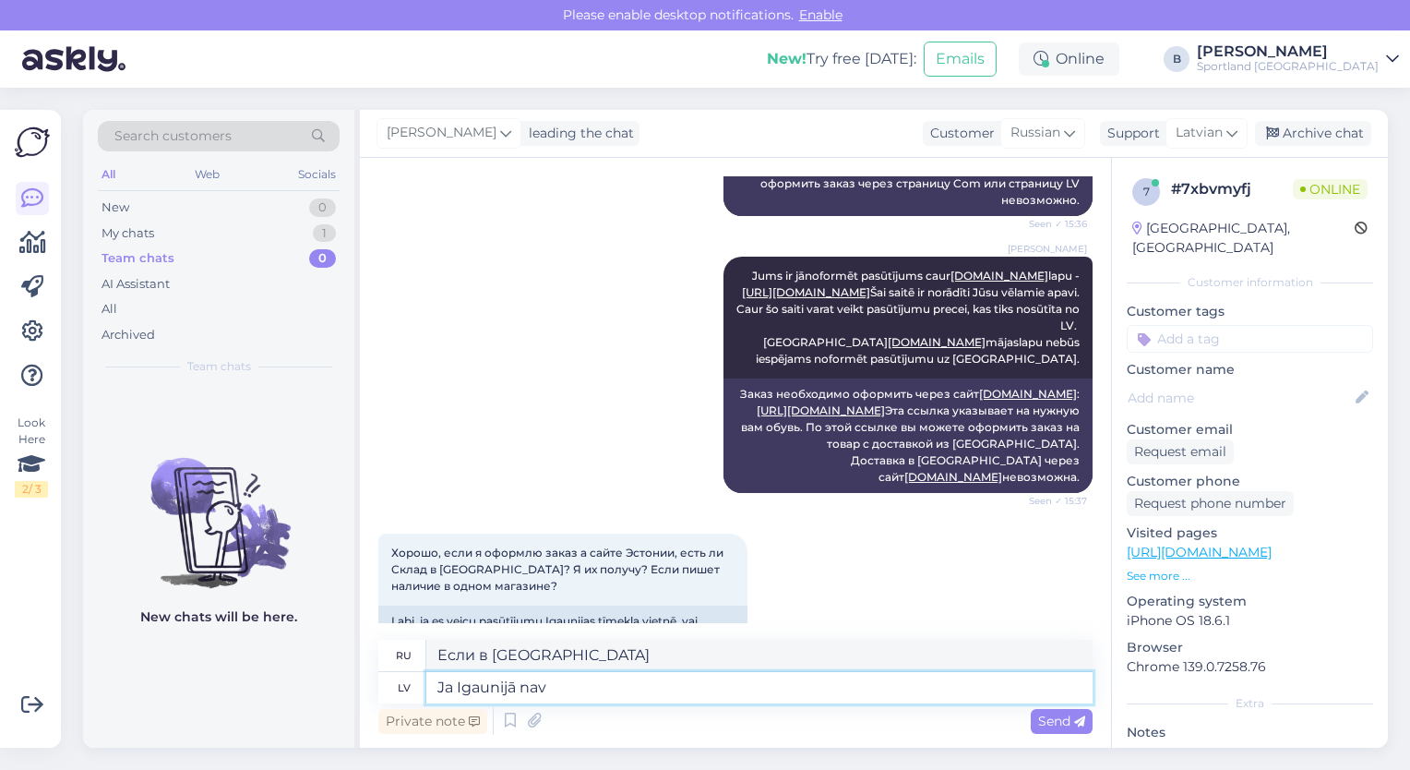
type textarea "Ja Igaunijā nav"
type textarea "Если не будет [GEOGRAPHIC_DATA]"
type textarea "Ja Igaunijā nav pieejami,"
type textarea "Если недоступно в [GEOGRAPHIC_DATA],"
type textarea "Ja Igaunijā nav pieejami, tad no"
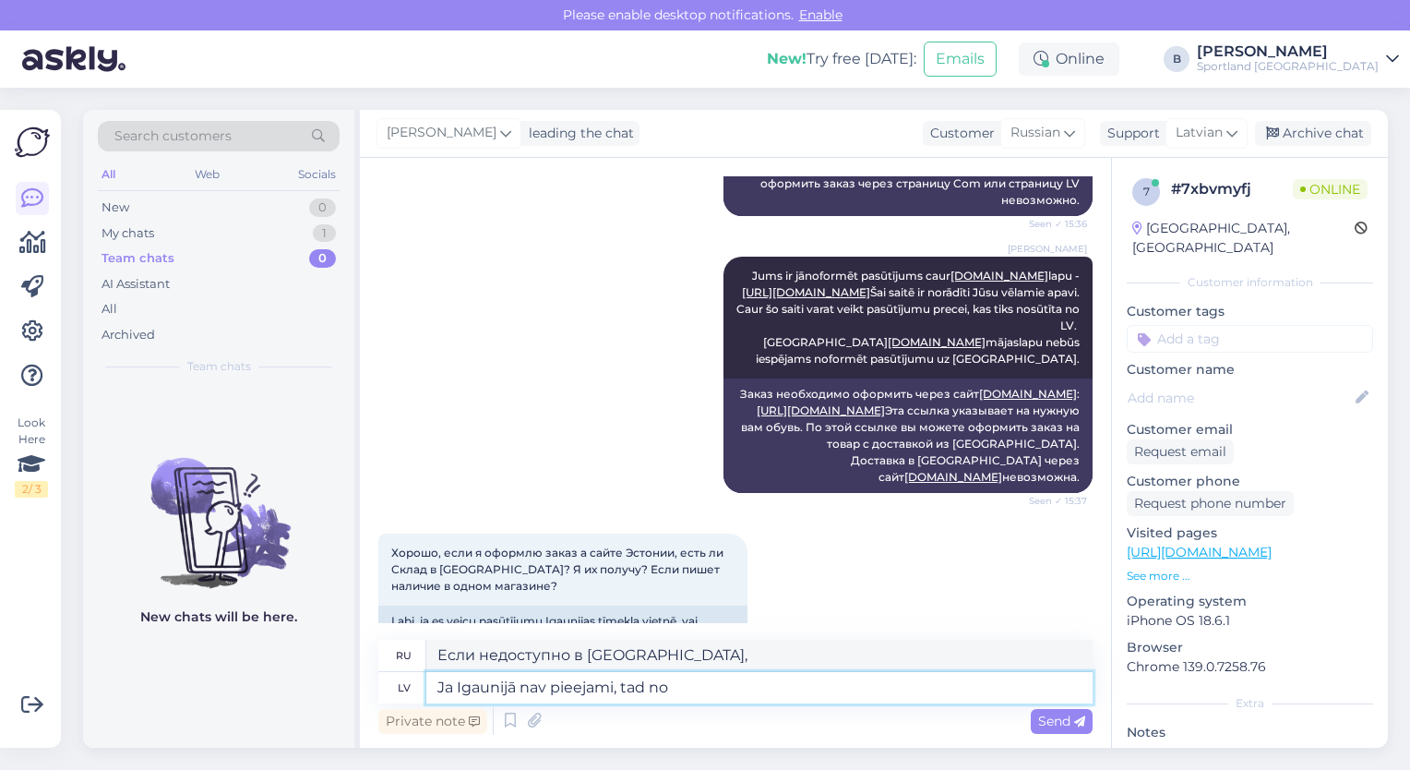
type textarea "Если недоступно в [GEOGRAPHIC_DATA], то"
type textarea "Ja Igaunijā nav pieejami, tad no I"
type textarea "Если нет в наличии в [GEOGRAPHIC_DATA], то из"
type textarea "Ja Igaunijā nav pieejami, tad no I"
type textarea "Если нет в наличии в [GEOGRAPHIC_DATA], то из I"
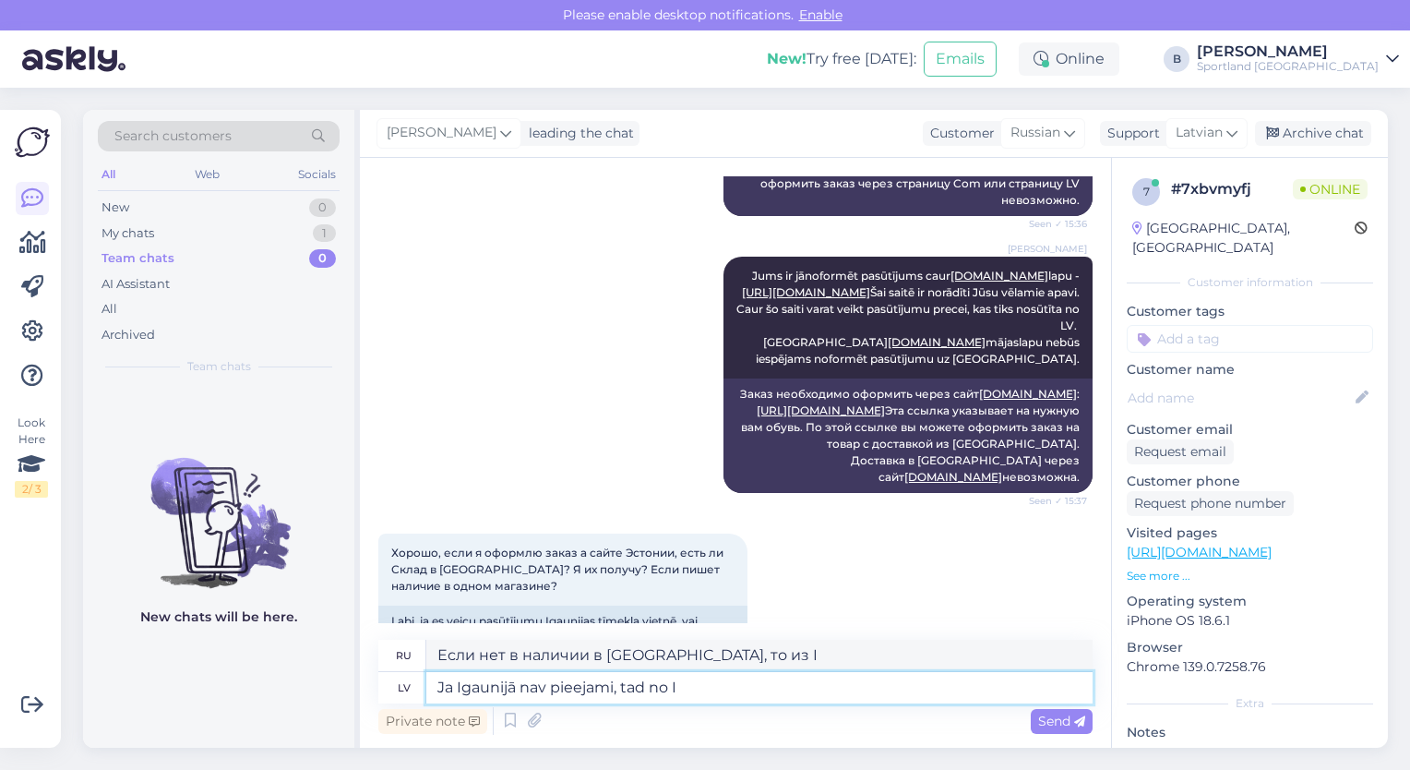
type textarea "Ja Igaunijā nav pieejami, tad no"
type textarea "Если нет в наличии в [GEOGRAPHIC_DATA], то из"
type textarea "Ja Igaunijā nav pieejami"
type textarea "Если недоступно в [GEOGRAPHIC_DATA], то"
type textarea "Ja Igaunijā nav"
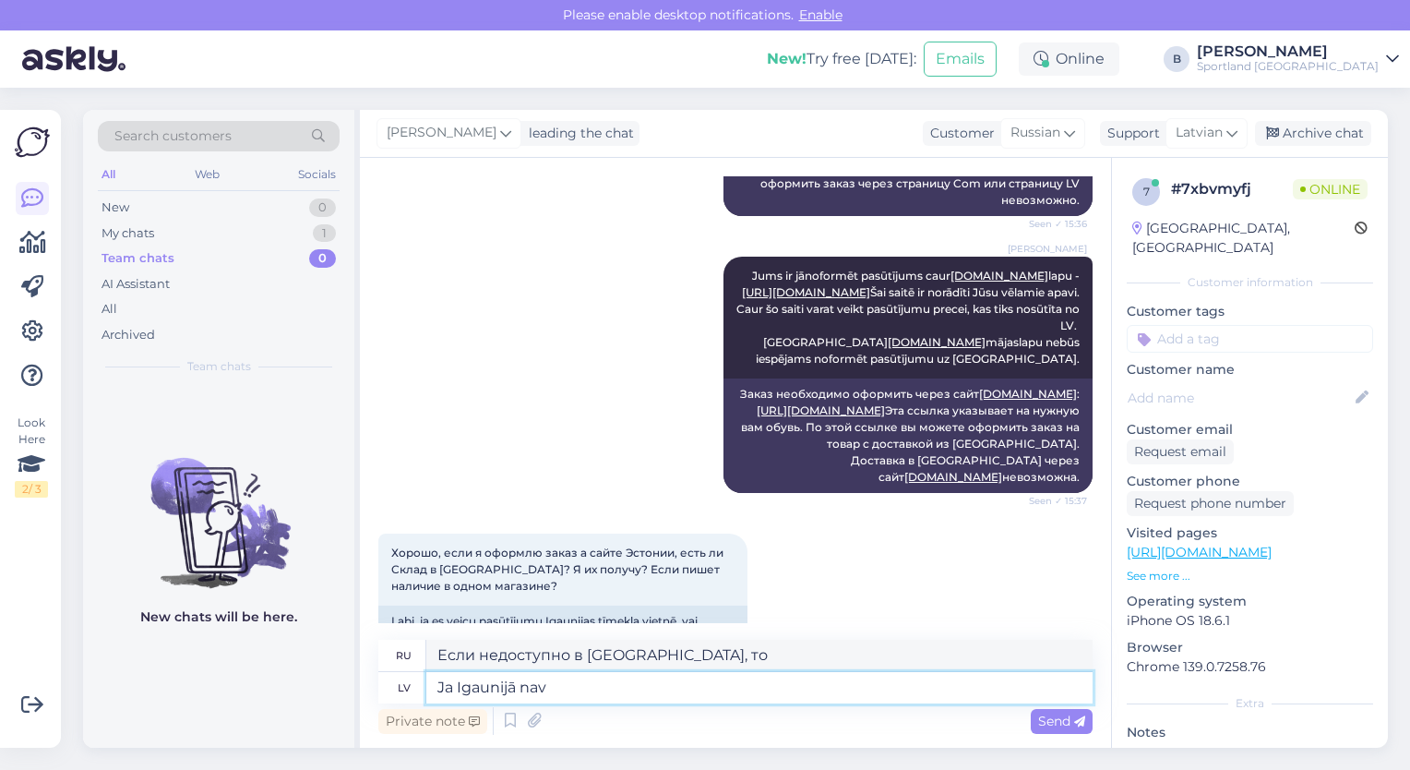
type textarea "Если недоступно в [GEOGRAPHIC_DATA],"
type textarea "Ja Ig"
type textarea "Если не будет [GEOGRAPHIC_DATA]"
type textarea "J"
type textarea "Если"
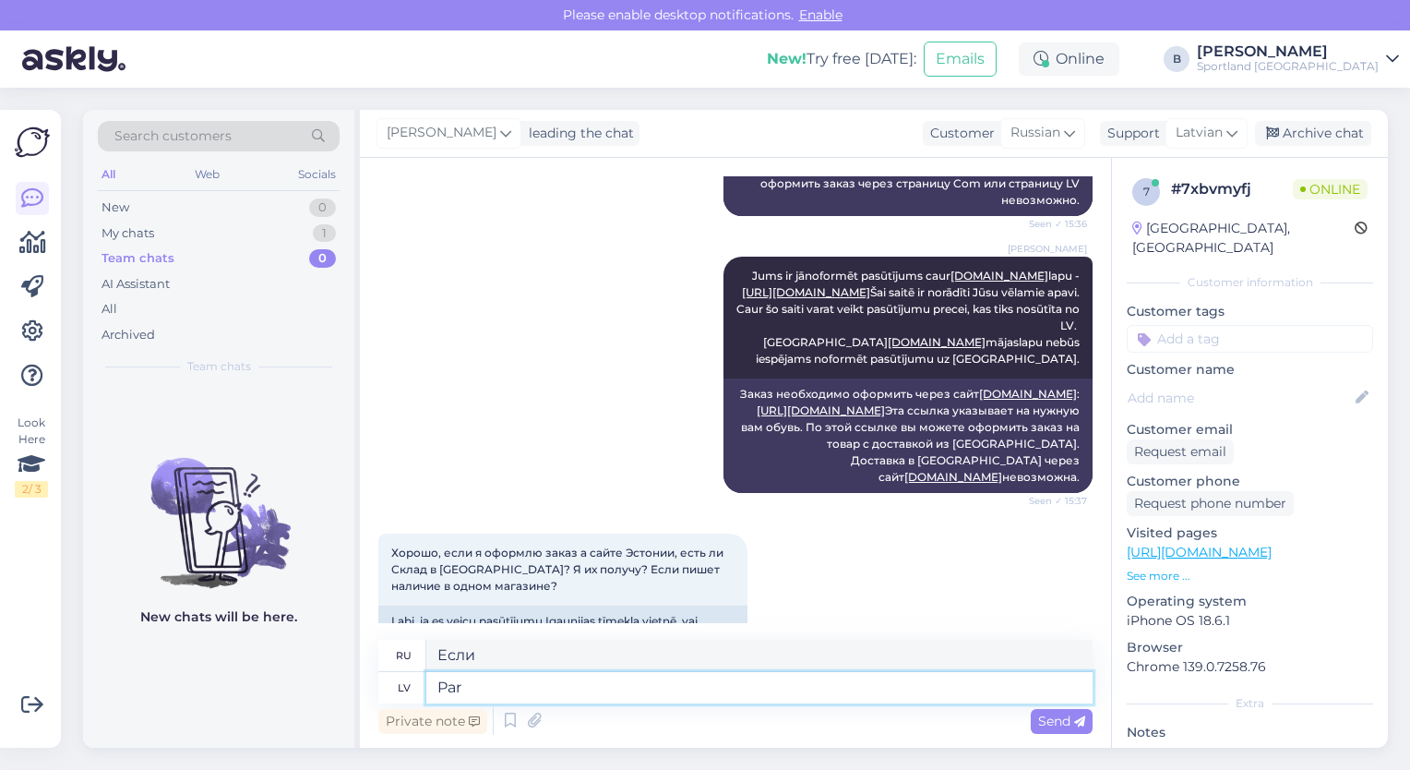
type textarea "Par"
type textarea "О"
type textarea "Par Igaunijas"
type textarea "Об [GEOGRAPHIC_DATA]"
type textarea "Par"
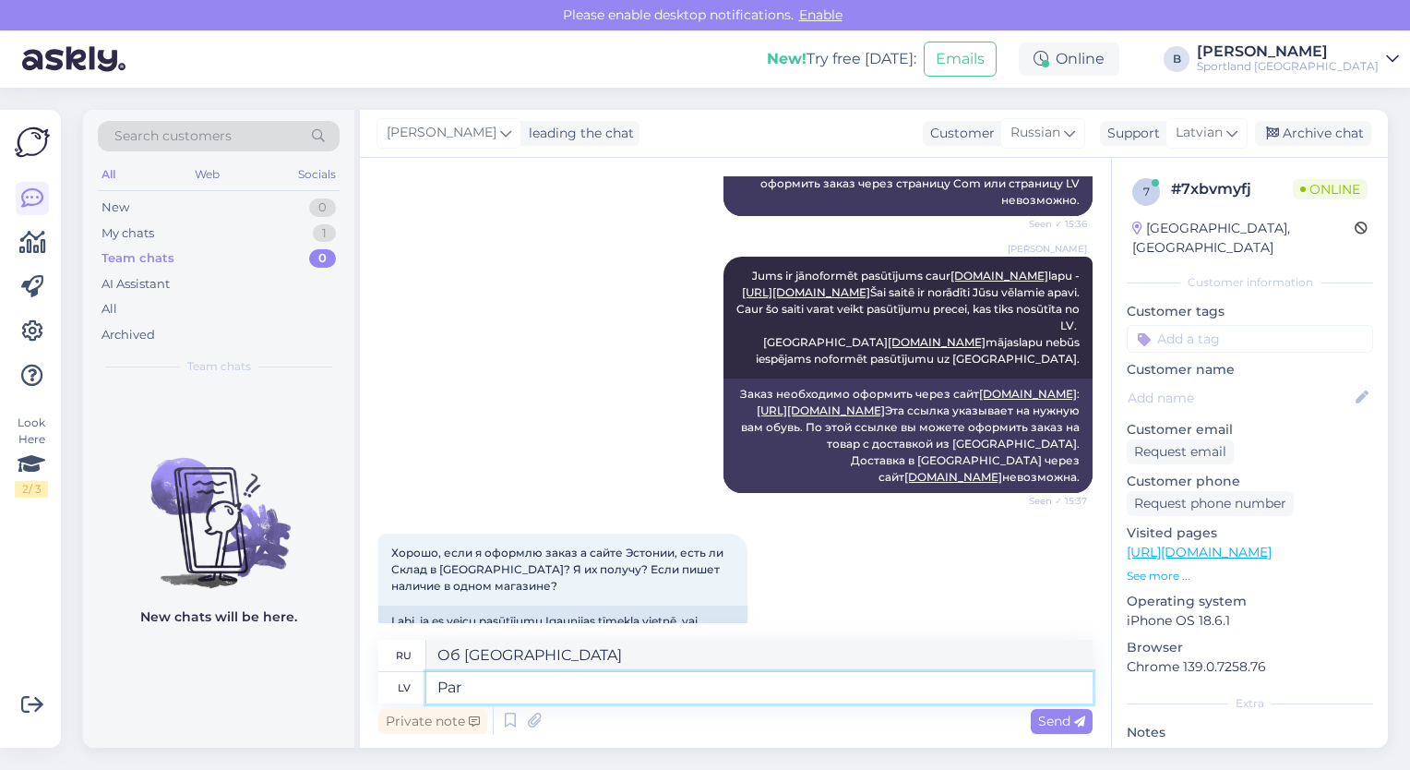
type textarea "О"
type textarea "Par preču p"
type textarea "О продукте"
type textarea "Par preču pieejamību"
type textarea "О наличии товара"
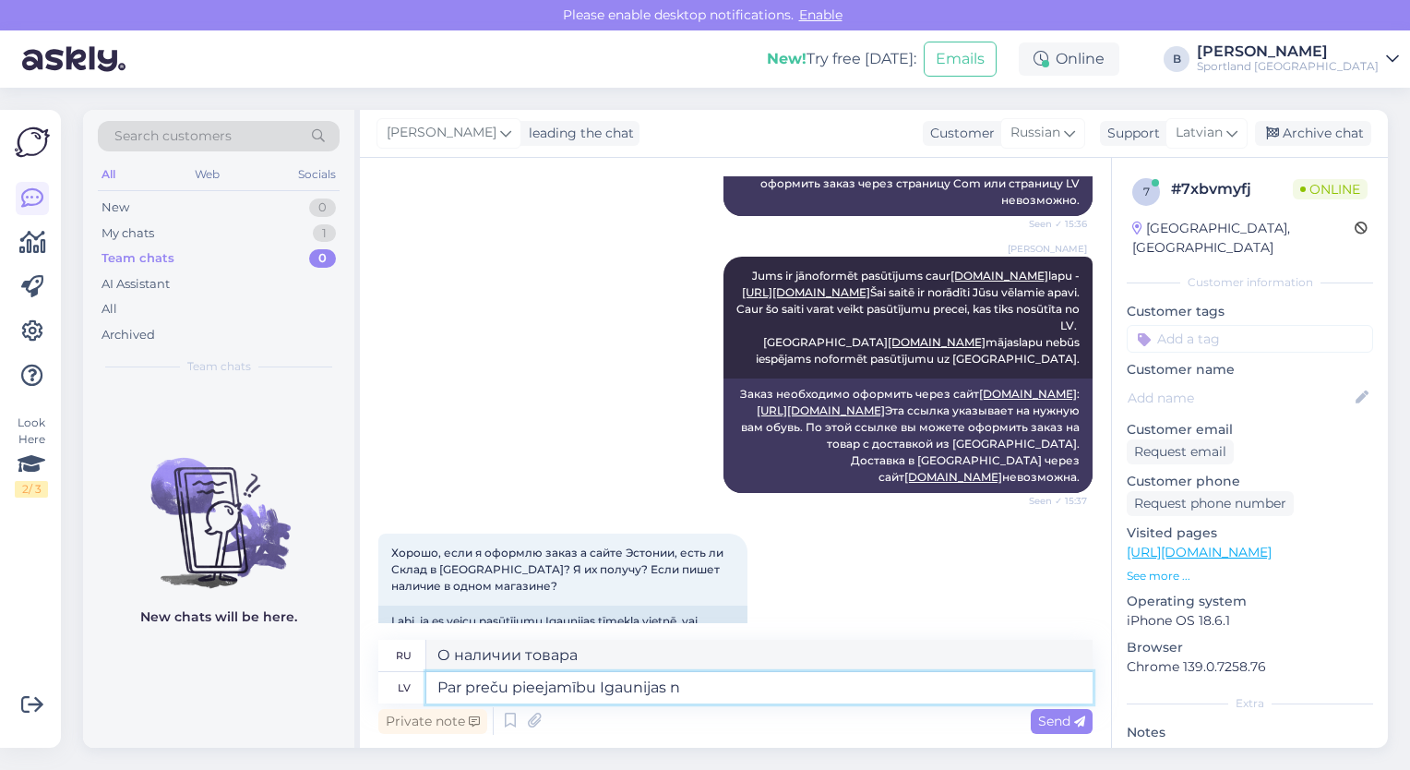
type textarea "Par preču pieejamību Igaunijas no"
type textarea "О наличии товаров в [GEOGRAPHIC_DATA]"
type textarea "Par preču pieejamību Igaunijas noliktavās, l"
type textarea "О наличии товара на складах [GEOGRAPHIC_DATA],"
type textarea "Par preču pieejamību Igaunijas noliktavās, lūgums, sa"
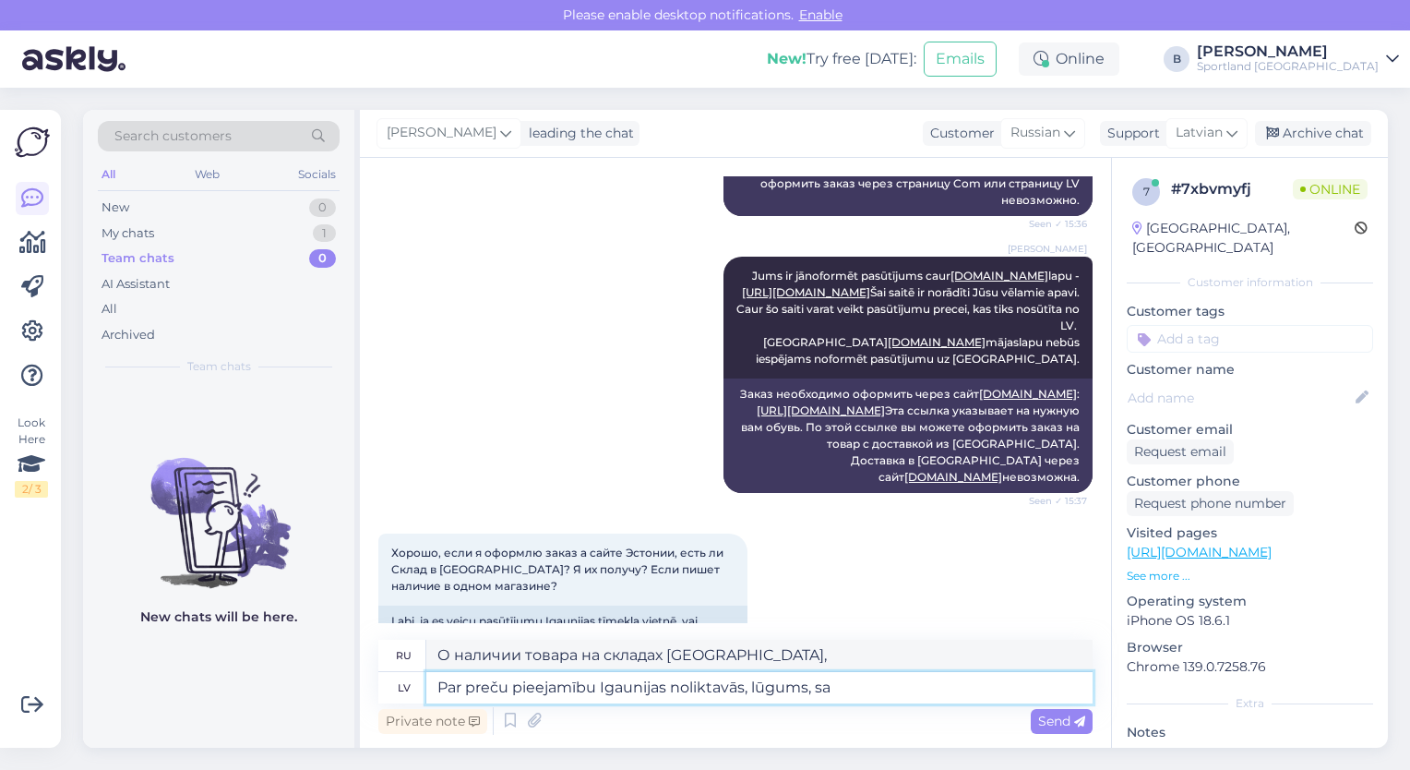
type textarea "По поводу наличия товара на складах [GEOGRAPHIC_DATA], пожалуйста,"
type textarea "Par preču pieejamību Igaunijas noliktavās, lūgums, sazināties ar"
type textarea "По вопросам наличия товара на складах в [GEOGRAPHIC_DATA] обращайтесь"
type textarea "Par preču pieejamību Igaunijas noliktavās, lūgums, sazināties ar Igaunijas"
type textarea "По вопросам наличия товара на складах в [GEOGRAPHIC_DATA] обращайтесь в [GEOGRA…"
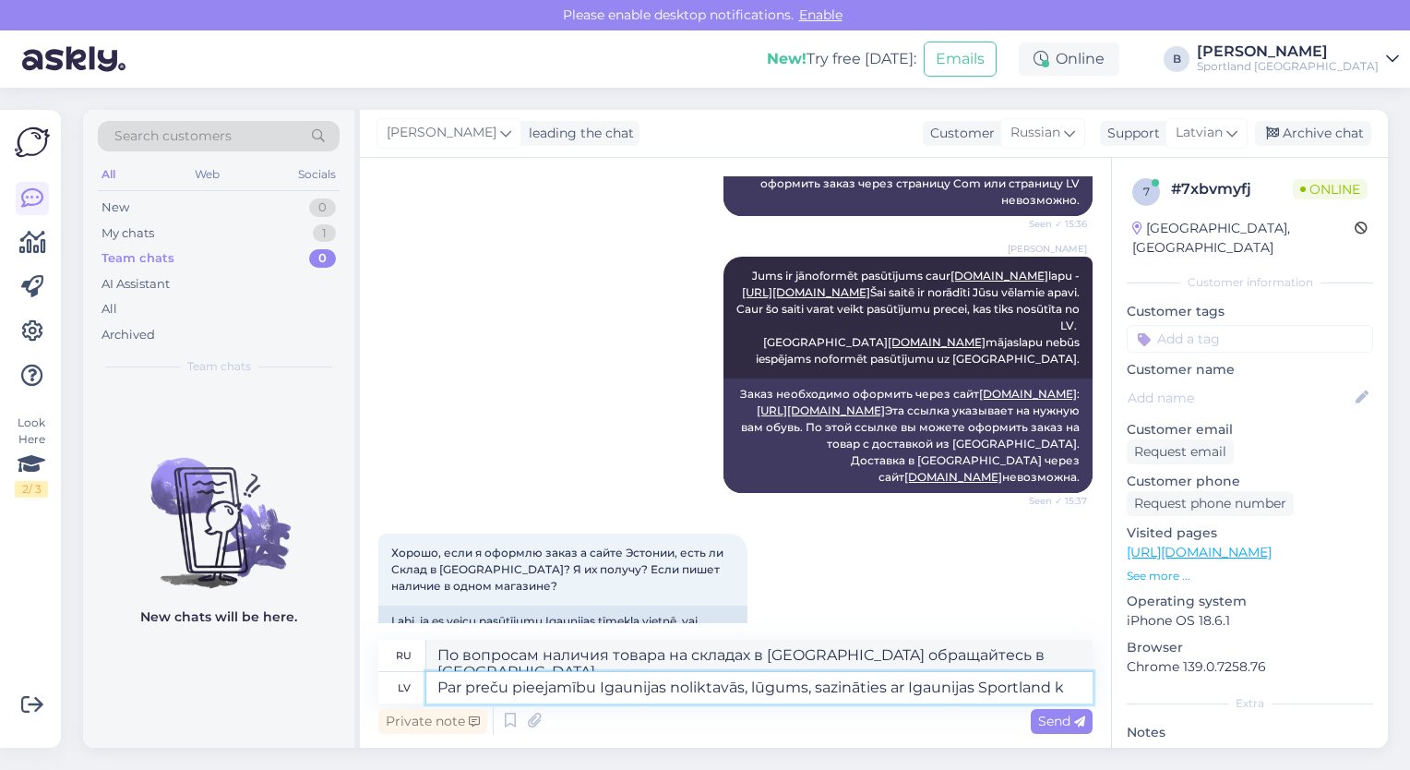
type textarea "Par preču pieejamību Igaunijas noliktavās, lūgums, sazināties ar Igaunijas Spor…"
type textarea "Информацию о наличии товара на складах в [GEOGRAPHIC_DATA] можно получить, связ…"
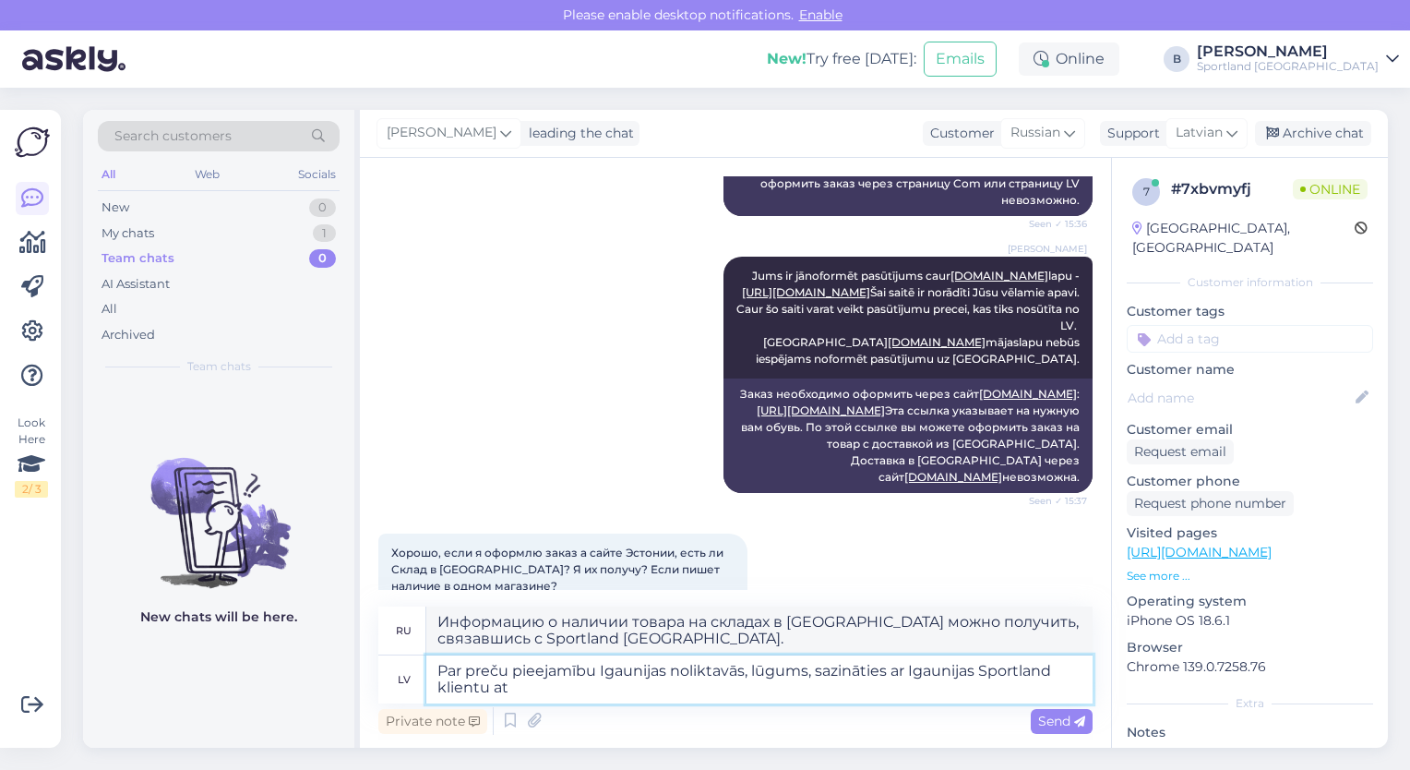
type textarea "Par preču pieejamību Igaunijas noliktavās, lūgums, sazināties ar Igaunijas Spor…"
type textarea "По вопросам наличия товара на складах в [GEOGRAPHIC_DATA] обращайтесь в службу …"
type textarea "Par preču pieejamību Igaunijas noliktavās, lūgums, sazināties ar Igaunijas Spor…"
type textarea "Информацию о наличии продукции на складах в [GEOGRAPHIC_DATA] можно получить, о…"
type textarea "Par preču pieejamību Igaunijas noliktavās, lūgums, sazināties ar Igaunijas Spor…"
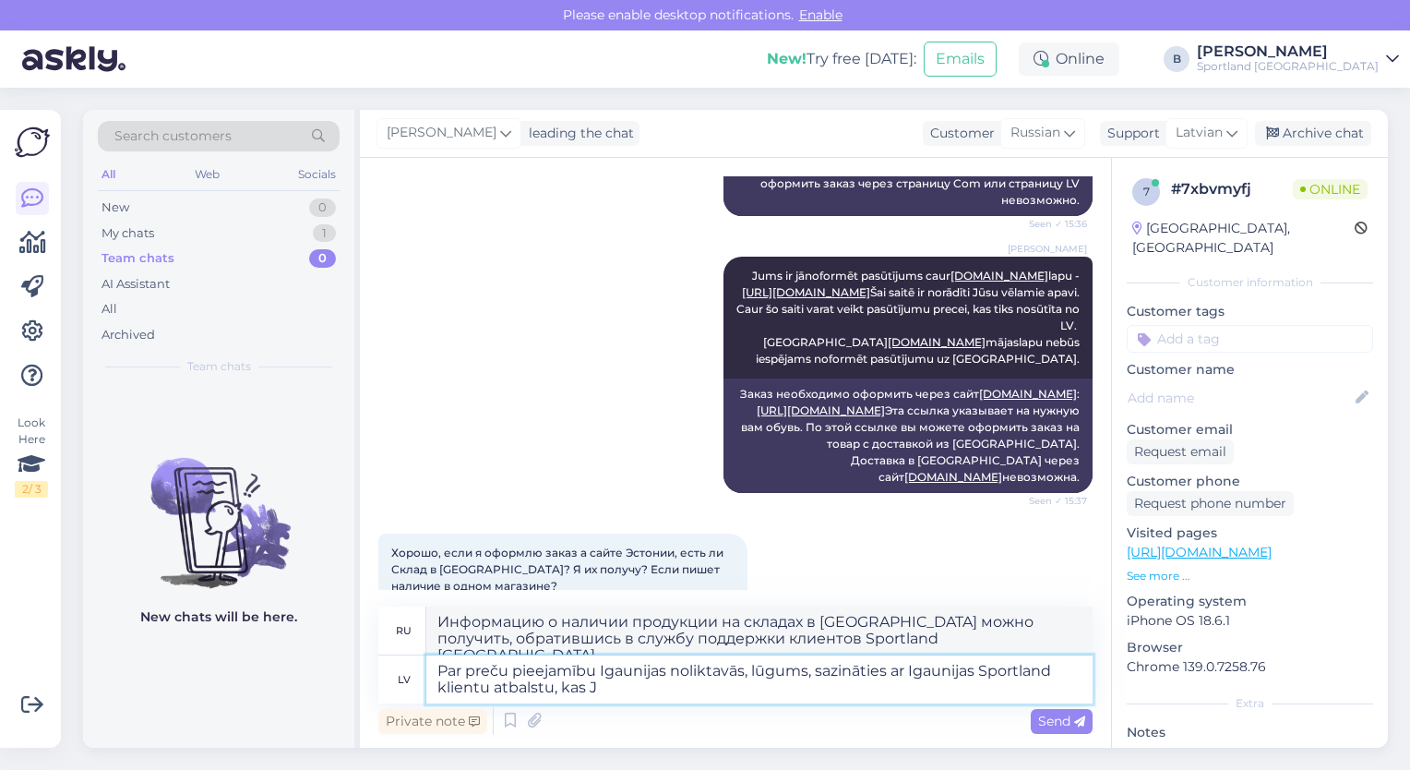
type textarea "Информацию о наличии товара на складах Эстонии можно получить, обратившись в сл…"
type textarea "Par preču pieejamību Igaunijas noliktavās, lūgums, sazināties ar Igaunijas Spor…"
type textarea "Информацию о наличии товаров на складах в [GEOGRAPHIC_DATA] можно получить, обр…"
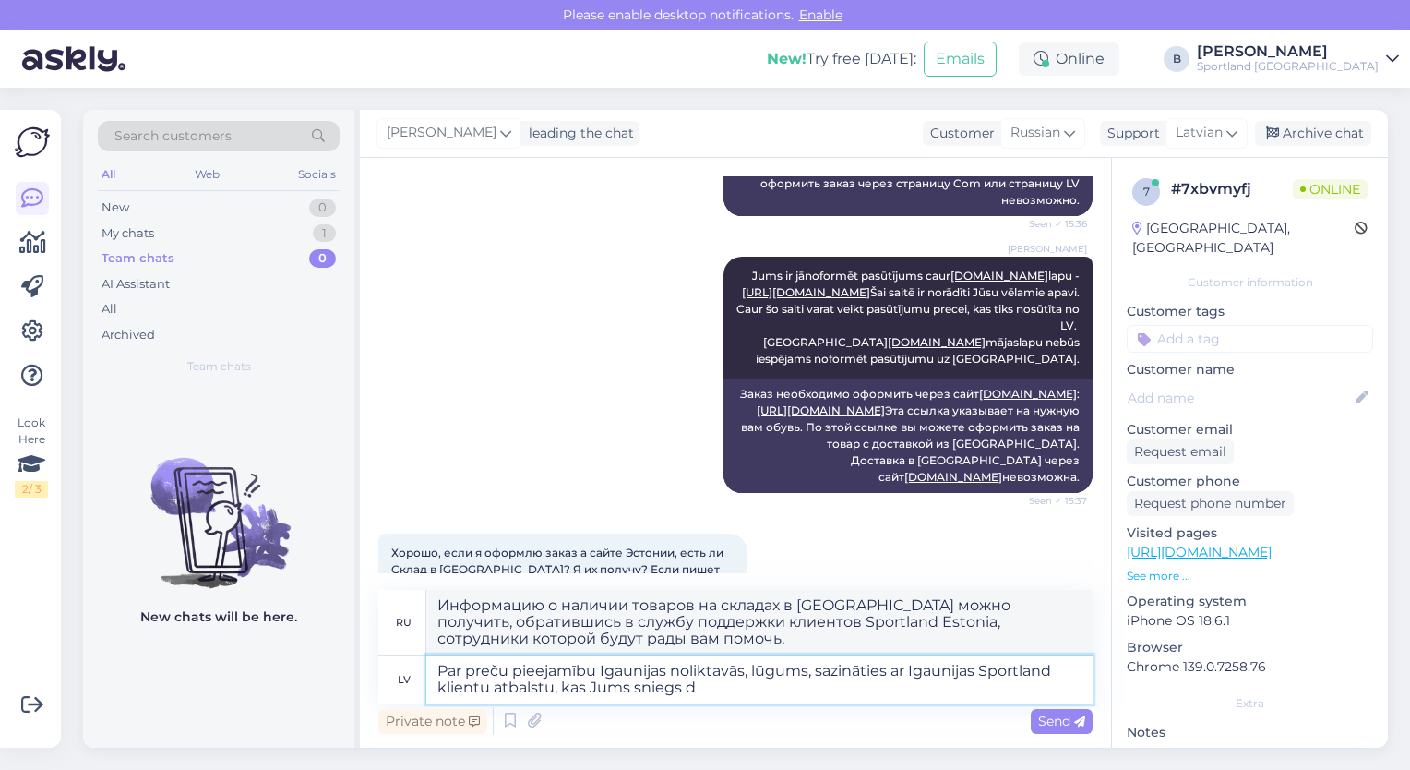
type textarea "Par preču pieejamību Igaunijas noliktavās, lūgums, sazināties ar Igaunijas Spor…"
type textarea "Информацию о наличии товара на складах в [GEOGRAPHIC_DATA] можно получить, обра…"
type textarea "Par preču pieejamību Igaunijas noliktavās, lūgums, sazināties ar Igaunijas Spor…"
type textarea "Информацию о наличии товара на складах в [GEOGRAPHIC_DATA] можно получить, обра…"
type textarea "Par preču pieejamību Igaunijas noliktavās, lūgums, sazināties ar Igaunijas Spor…"
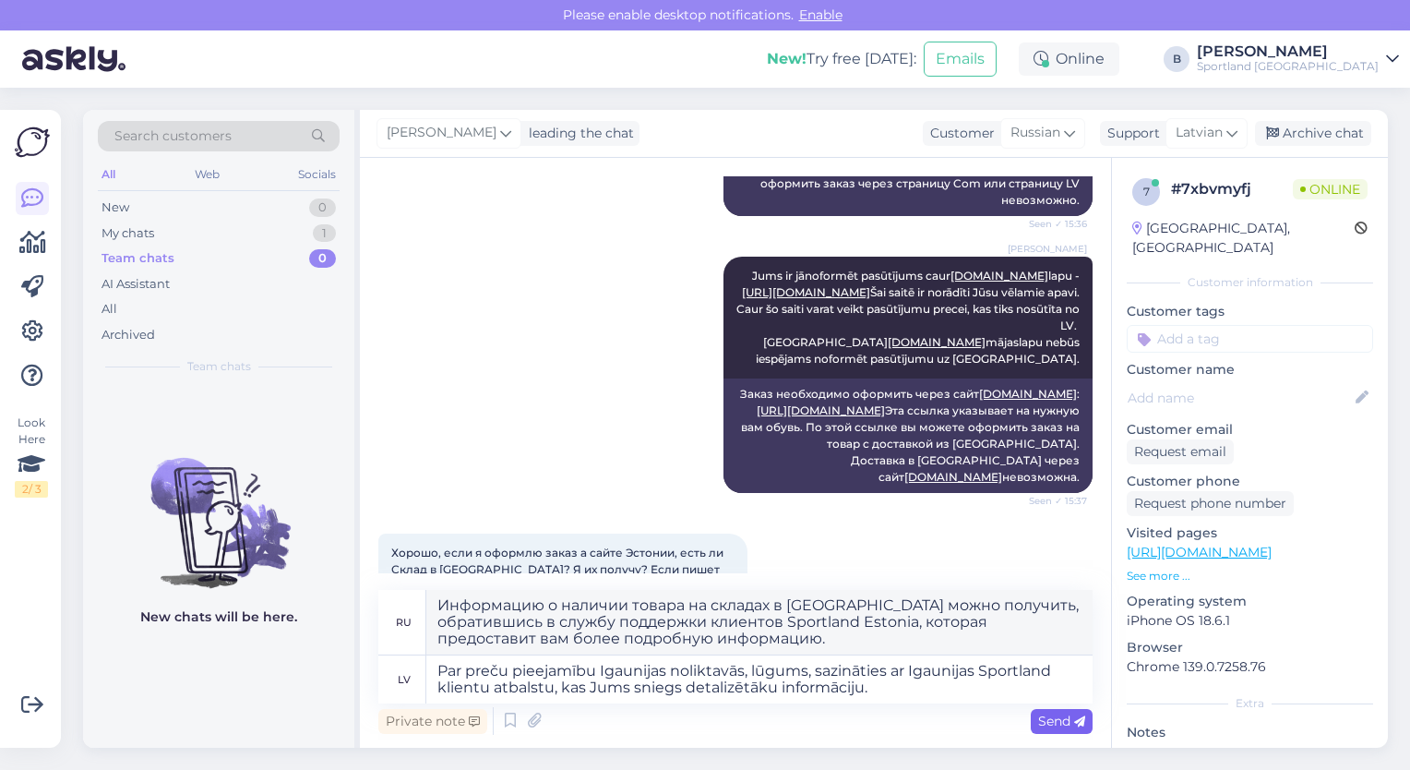
click at [1061, 728] on span "Send" at bounding box center [1061, 721] width 47 height 17
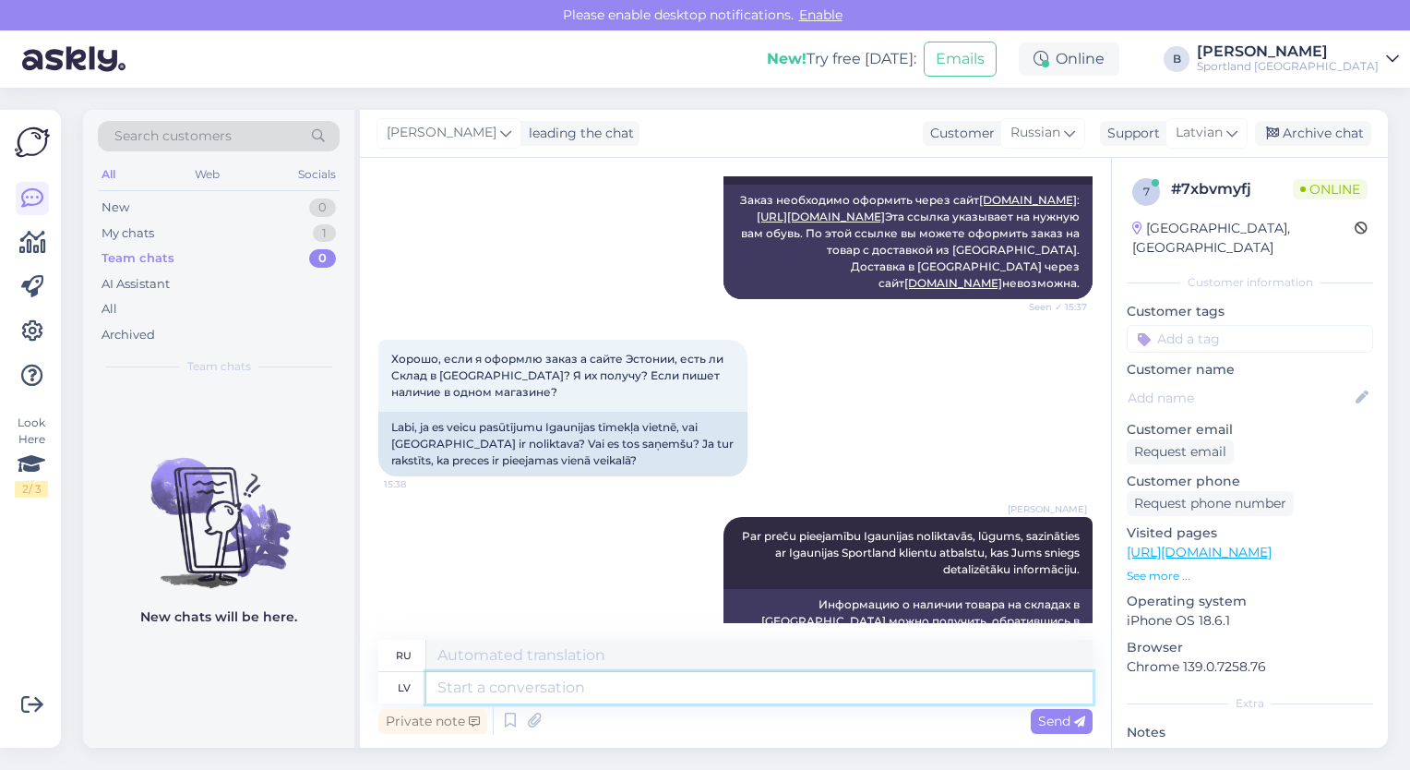
scroll to position [2235, 0]
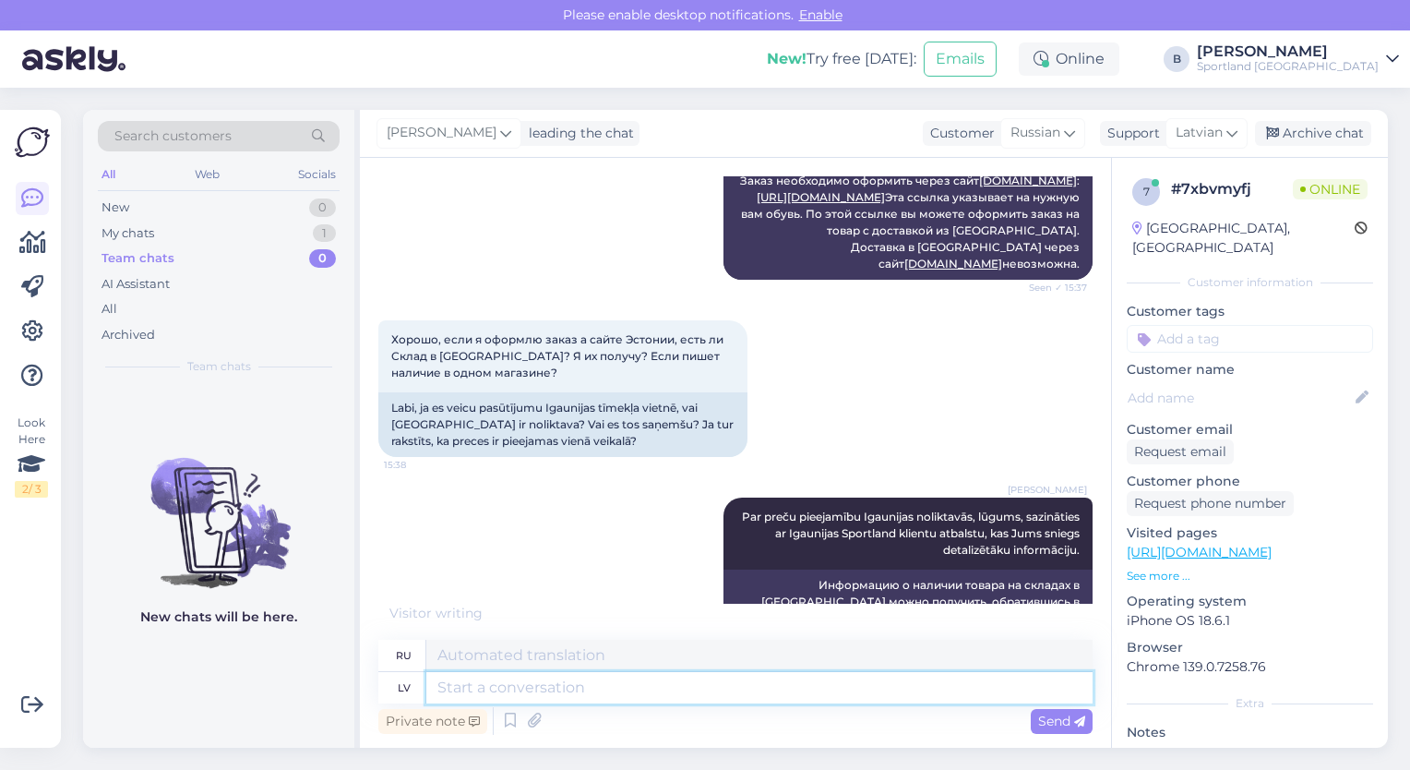
click at [521, 690] on textarea at bounding box center [759, 687] width 666 height 31
paste textarea "[EMAIL_ADDRESS][DOMAIN_NAME]"
type textarea "[EMAIL_ADDRESS][DOMAIN_NAME]"
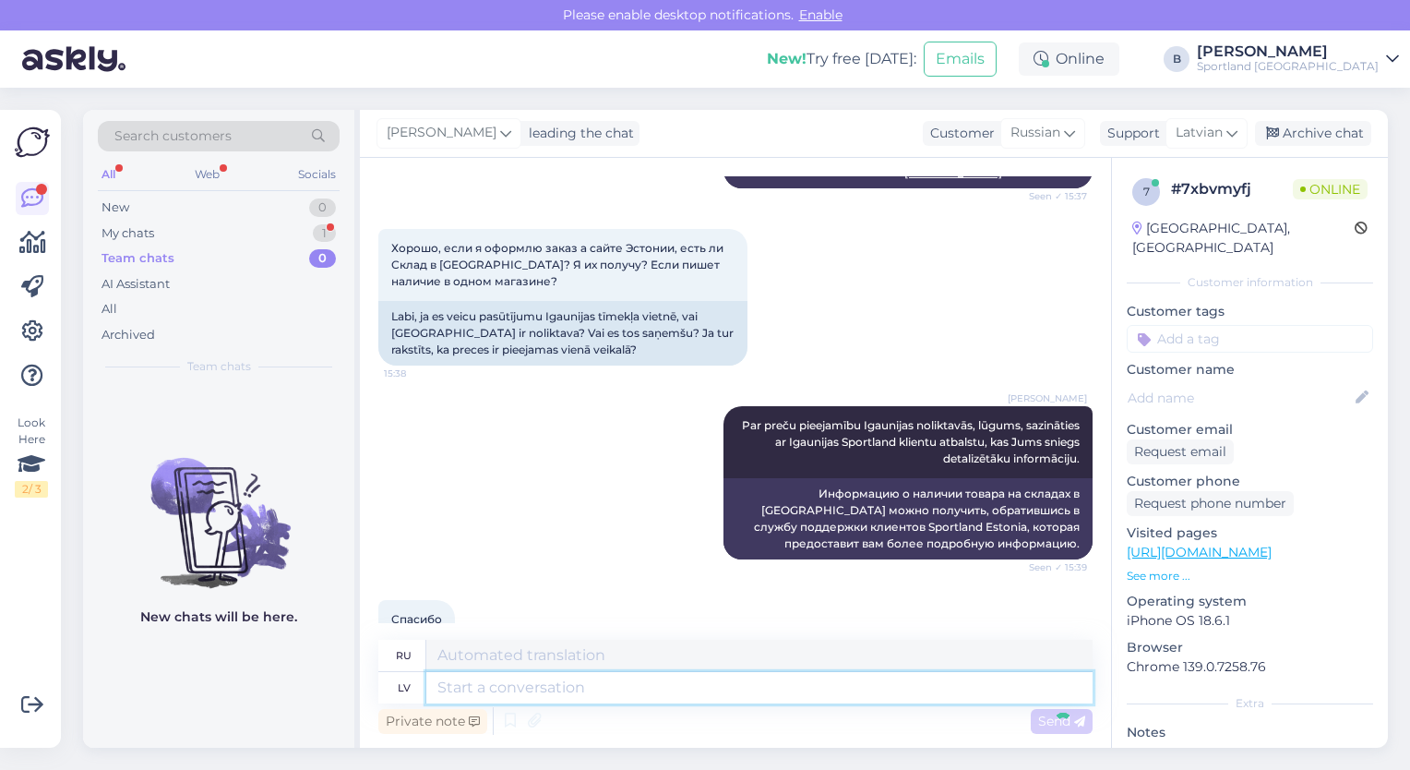
scroll to position [2438, 0]
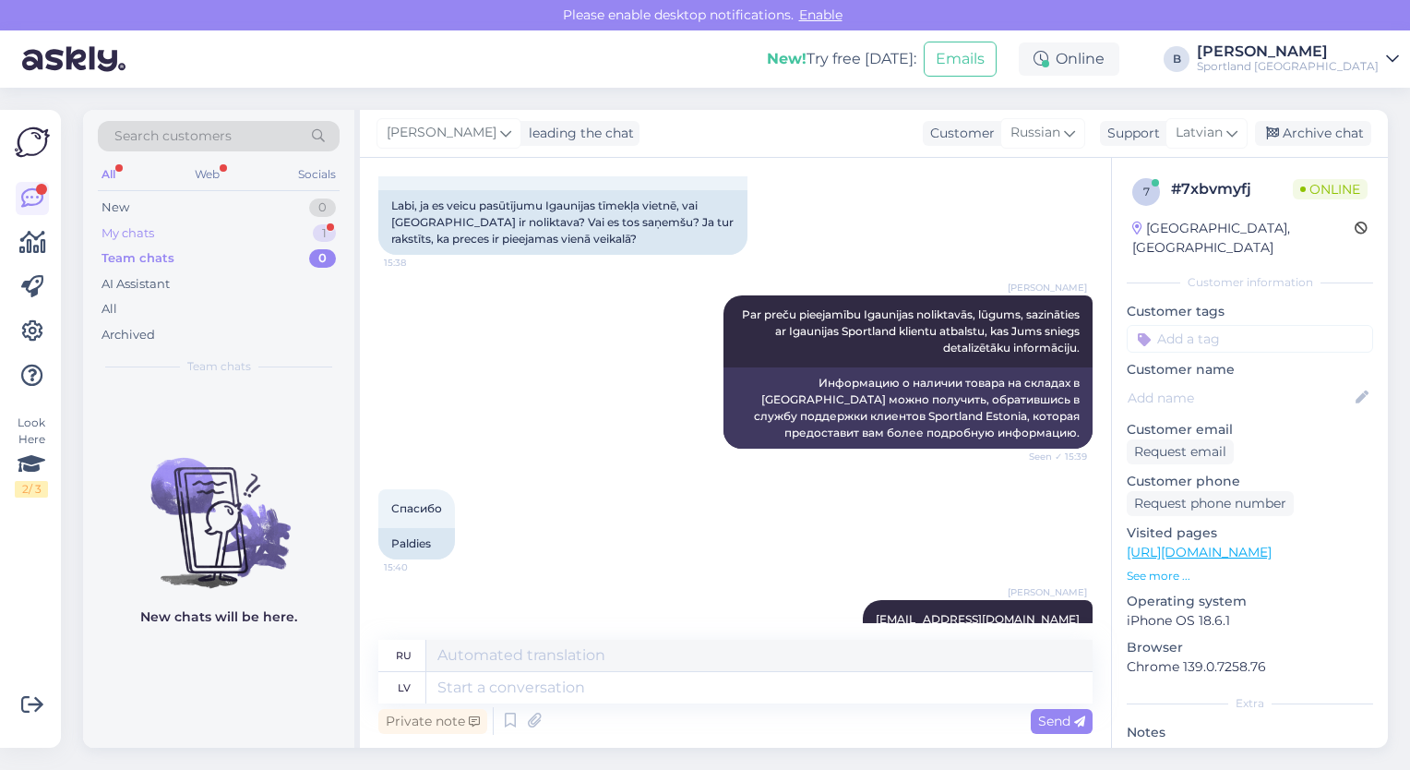
click at [181, 227] on div "My chats 1" at bounding box center [219, 234] width 242 height 26
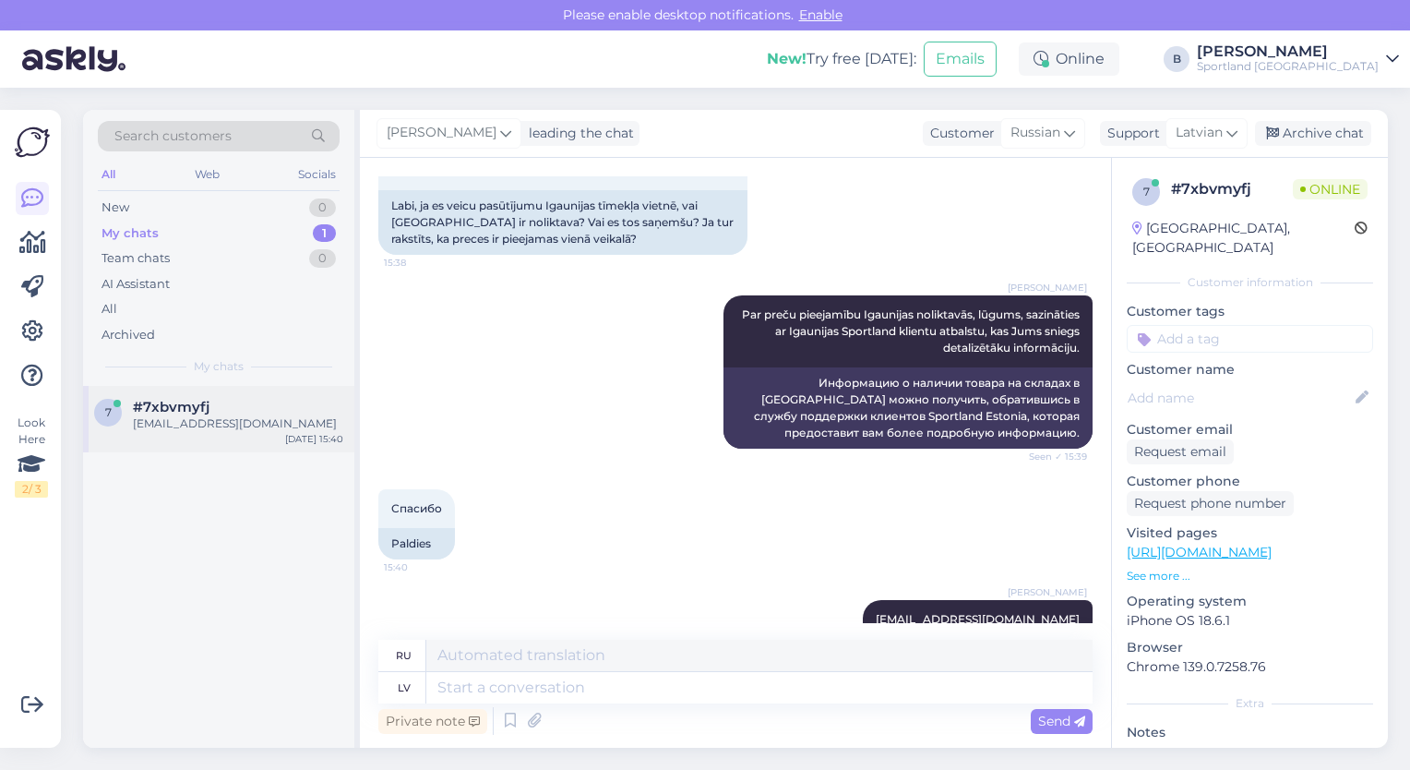
click at [184, 399] on span "#7xbvmyfj" at bounding box center [171, 407] width 77 height 17
click at [1285, 129] on div "Archive chat" at bounding box center [1313, 133] width 116 height 25
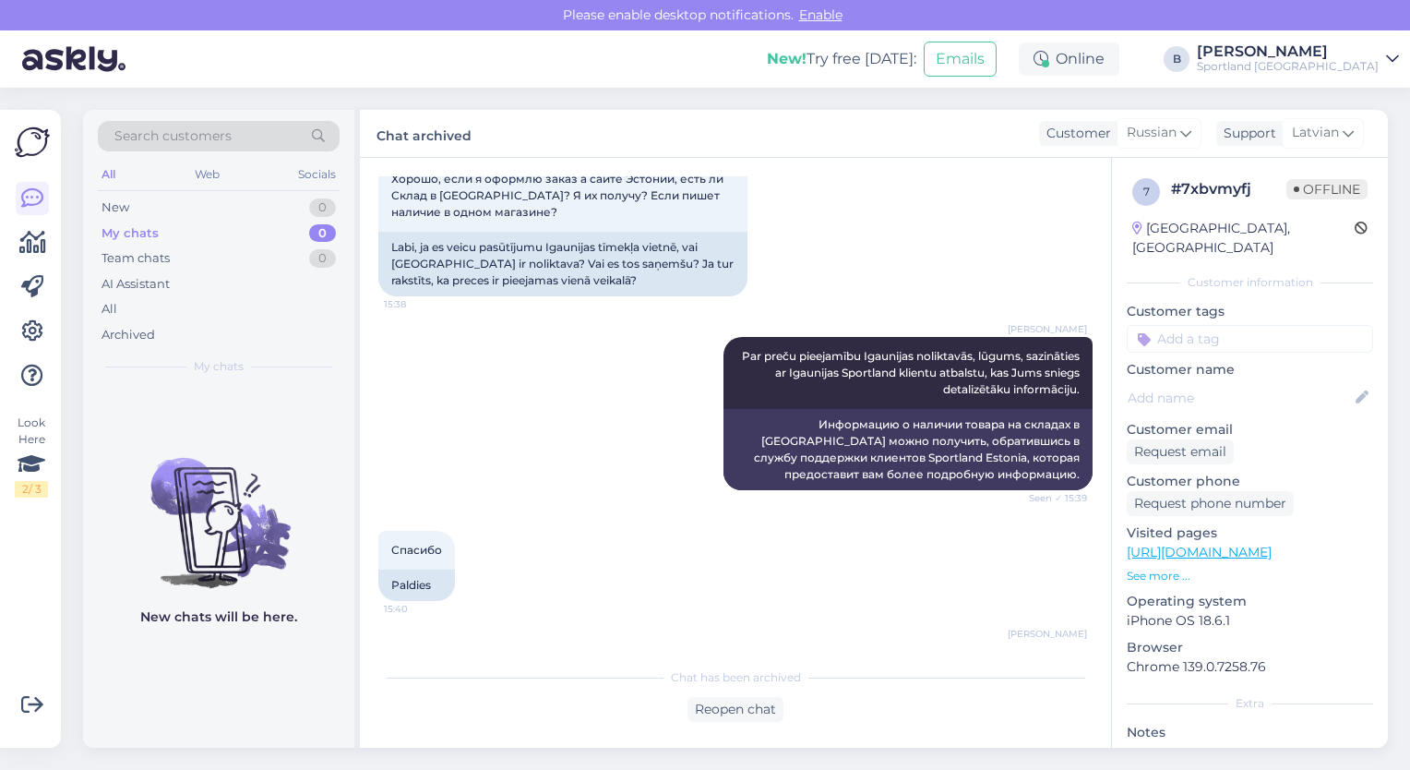
scroll to position [2419, 0]
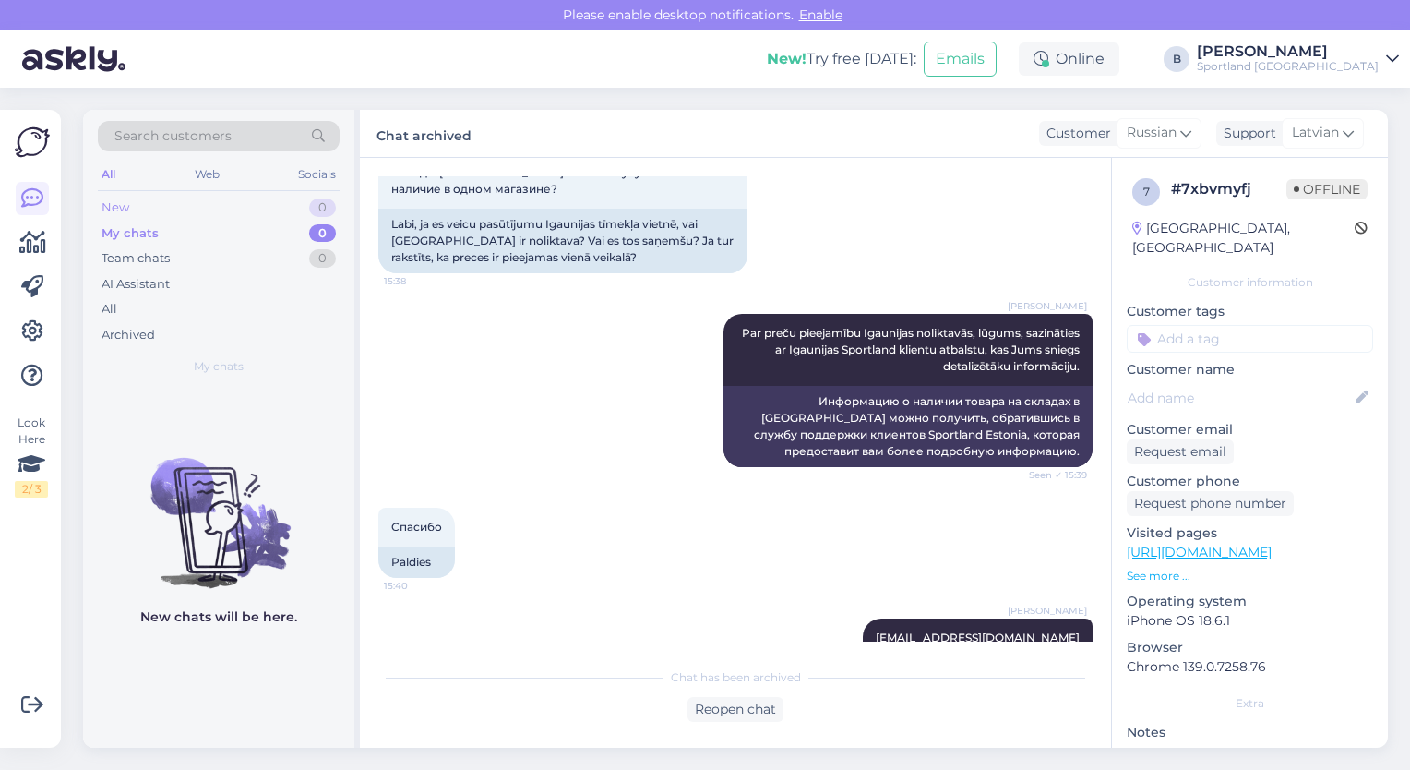
click at [146, 210] on div "New 0" at bounding box center [219, 208] width 242 height 26
click at [131, 305] on div "All" at bounding box center [219, 309] width 242 height 26
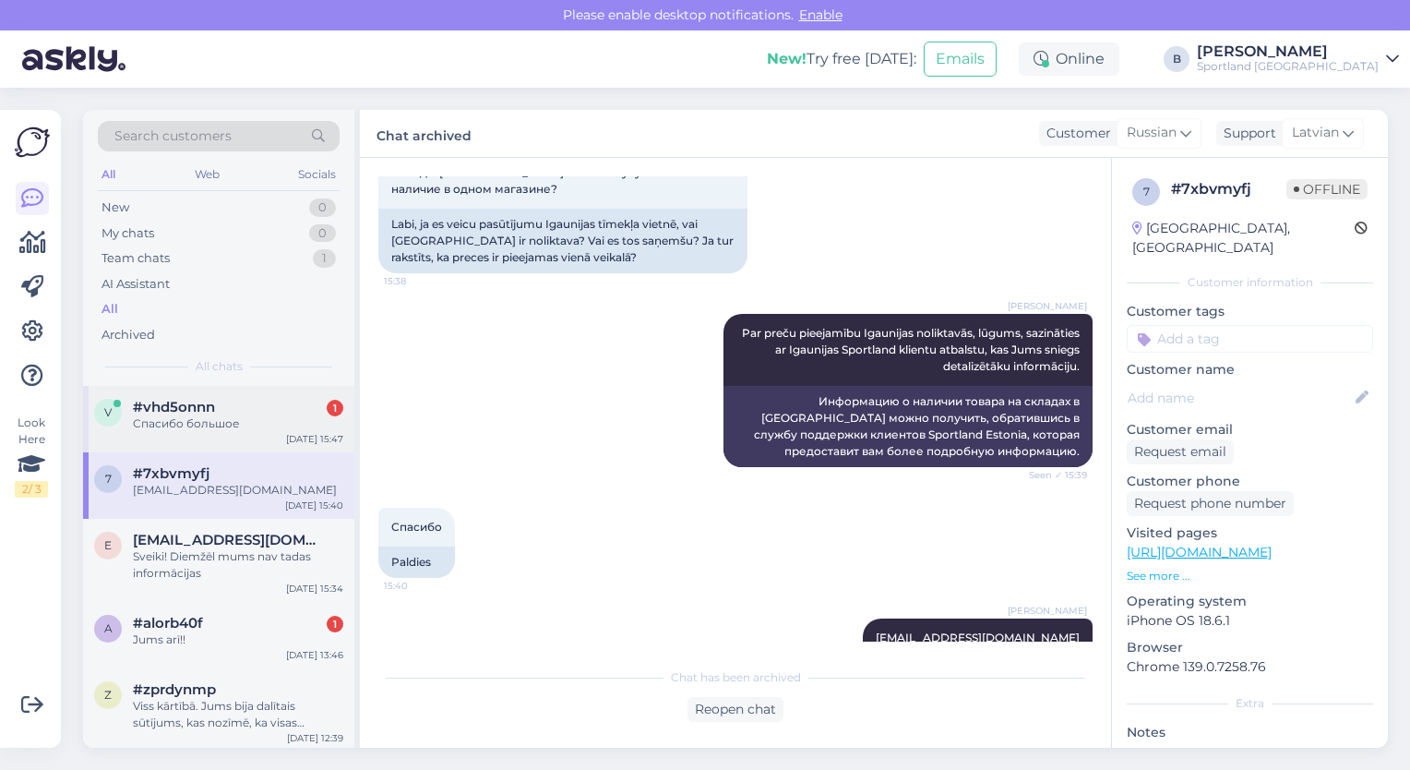
click at [218, 413] on div "#vhd5onnn 1" at bounding box center [238, 407] width 210 height 17
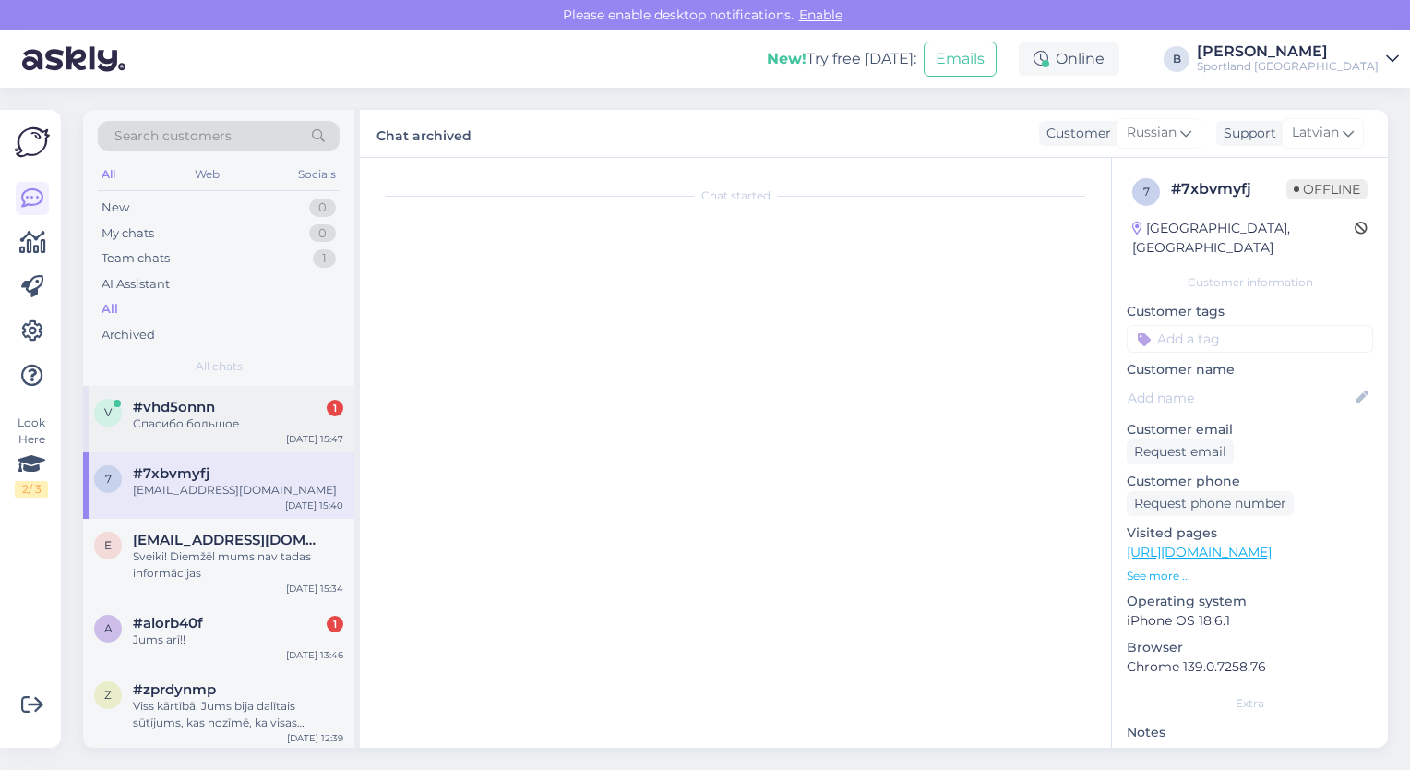
scroll to position [348, 0]
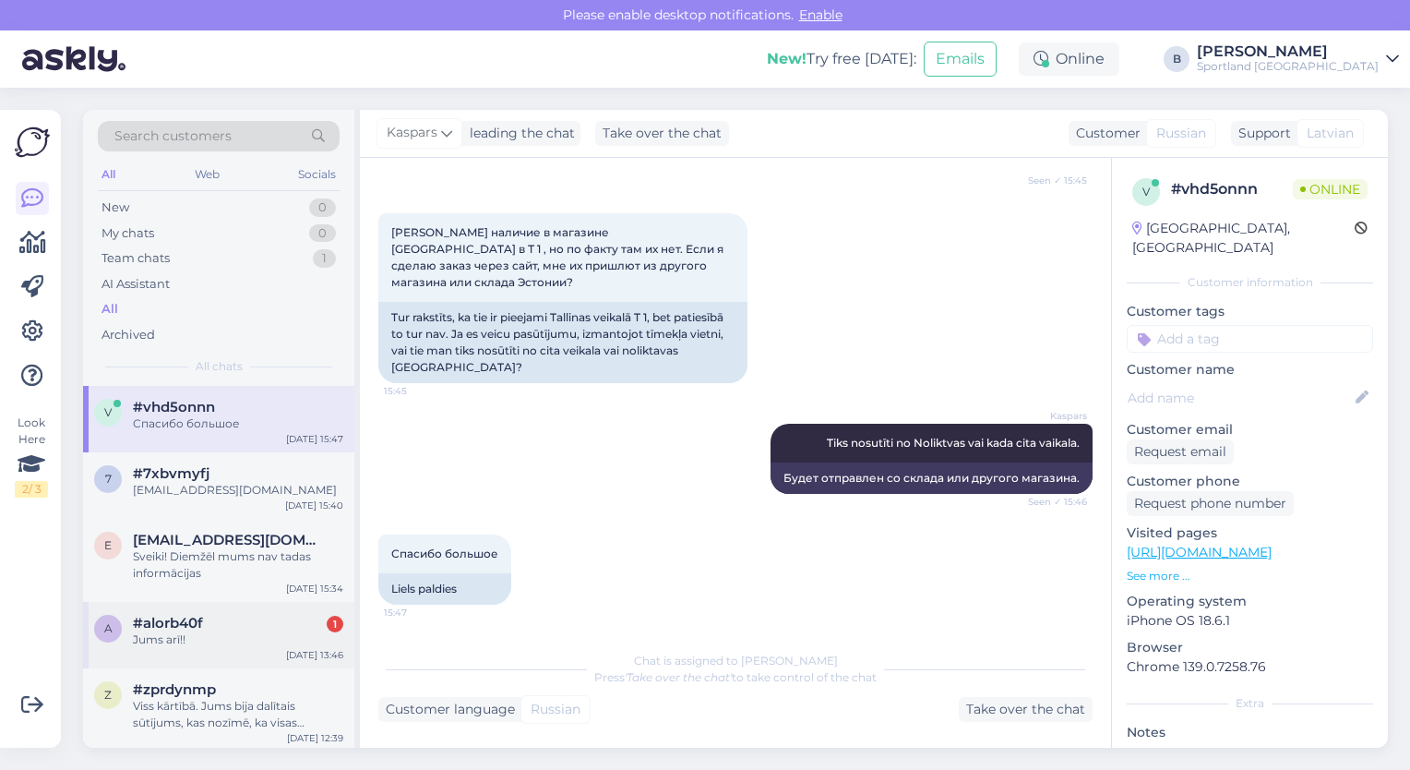
click at [226, 648] on div "a #alorb40f 1 Jums arī!! [DATE] 13:46" at bounding box center [218, 635] width 271 height 66
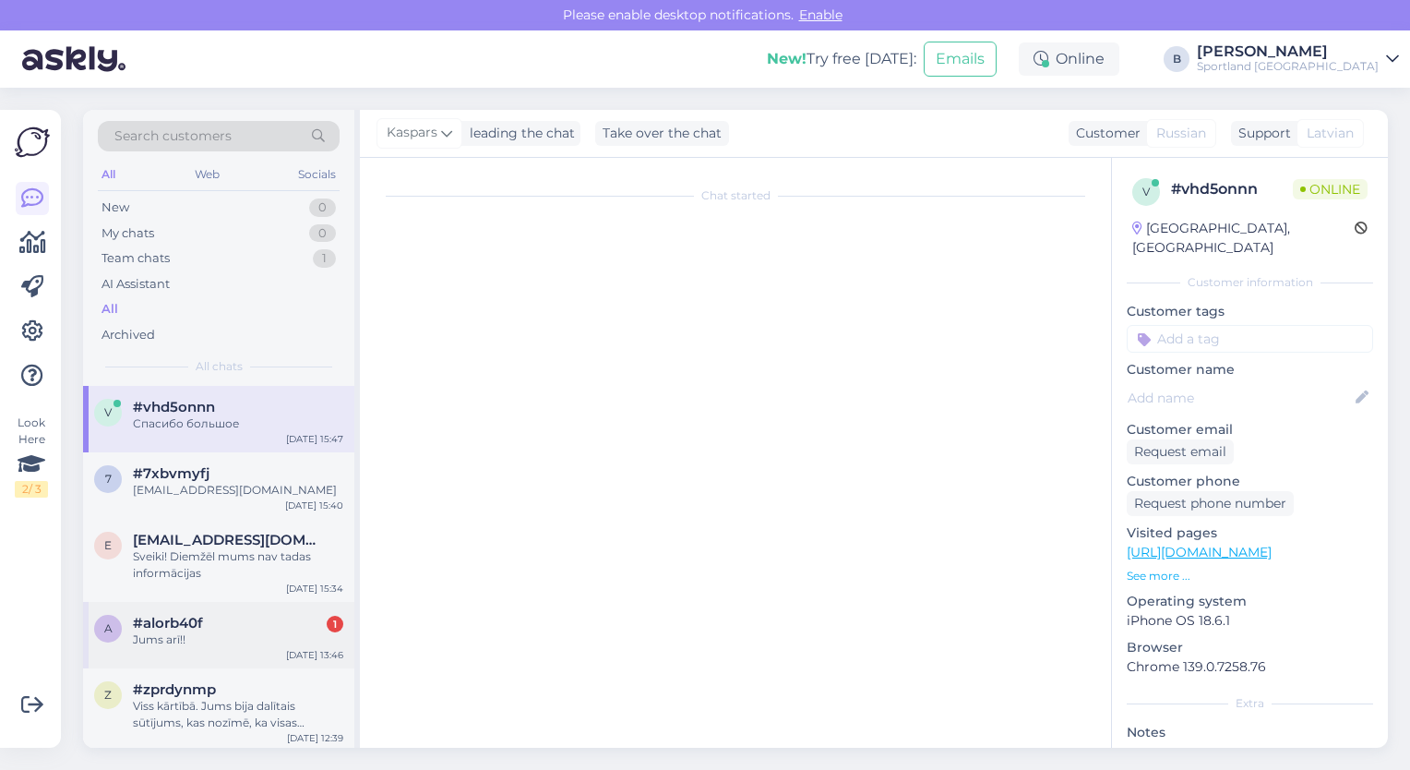
scroll to position [630, 0]
